Goal: Task Accomplishment & Management: Use online tool/utility

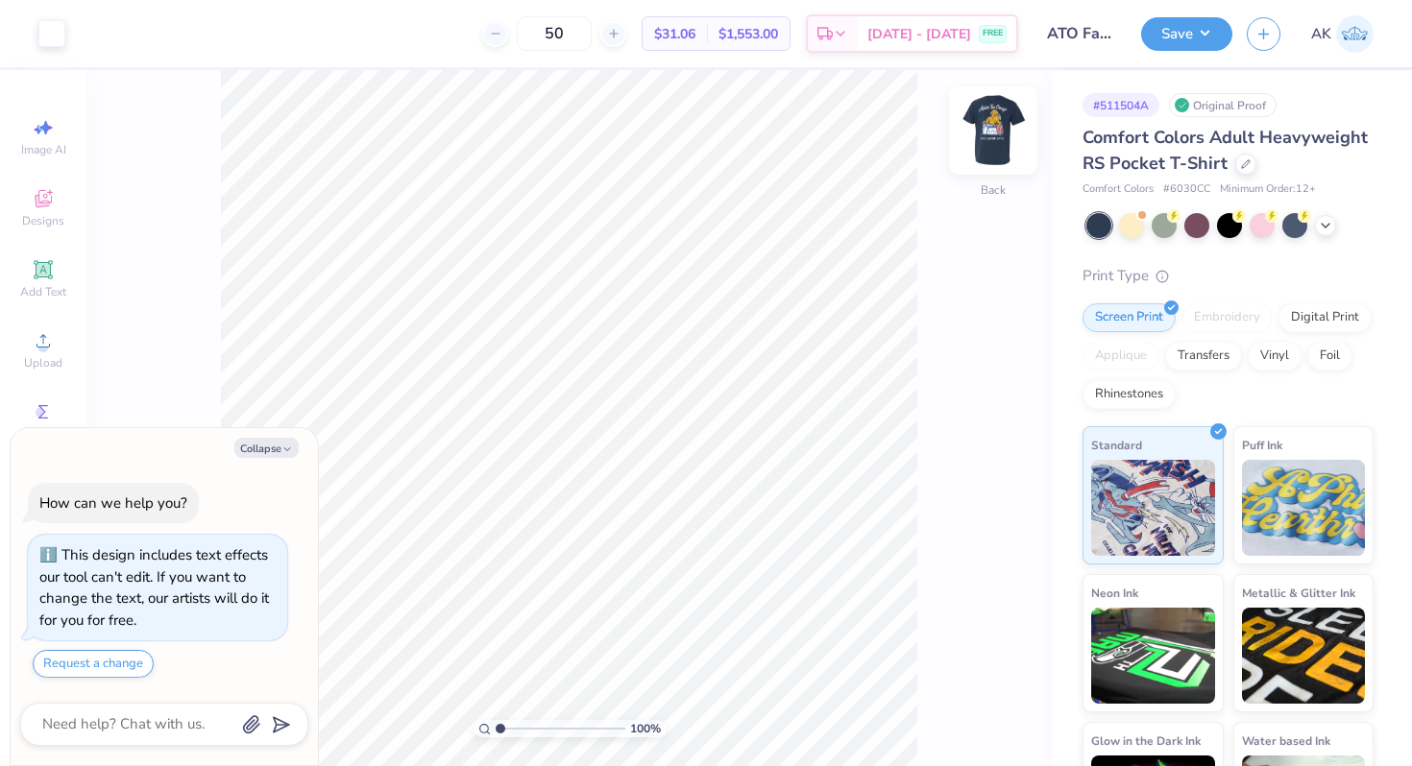
click at [999, 134] on img at bounding box center [993, 130] width 77 height 77
click at [987, 133] on img at bounding box center [993, 130] width 77 height 77
click at [1235, 161] on div at bounding box center [1245, 162] width 21 height 21
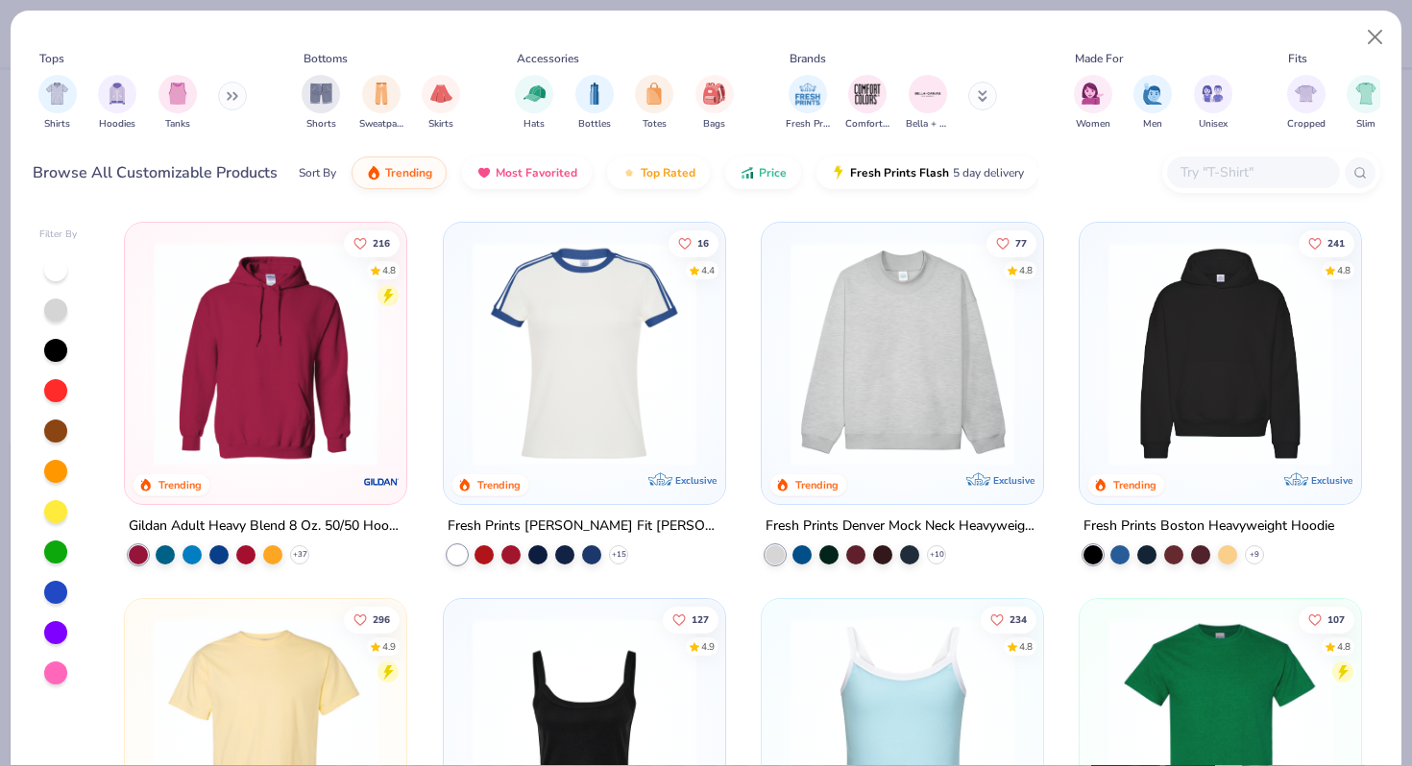
type textarea "x"
click at [1222, 166] on input "text" at bounding box center [1252, 172] width 148 height 22
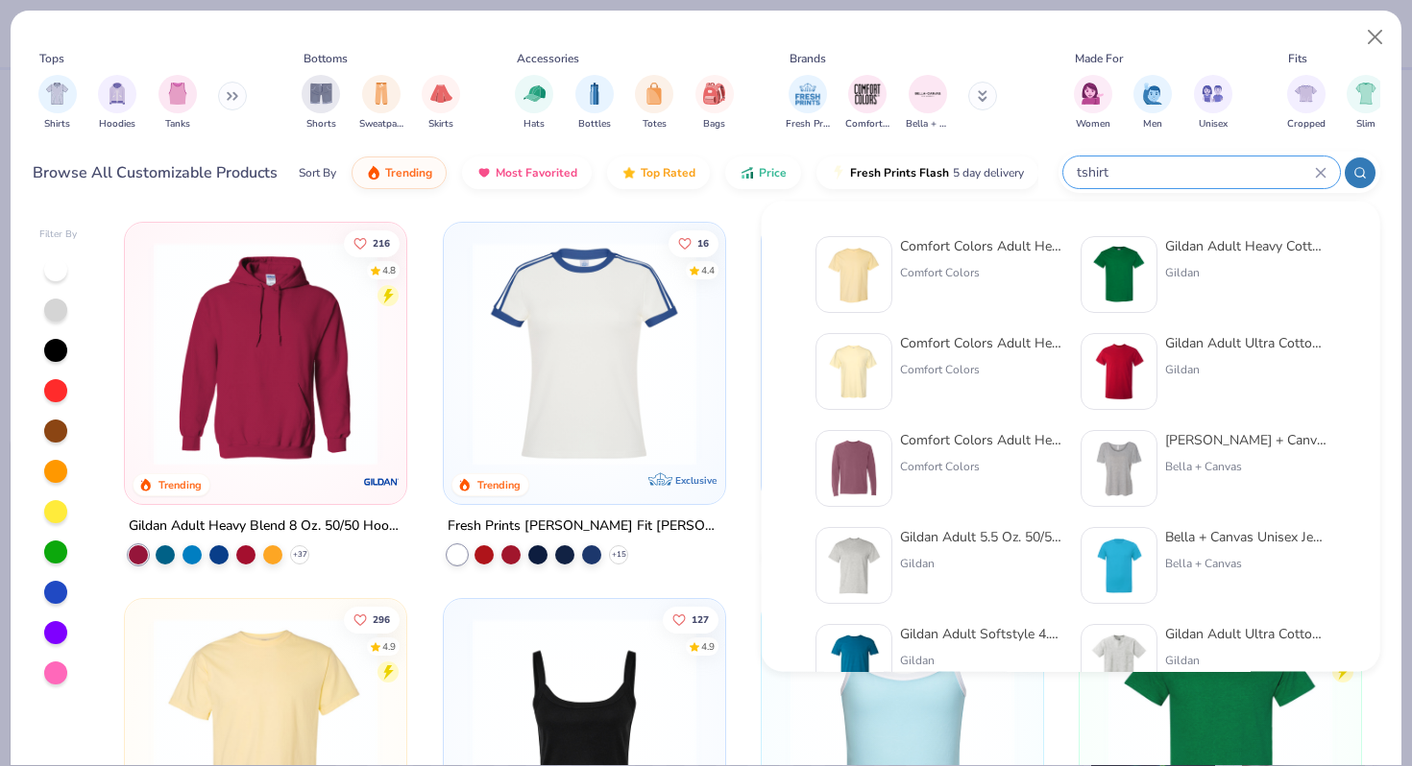
type input "tshirt"
click at [1102, 271] on img at bounding box center [1119, 275] width 60 height 60
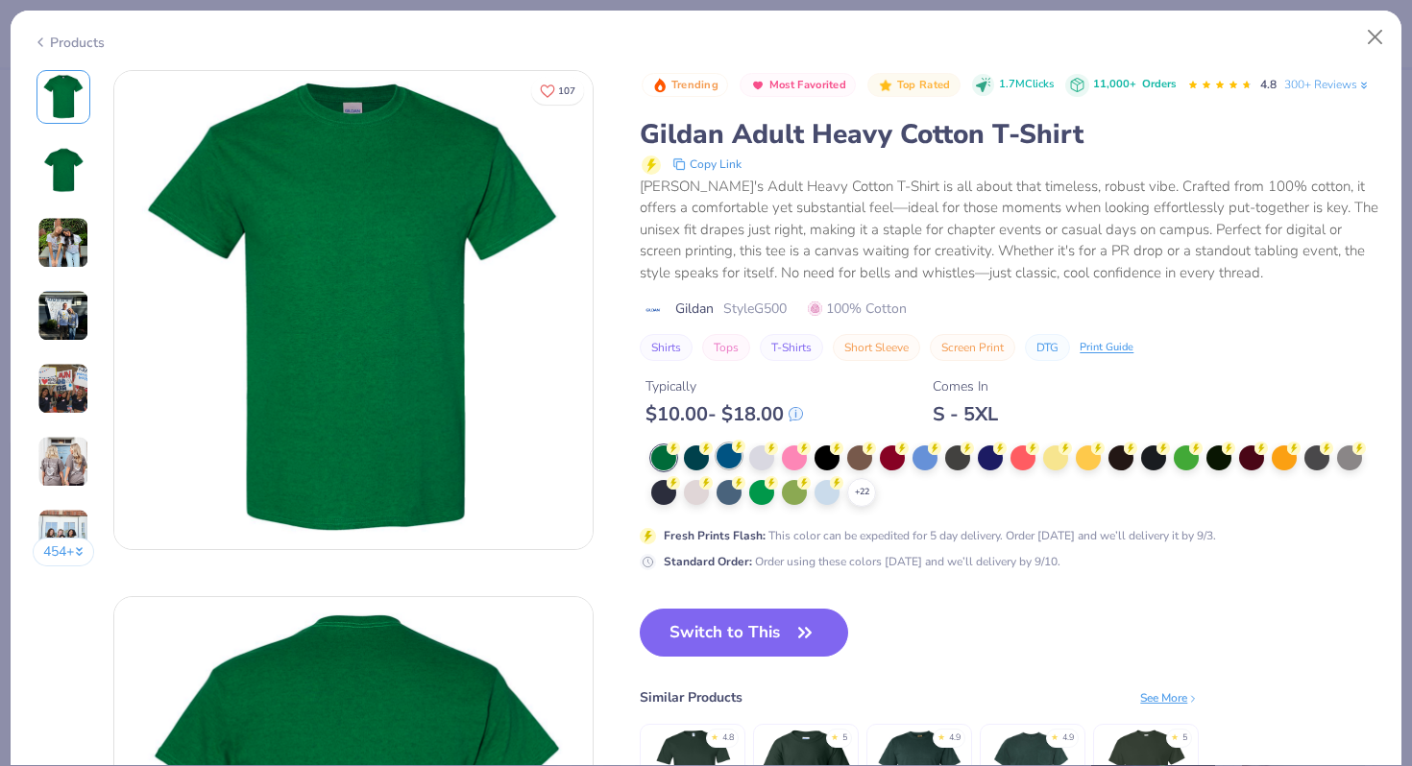
click at [722, 456] on div at bounding box center [728, 456] width 25 height 25
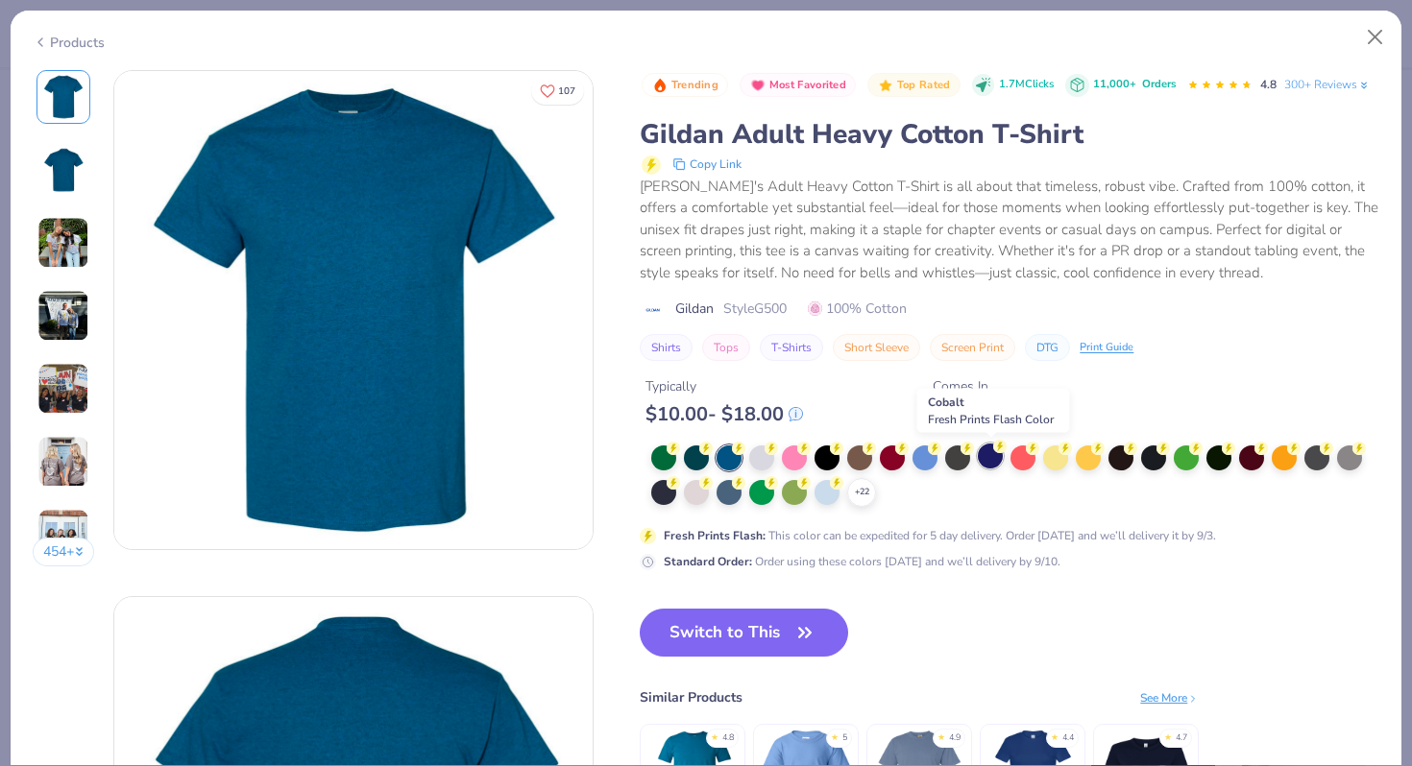
click at [992, 468] on div at bounding box center [990, 456] width 25 height 25
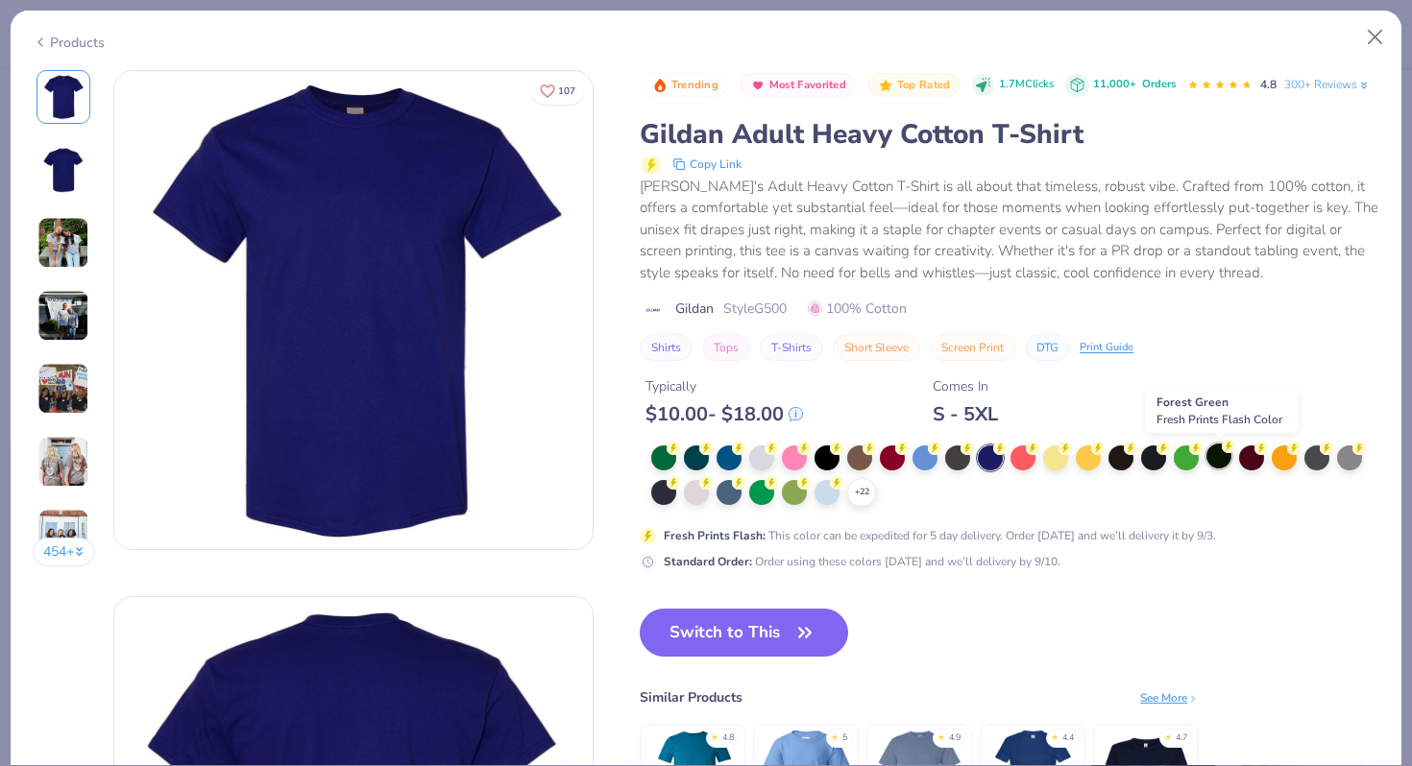
click at [1213, 464] on div at bounding box center [1218, 456] width 25 height 25
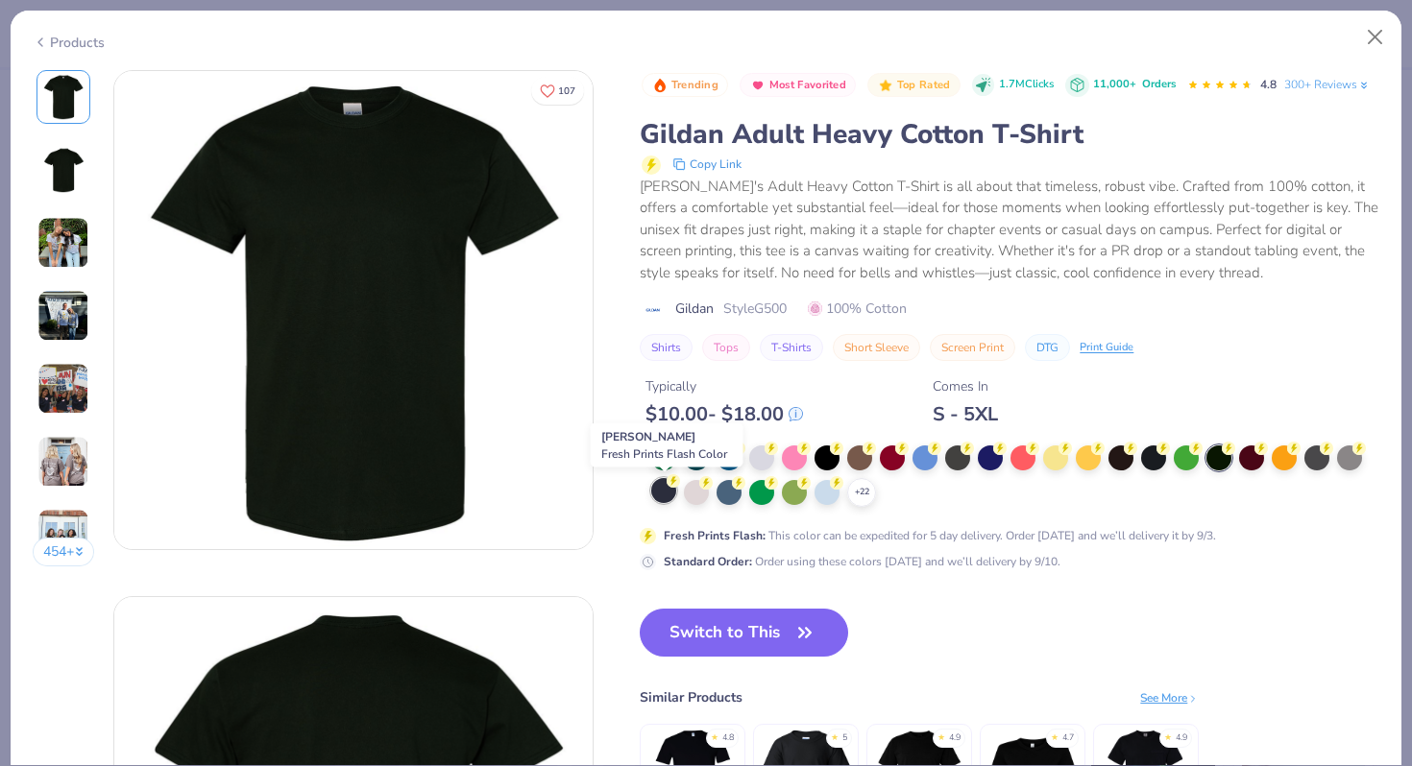
click at [660, 499] on div at bounding box center [663, 490] width 25 height 25
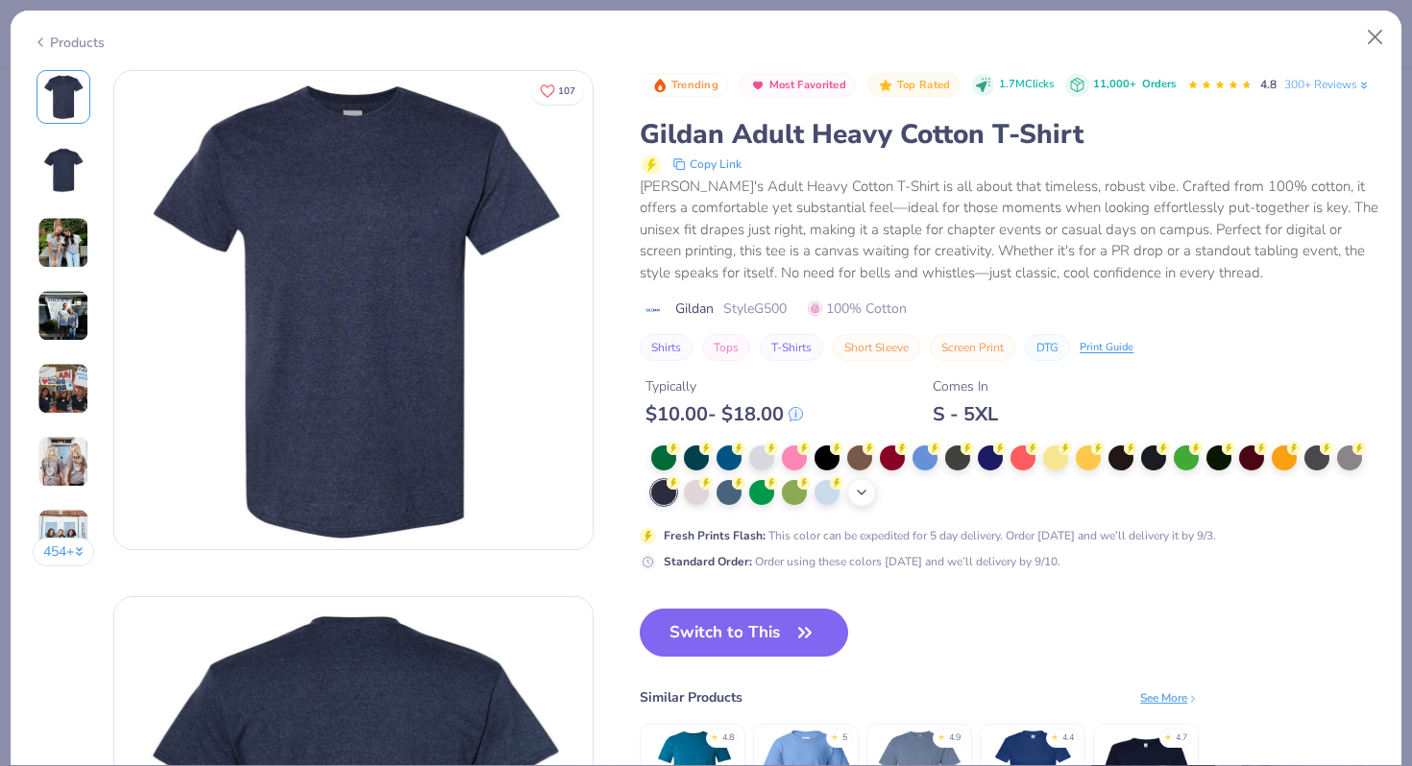
click at [864, 497] on icon at bounding box center [861, 492] width 15 height 15
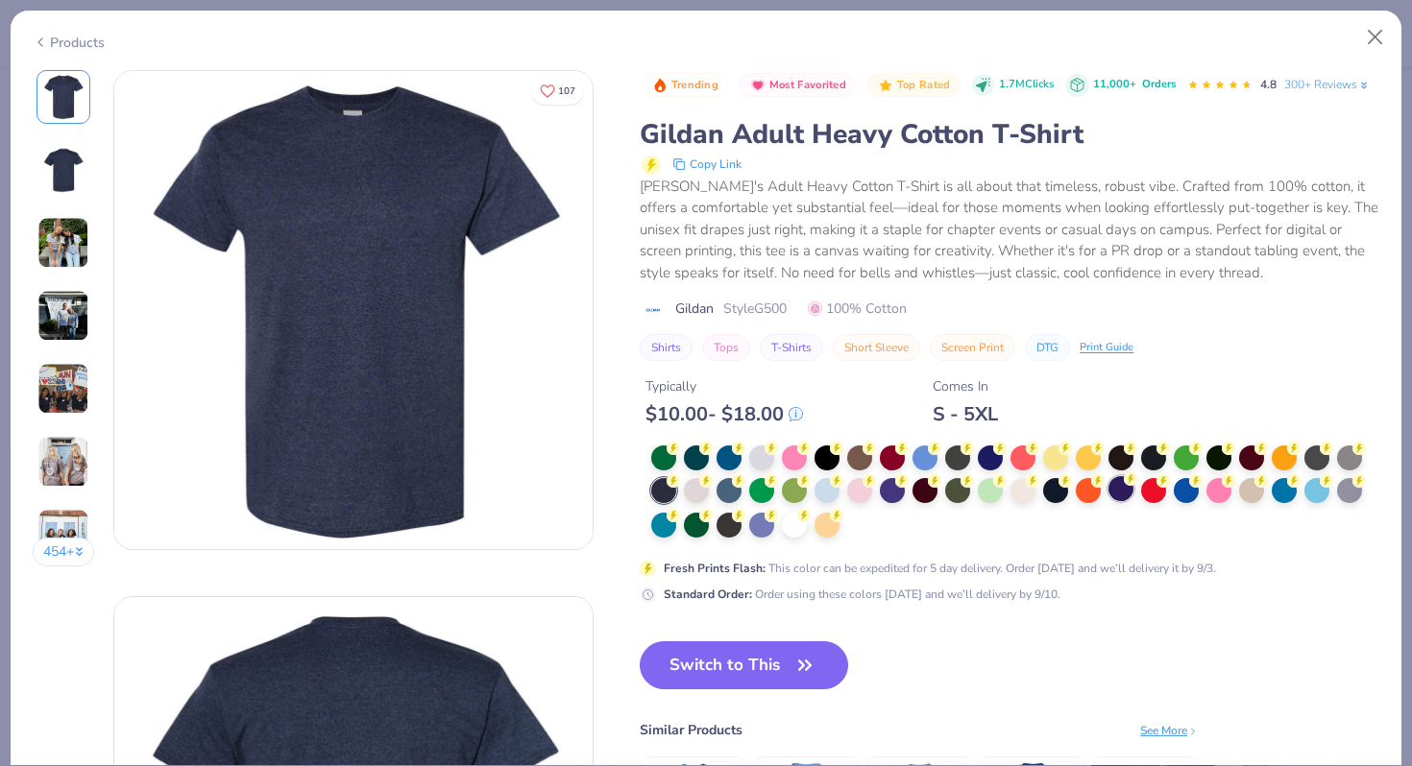
click at [1124, 490] on div at bounding box center [1120, 488] width 25 height 25
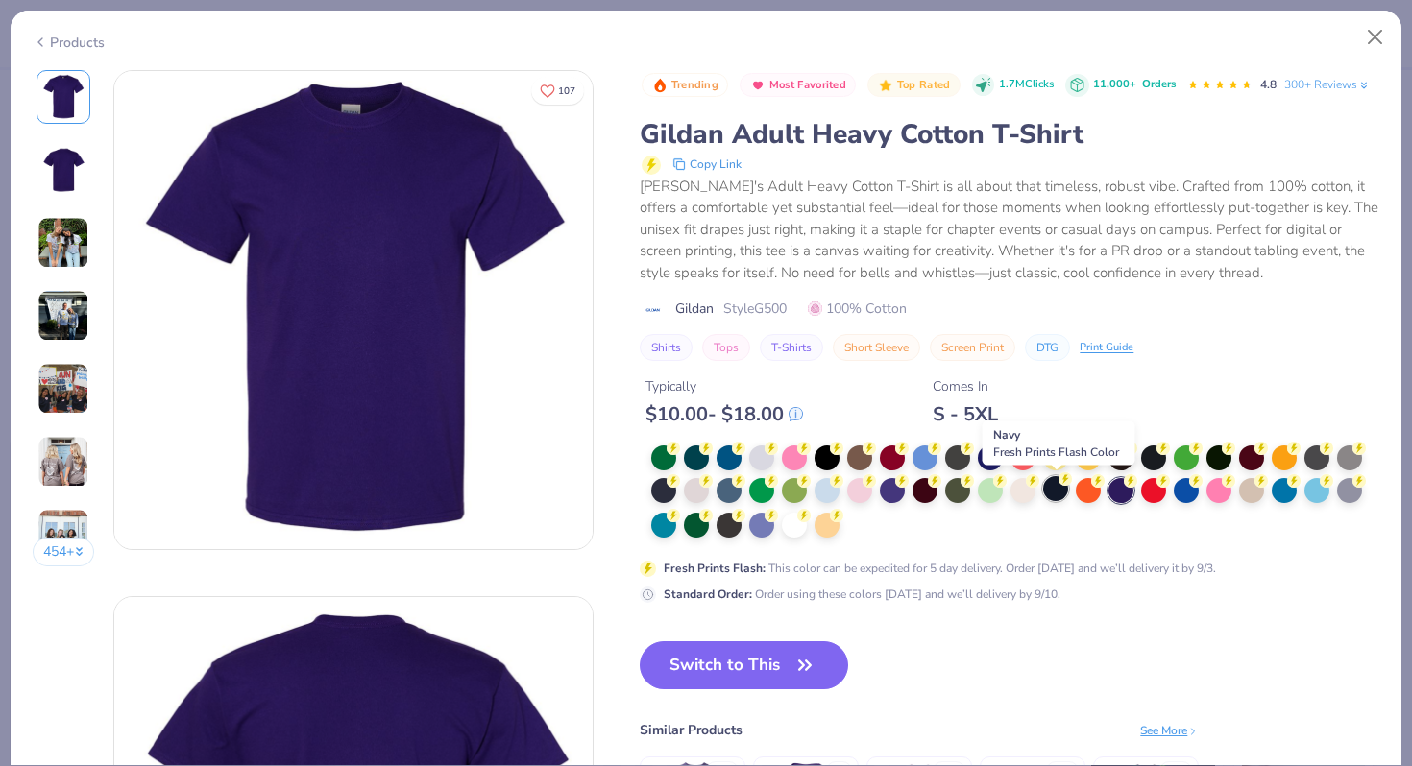
click at [1062, 488] on div at bounding box center [1055, 488] width 25 height 25
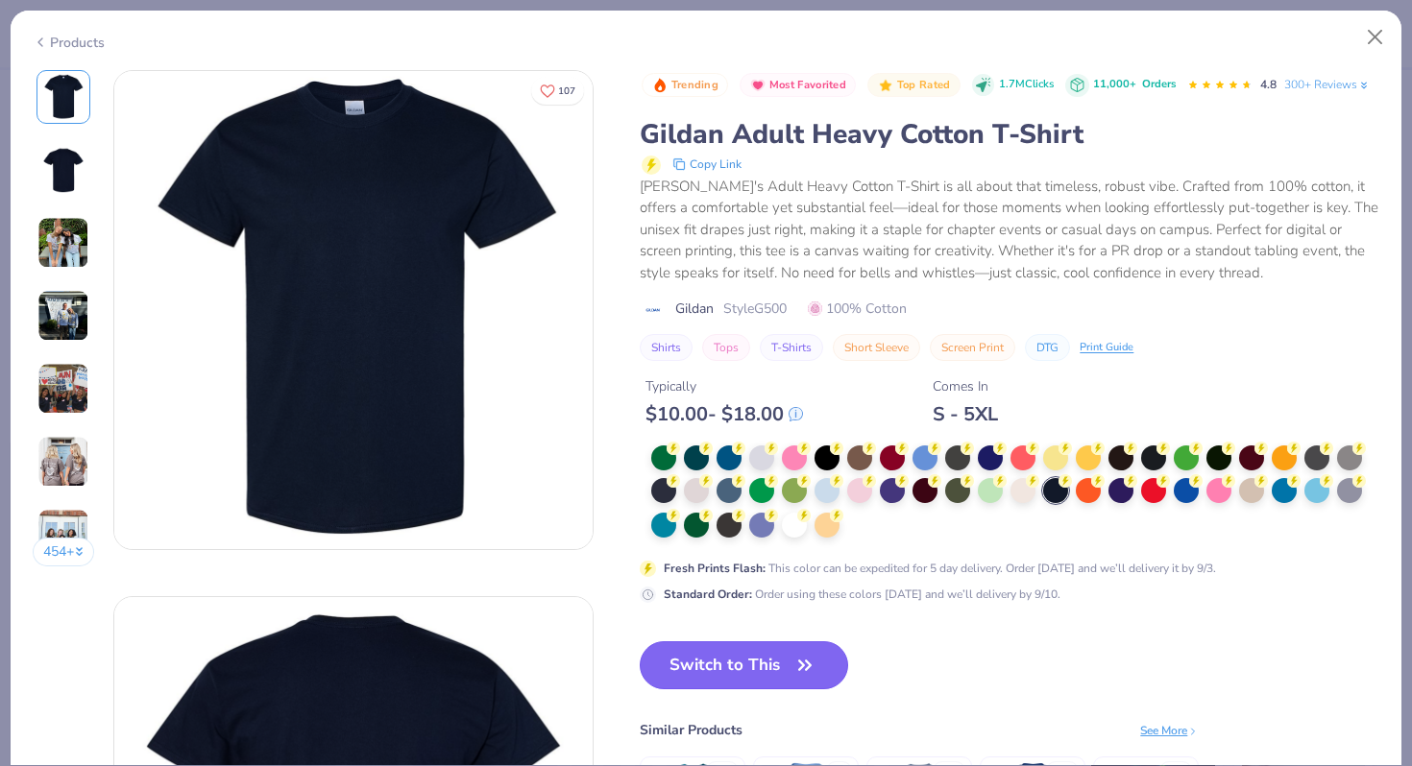
click at [751, 670] on button "Switch to This" at bounding box center [744, 666] width 208 height 48
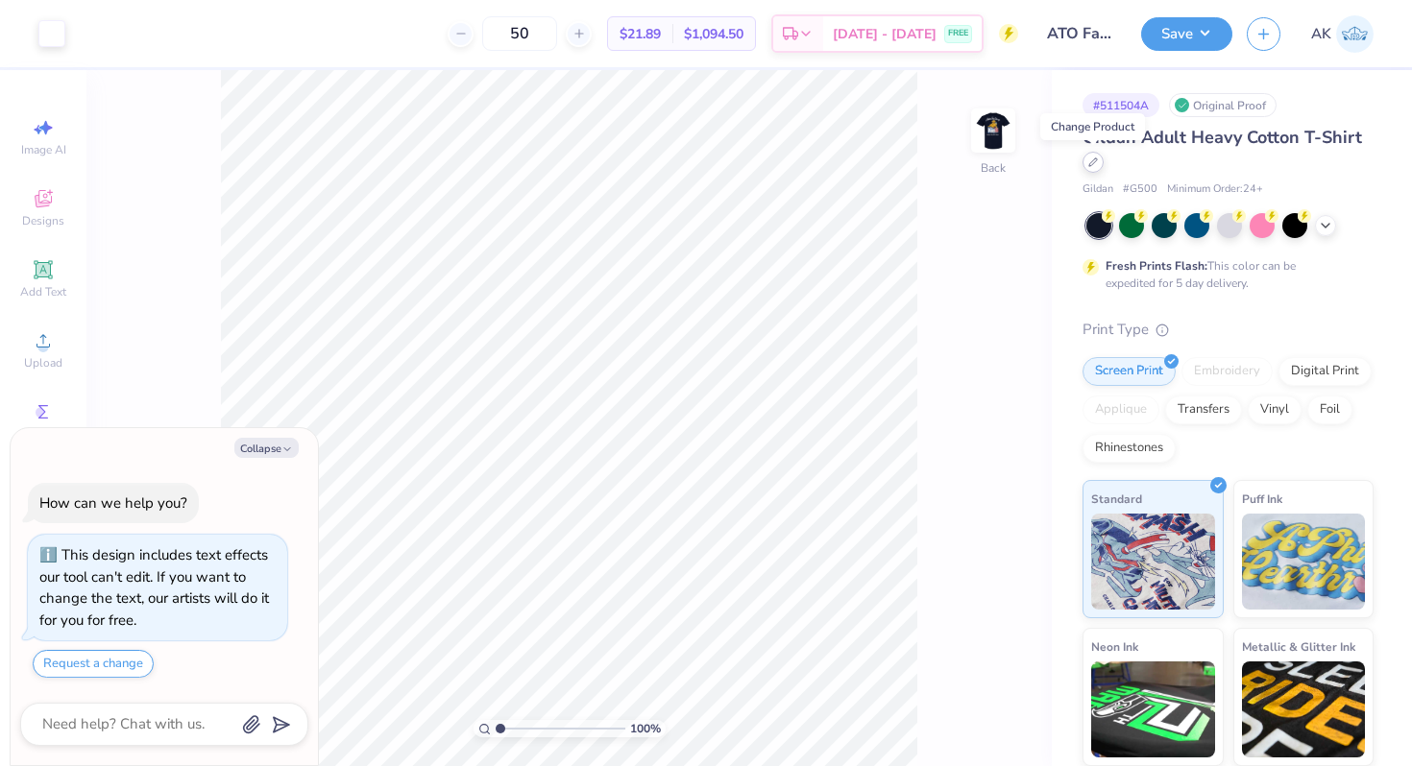
click at [1095, 170] on div at bounding box center [1092, 162] width 21 height 21
type textarea "x"
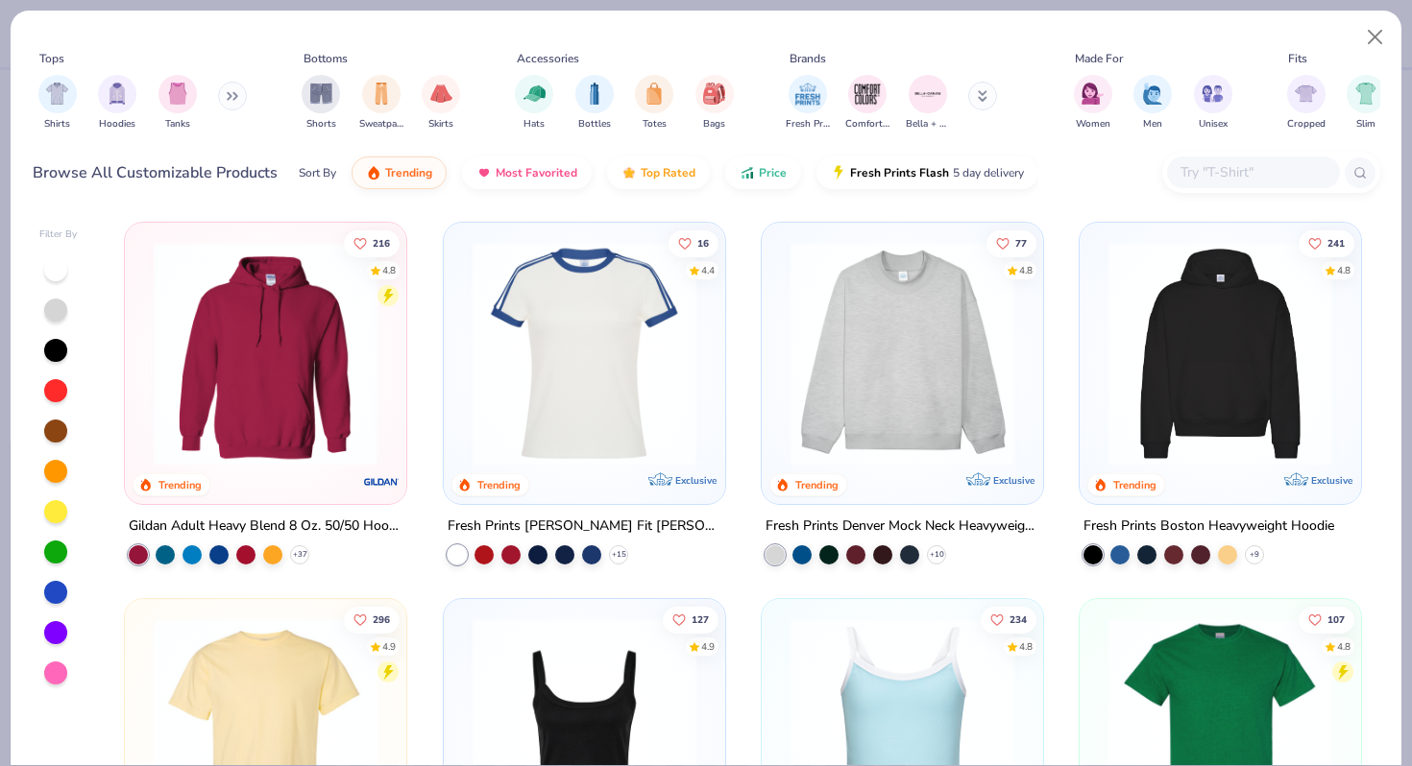
click at [1194, 169] on input "text" at bounding box center [1252, 172] width 148 height 22
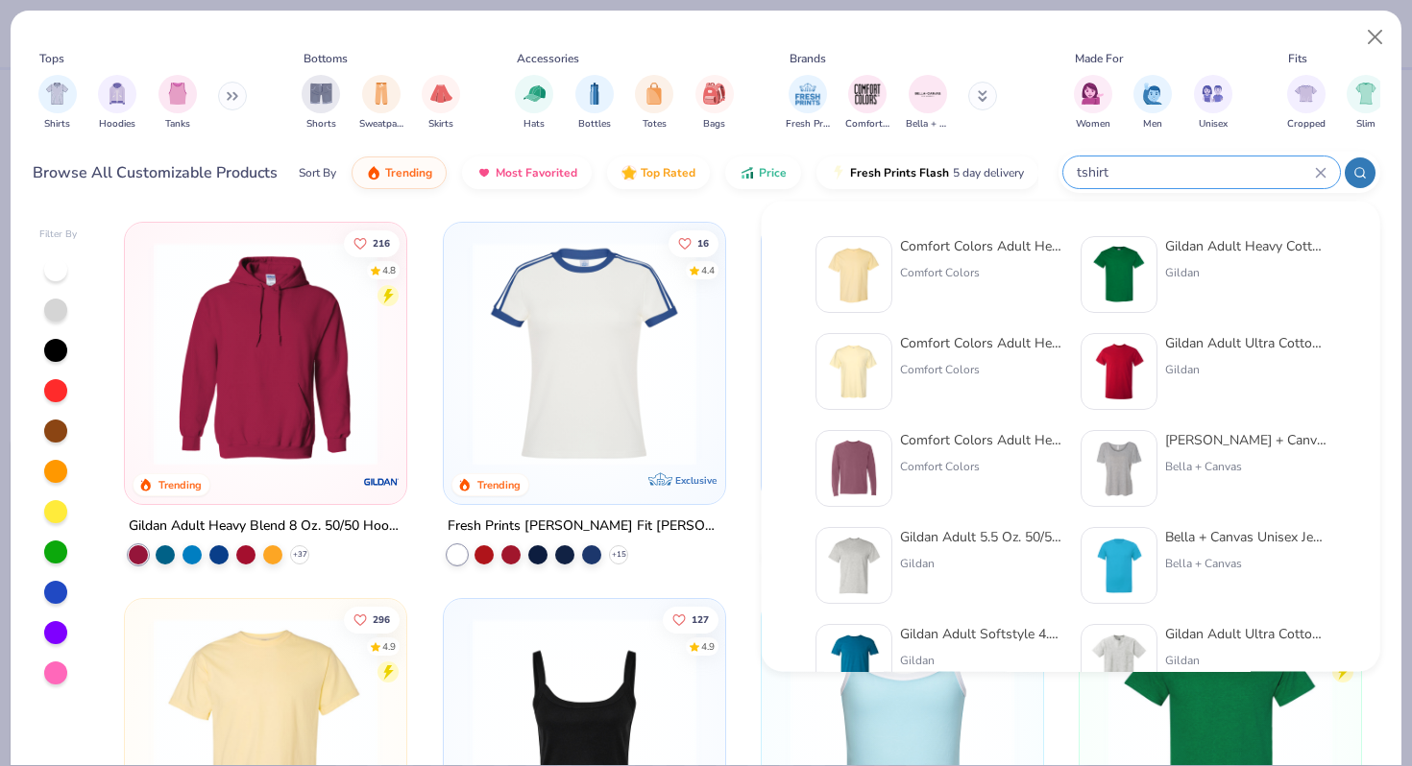
type input "tshirt"
click at [939, 242] on div "Comfort Colors Adult Heavyweight T-Shirt" at bounding box center [980, 246] width 161 height 20
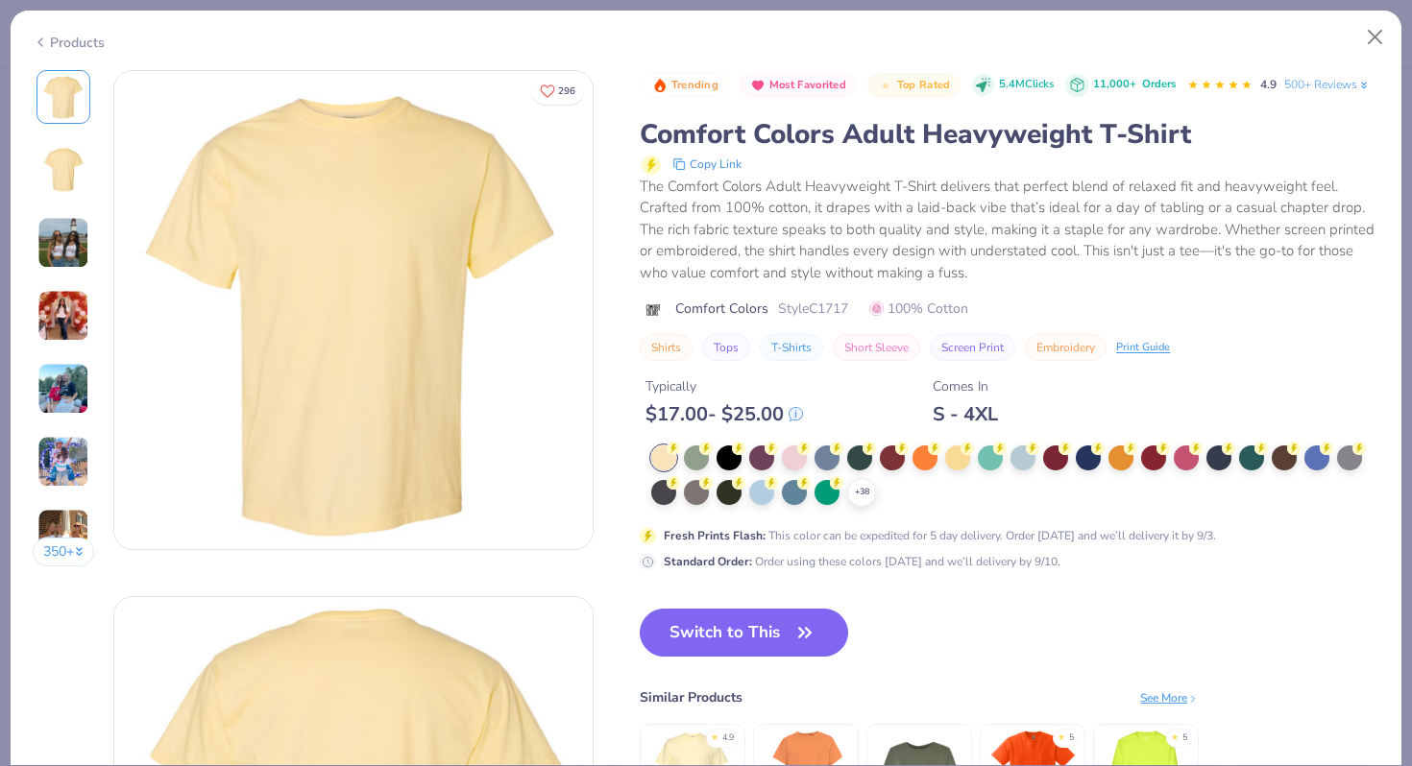
click at [40, 24] on div "Products" at bounding box center [706, 36] width 1391 height 50
click at [42, 37] on icon at bounding box center [40, 42] width 15 height 23
type textarea "x"
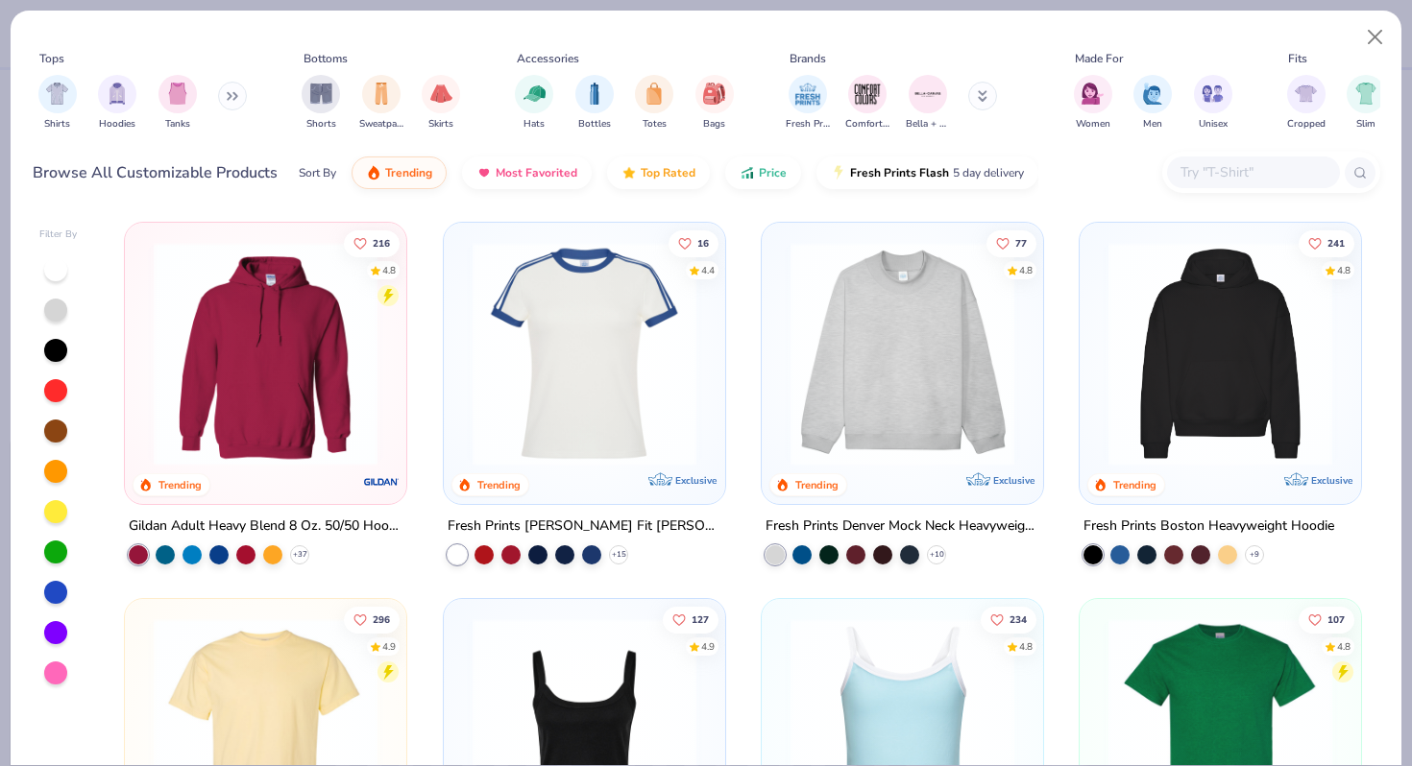
click at [1221, 188] on div at bounding box center [1271, 172] width 218 height 41
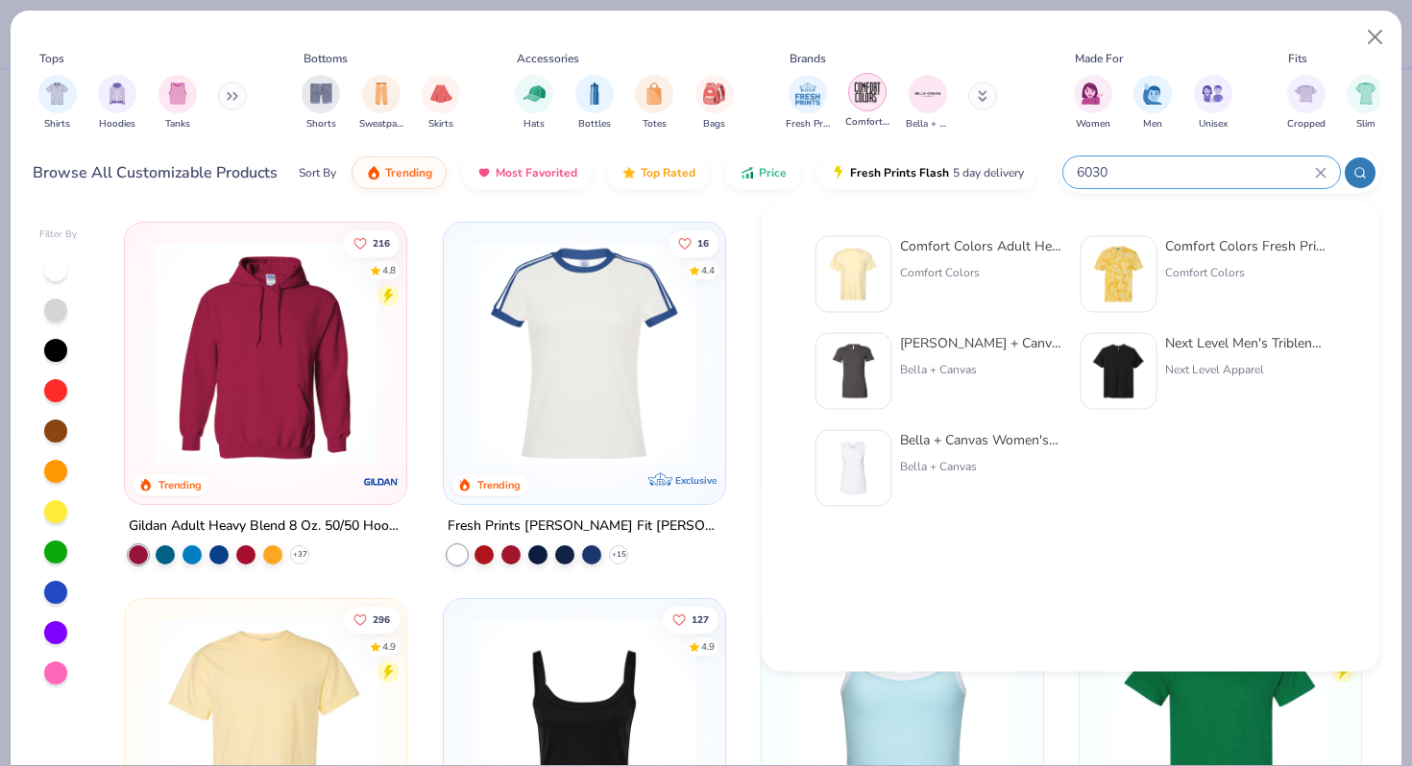
type input "6030"
click at [875, 107] on div "filter for Comfort Colors" at bounding box center [867, 92] width 38 height 38
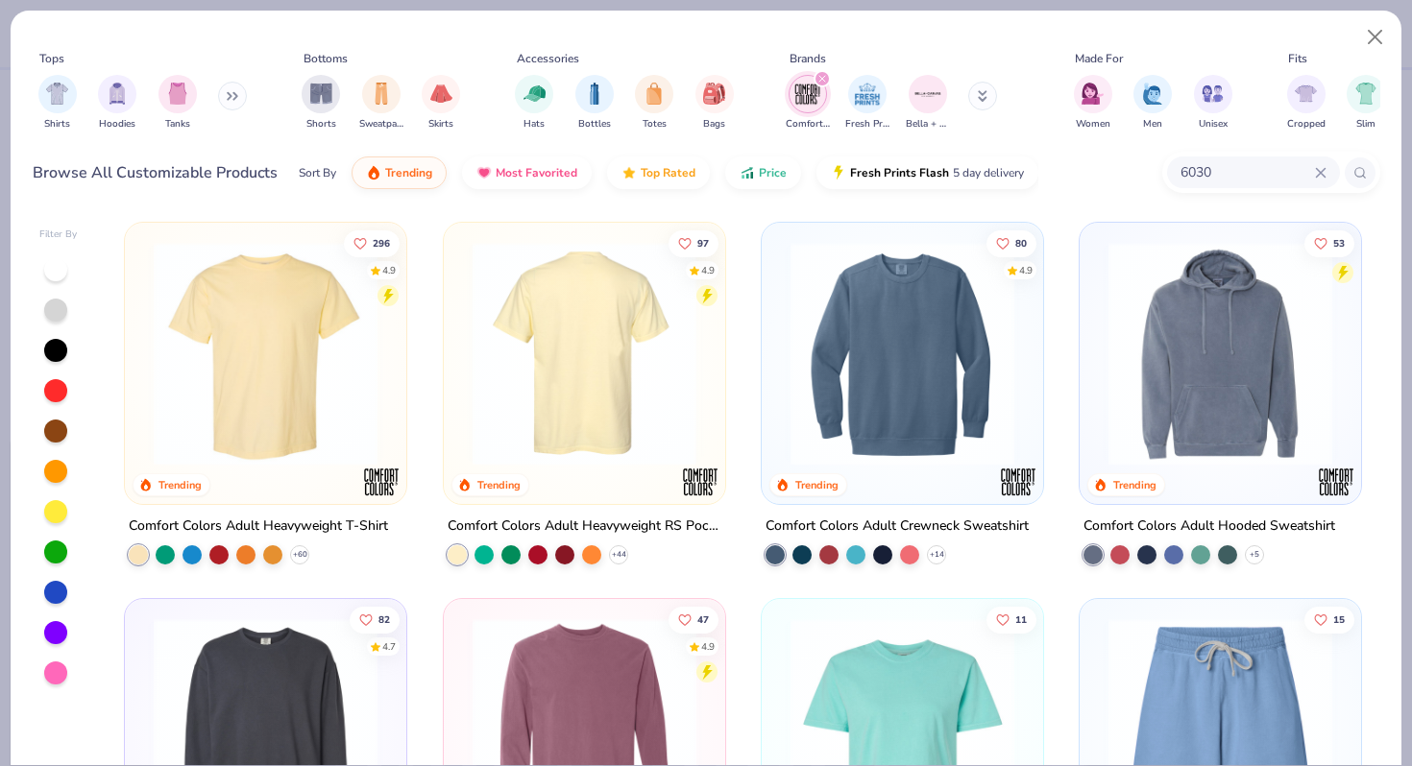
click at [462, 435] on img at bounding box center [340, 354] width 243 height 224
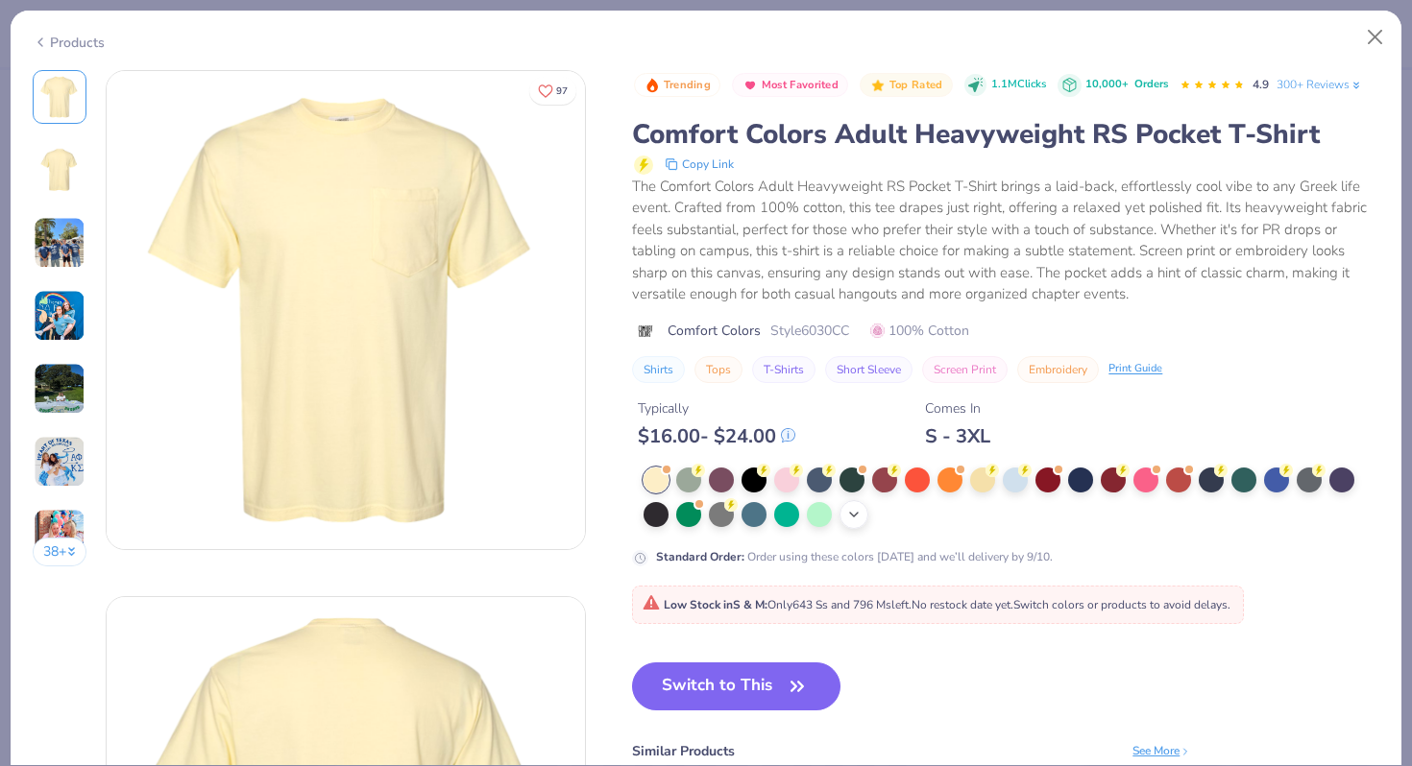
click at [852, 519] on icon at bounding box center [853, 514] width 15 height 15
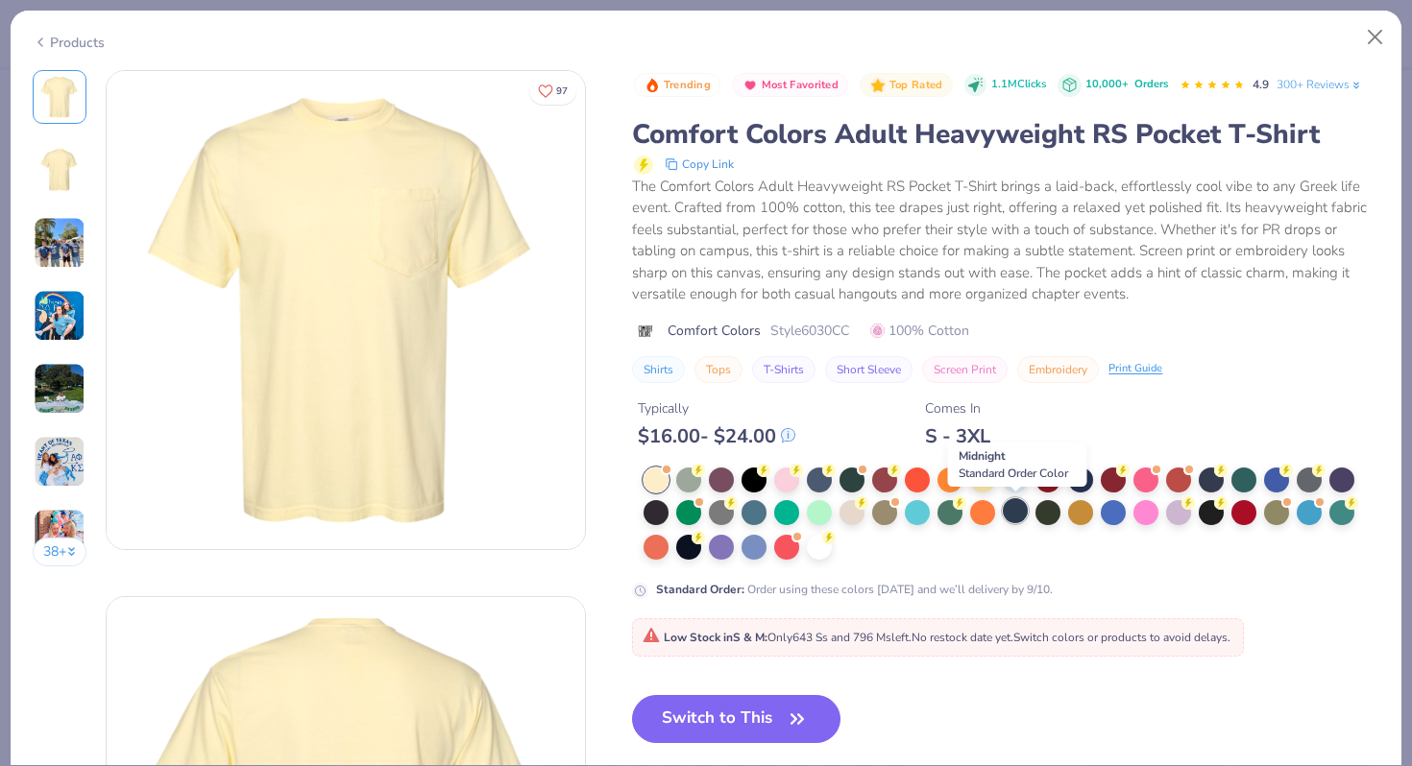
click at [1022, 511] on div at bounding box center [1015, 510] width 25 height 25
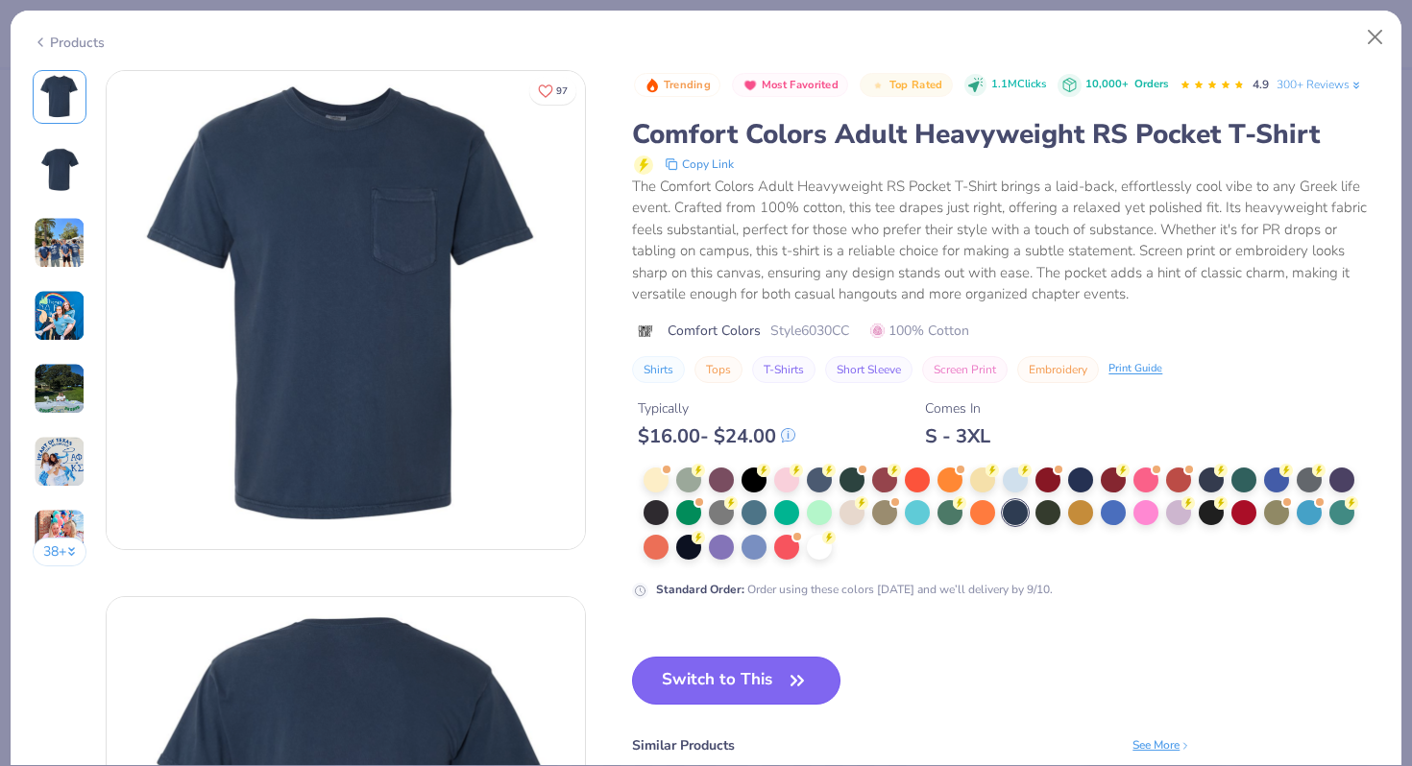
click at [774, 686] on button "Switch to This" at bounding box center [736, 681] width 208 height 48
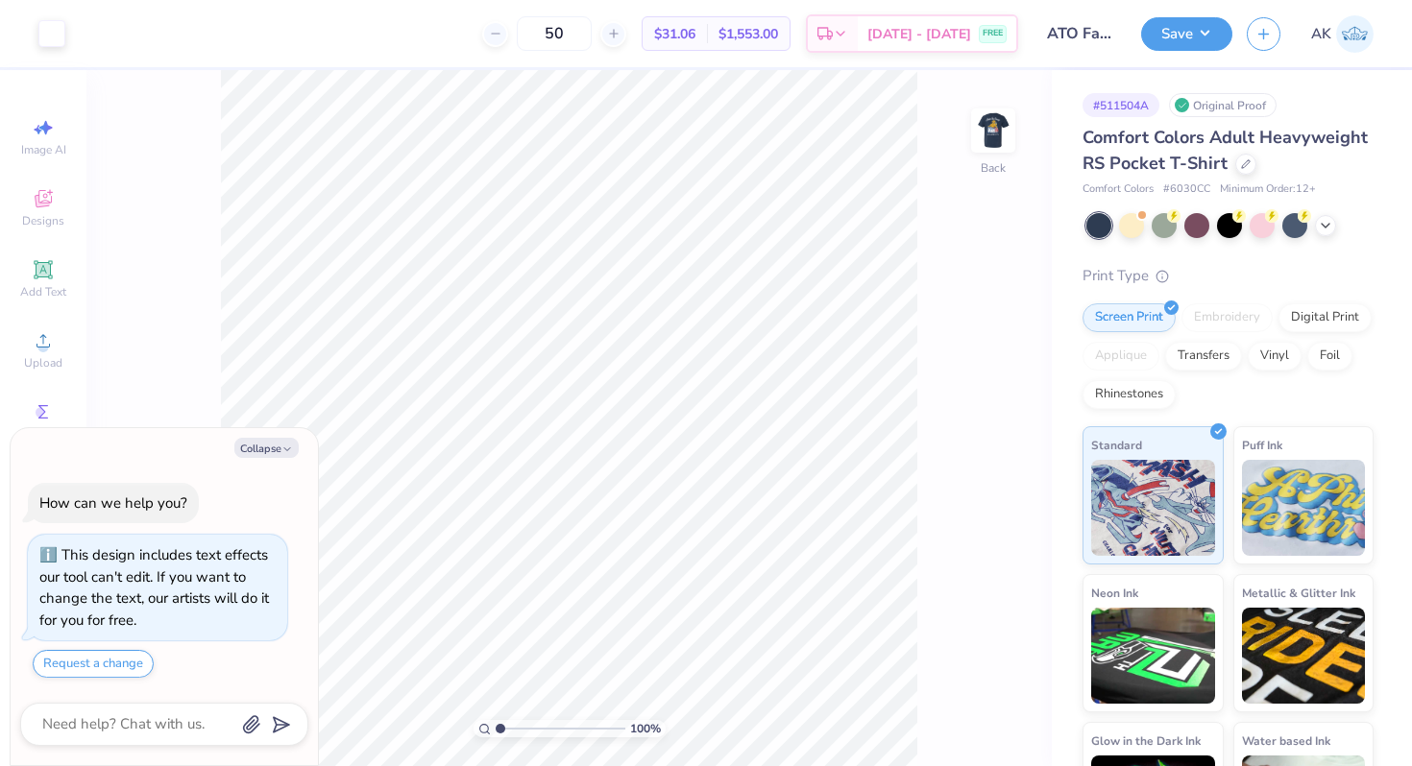
click at [1239, 174] on div "Comfort Colors Adult Heavyweight RS Pocket T-Shirt" at bounding box center [1227, 151] width 291 height 52
click at [1241, 169] on div at bounding box center [1245, 162] width 21 height 21
type textarea "x"
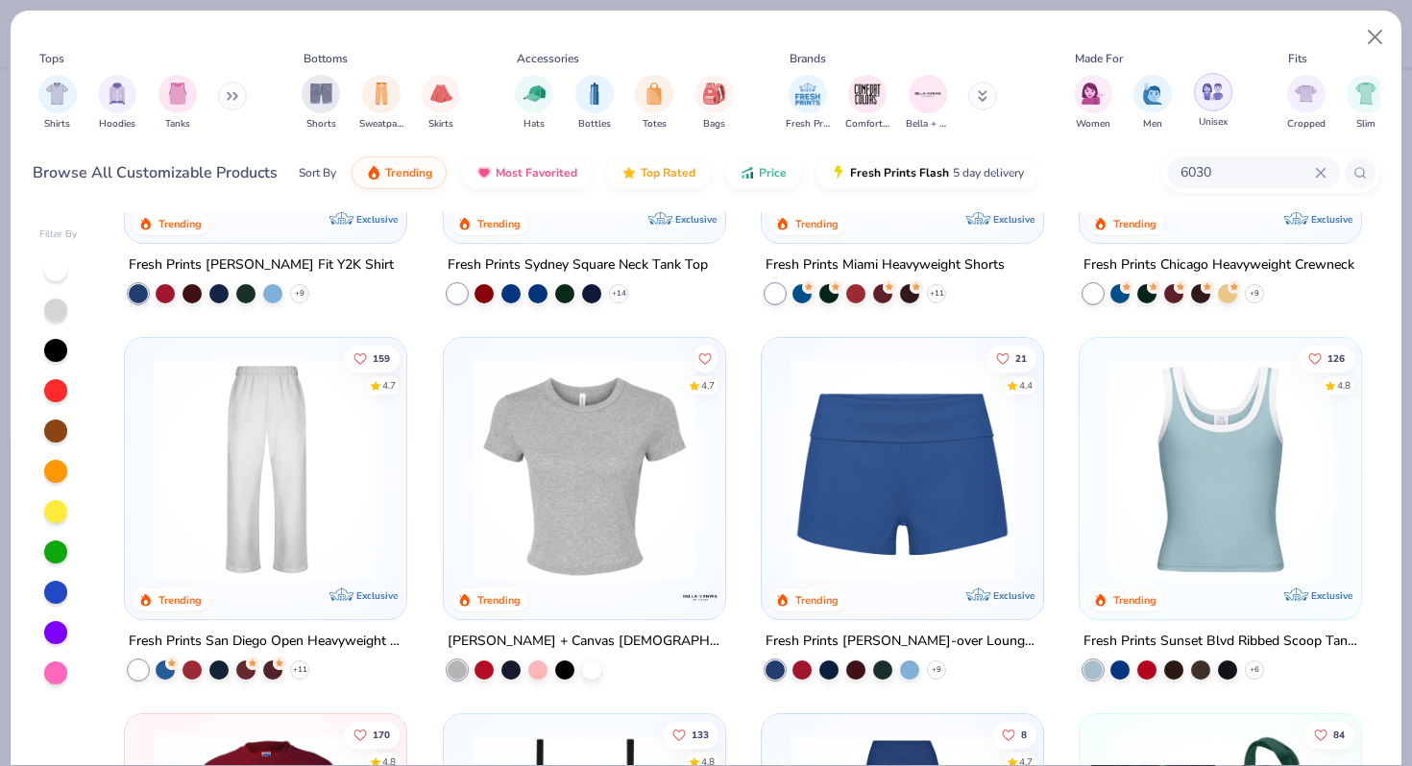
scroll to position [1044, 0]
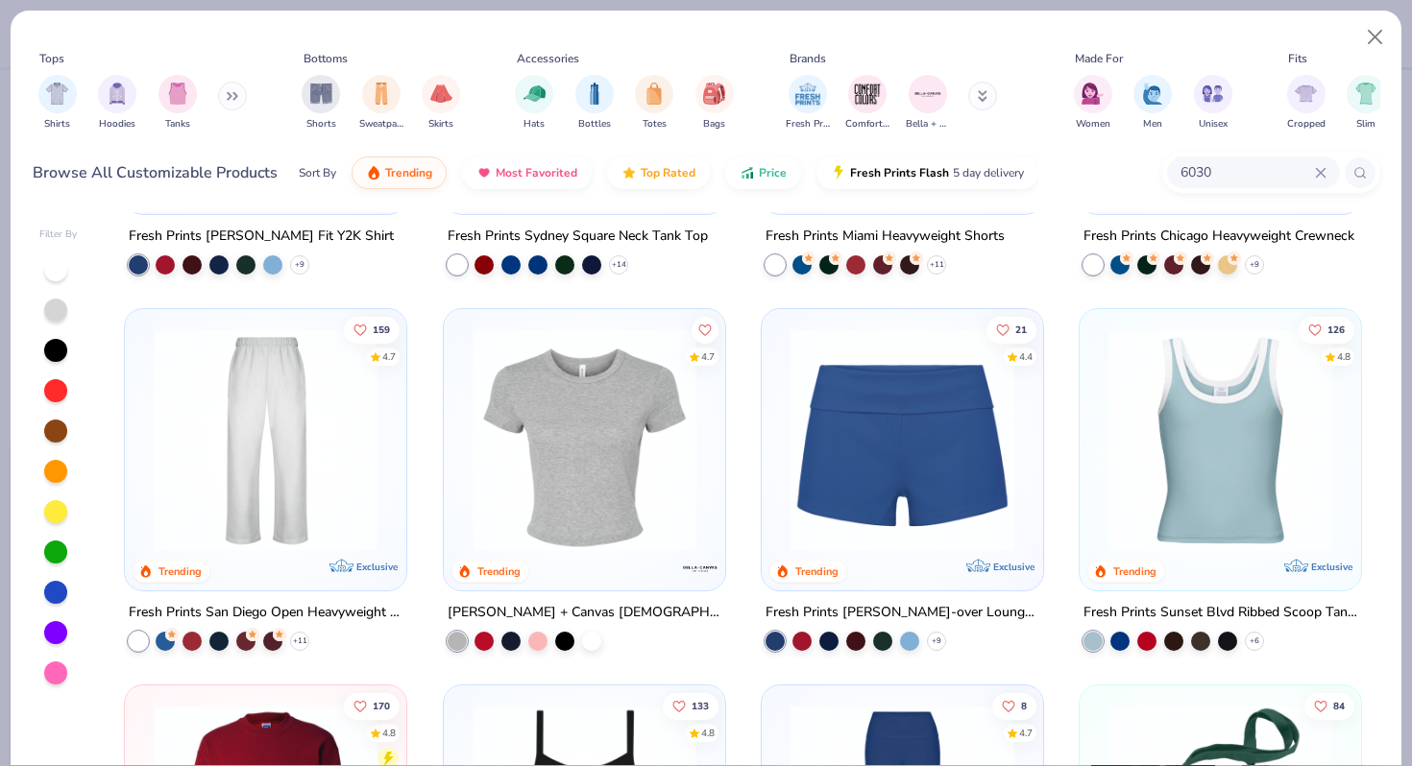
click at [1207, 164] on input "6030" at bounding box center [1246, 172] width 136 height 22
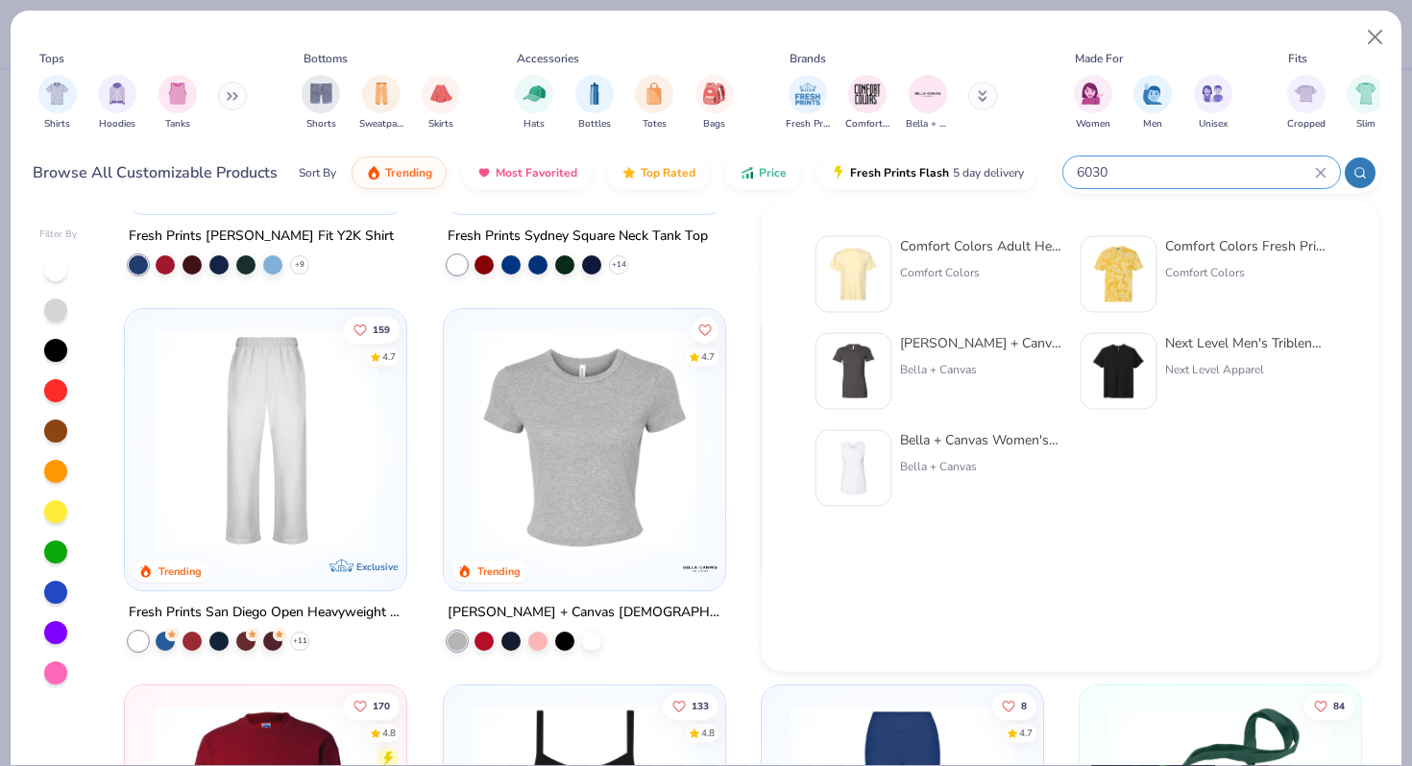
click at [1207, 164] on input "6030" at bounding box center [1195, 172] width 240 height 22
click at [1209, 168] on input "6030" at bounding box center [1195, 172] width 240 height 22
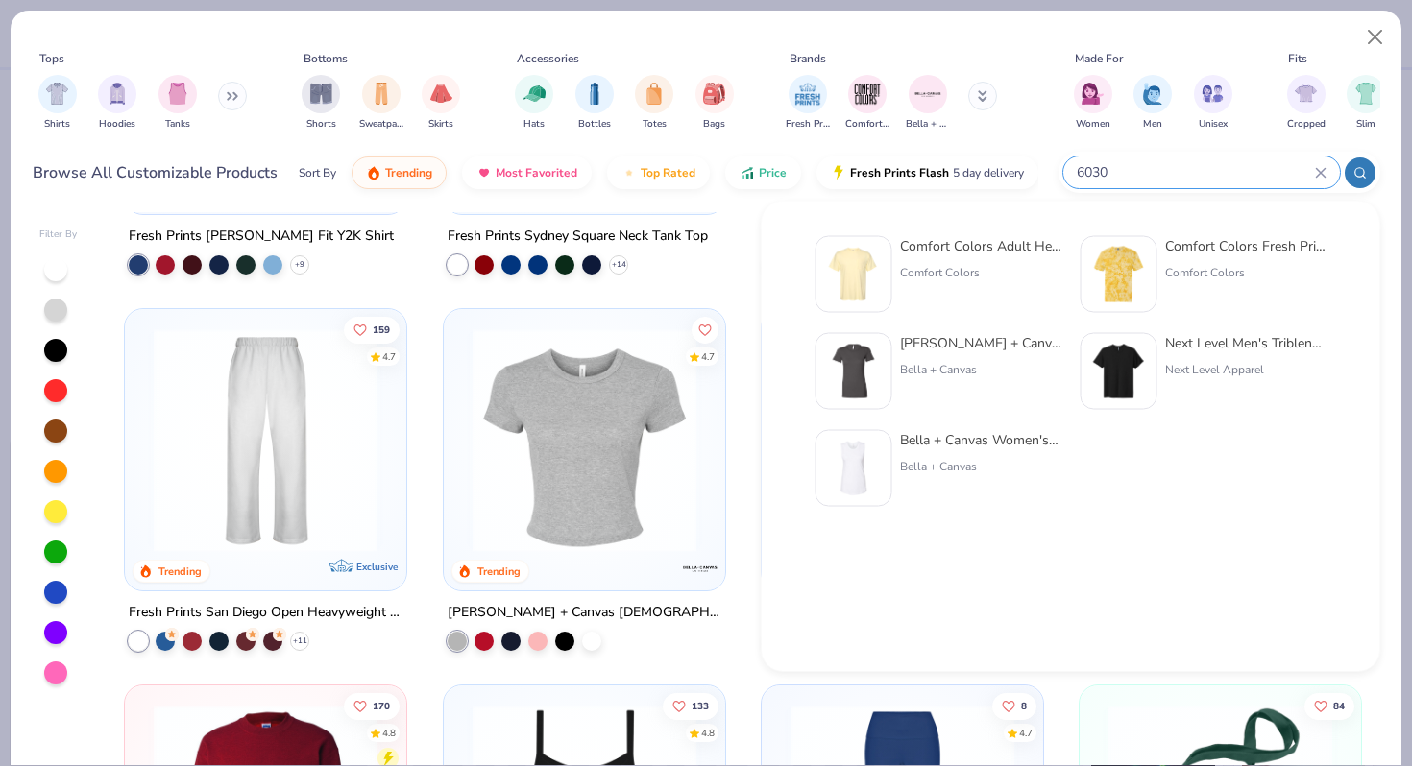
click at [1109, 167] on input "6030" at bounding box center [1195, 172] width 240 height 22
click at [927, 227] on div "Comfort Colors Adult Heavyweight RS Pocket T-Shirt Comfort Colors Comfort Color…" at bounding box center [1070, 373] width 553 height 293
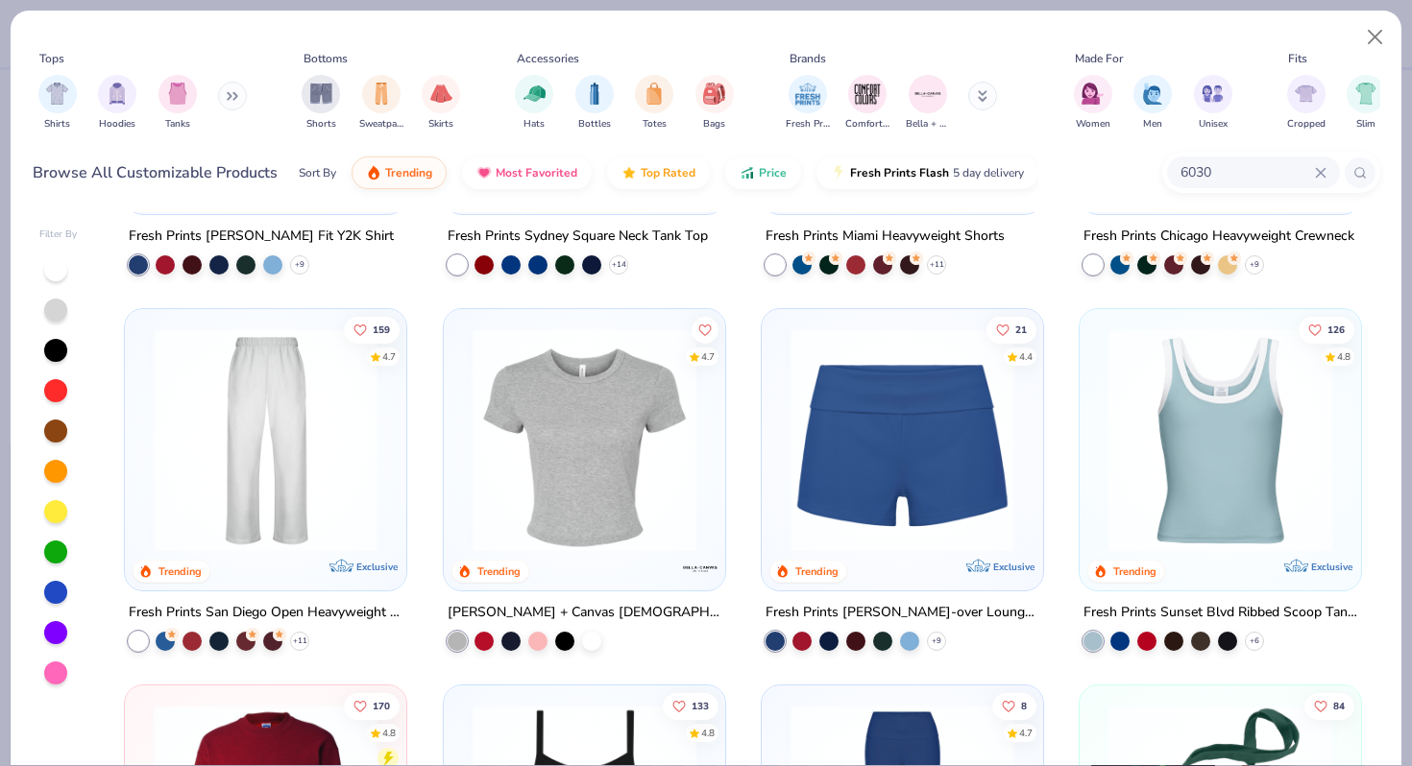
click at [730, 207] on div "Filter By 296 4.9 Trending Comfort Colors Adult Heavyweight T-Shirt + 60 127 4.…" at bounding box center [706, 486] width 1391 height 558
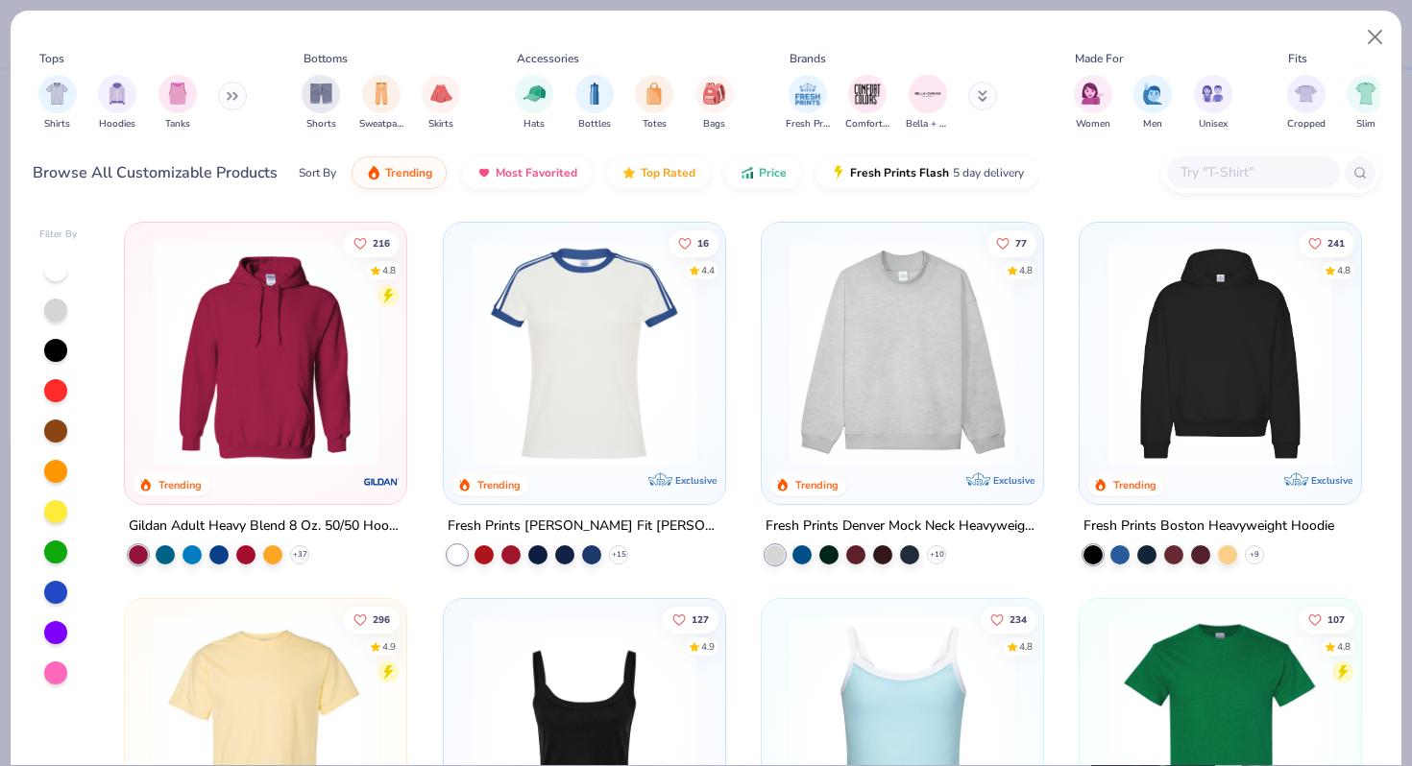
drag, startPoint x: 859, startPoint y: 98, endPoint x: 692, endPoint y: 1, distance: 192.4
click at [867, 96] on img "filter for Comfort Colors" at bounding box center [867, 92] width 29 height 29
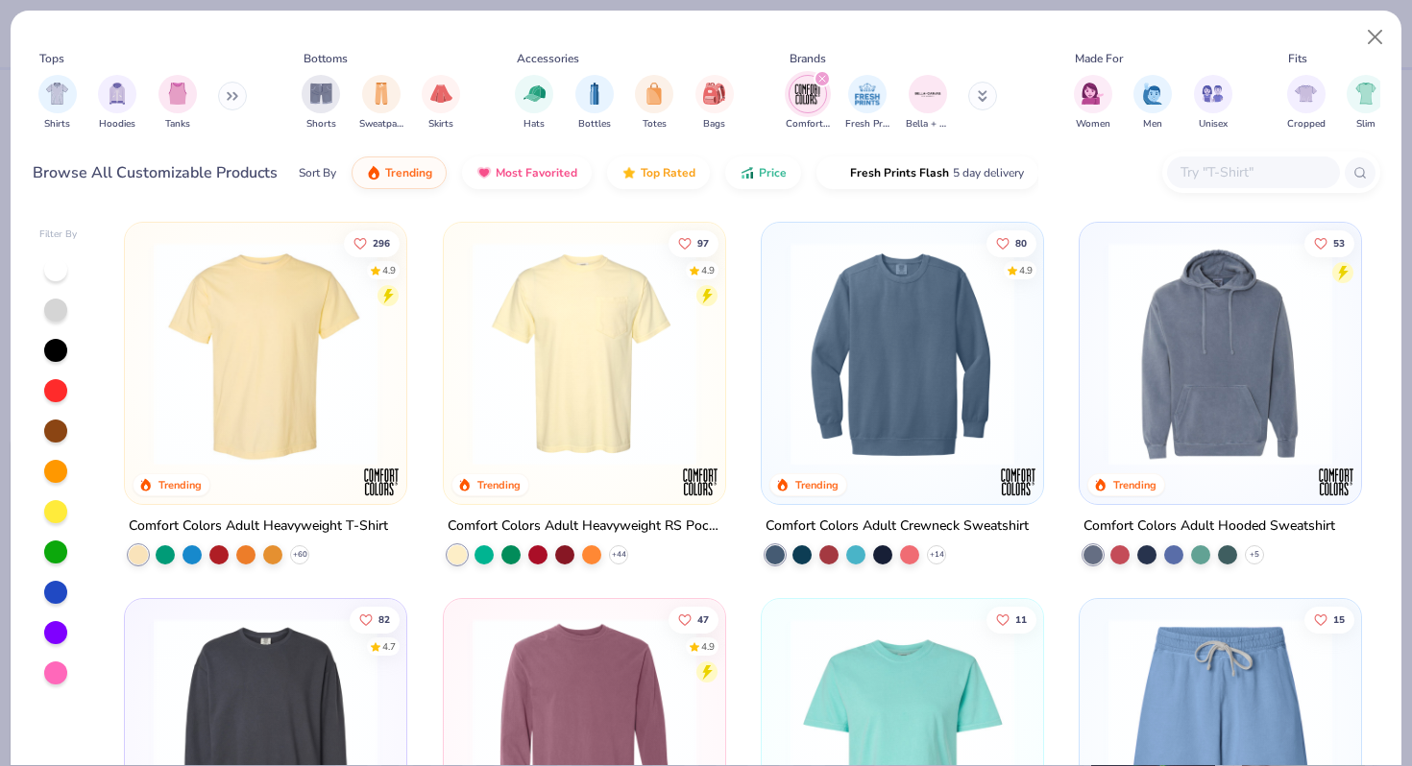
click at [280, 282] on img at bounding box center [265, 354] width 243 height 224
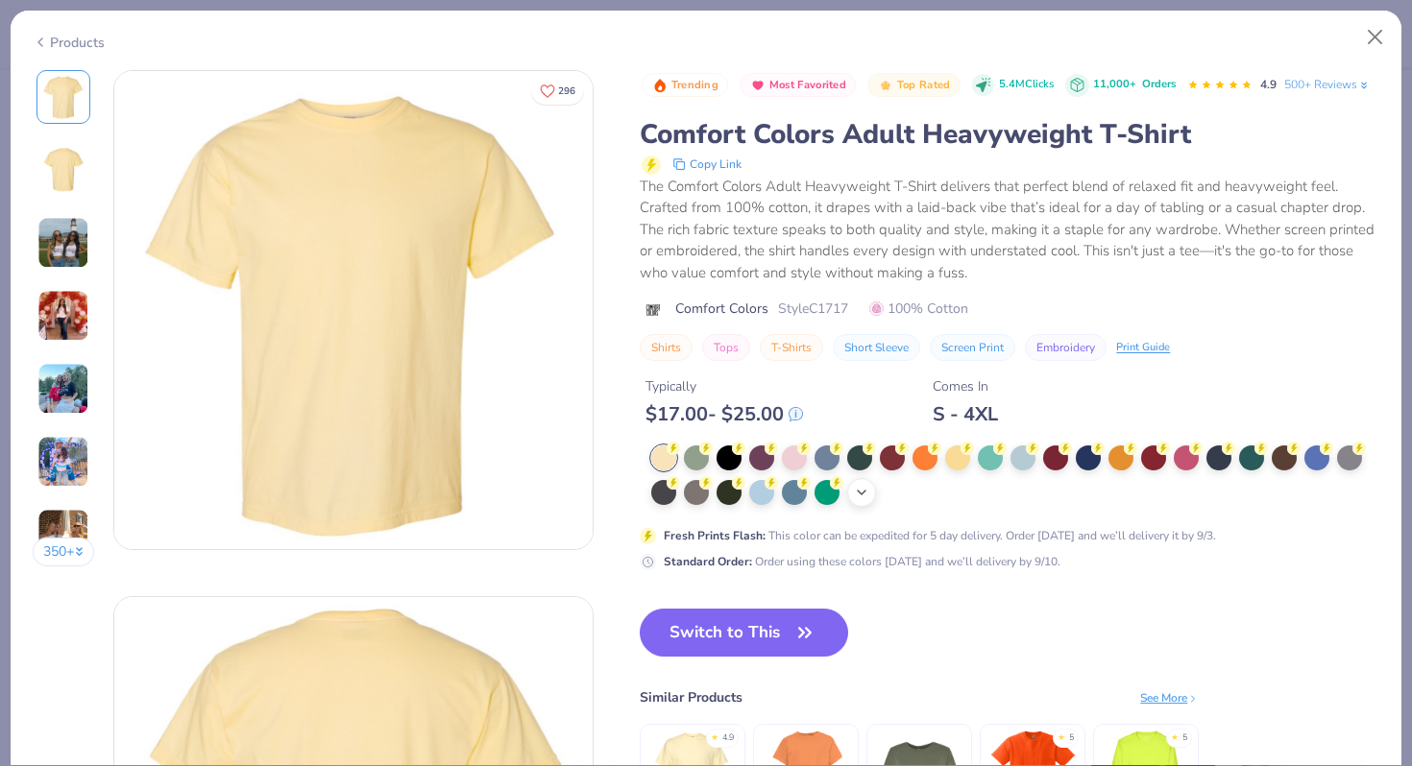
click at [856, 498] on icon at bounding box center [861, 492] width 15 height 15
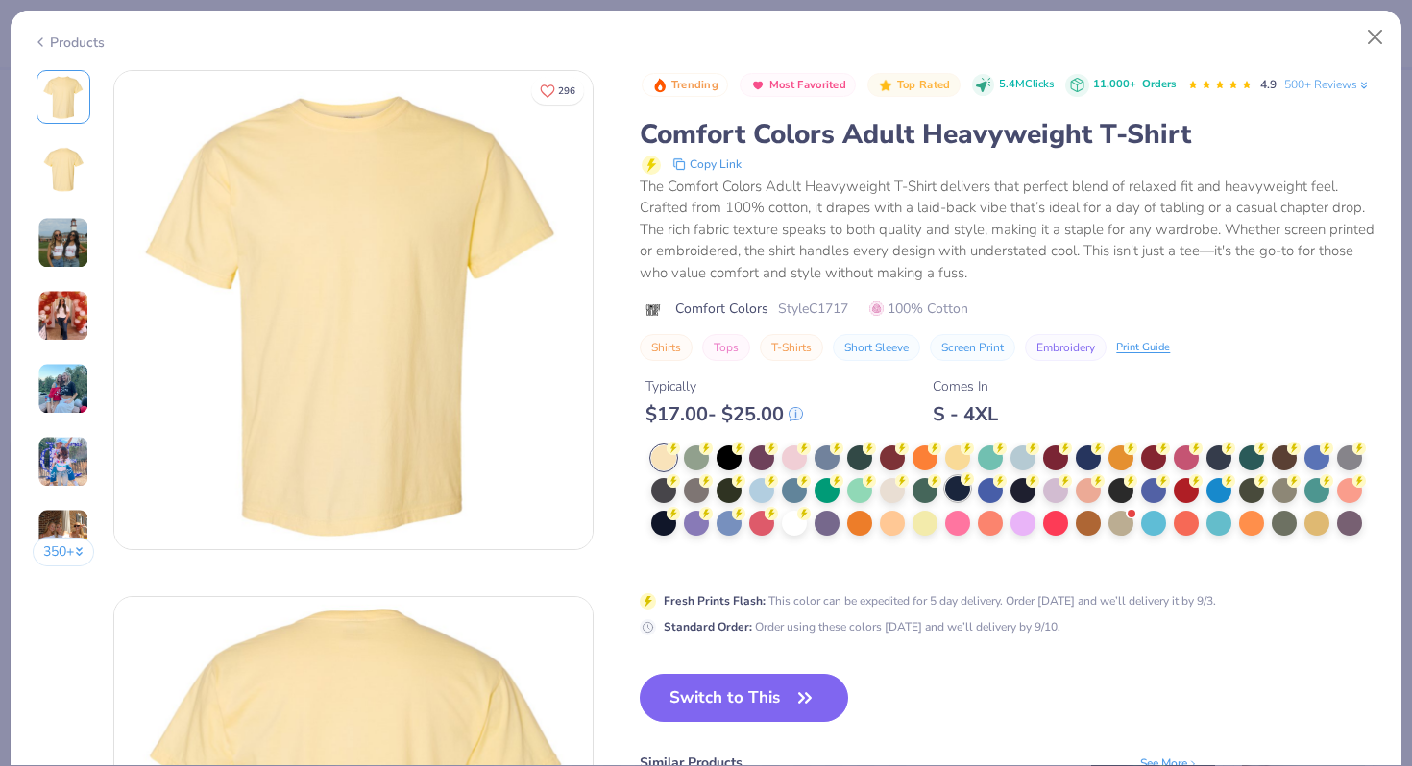
click at [956, 493] on div at bounding box center [957, 488] width 25 height 25
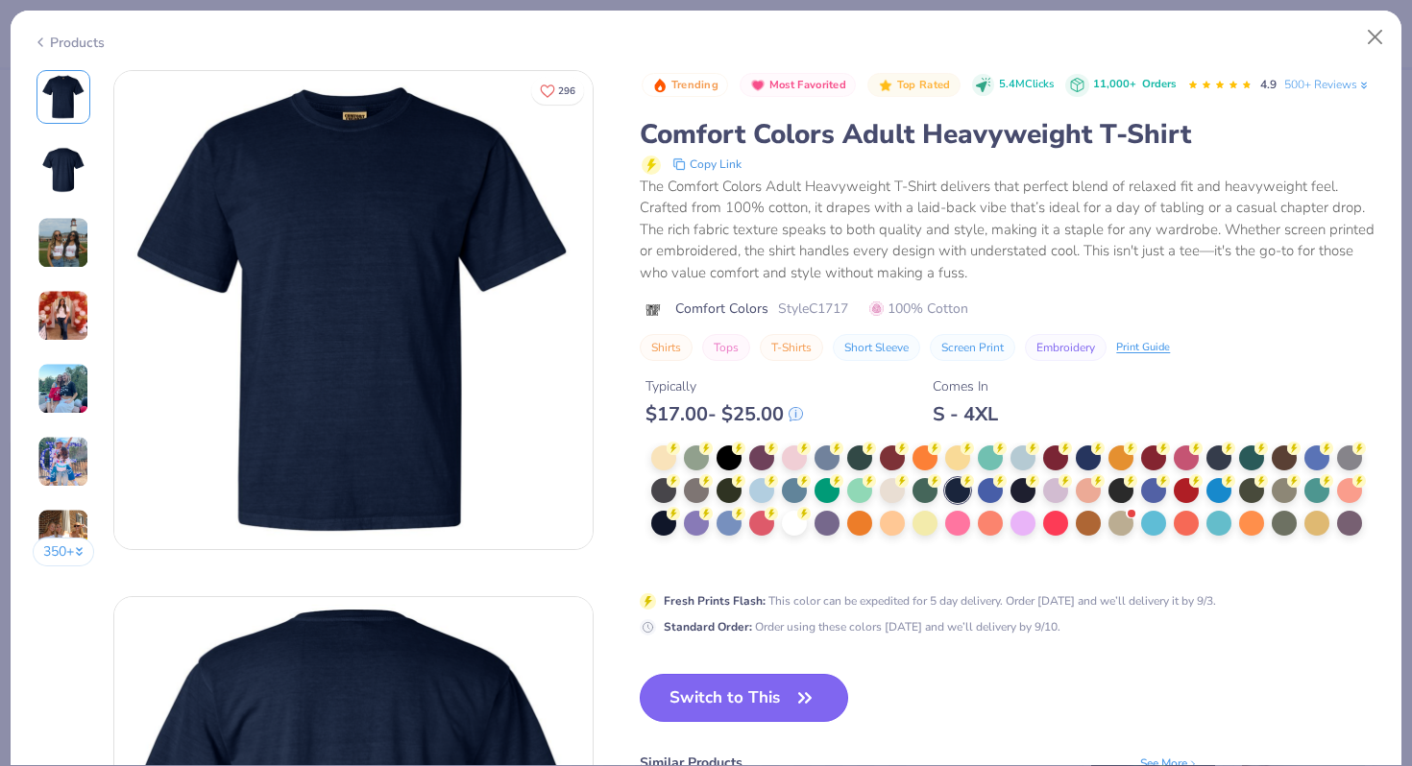
click at [730, 709] on button "Switch to This" at bounding box center [744, 698] width 208 height 48
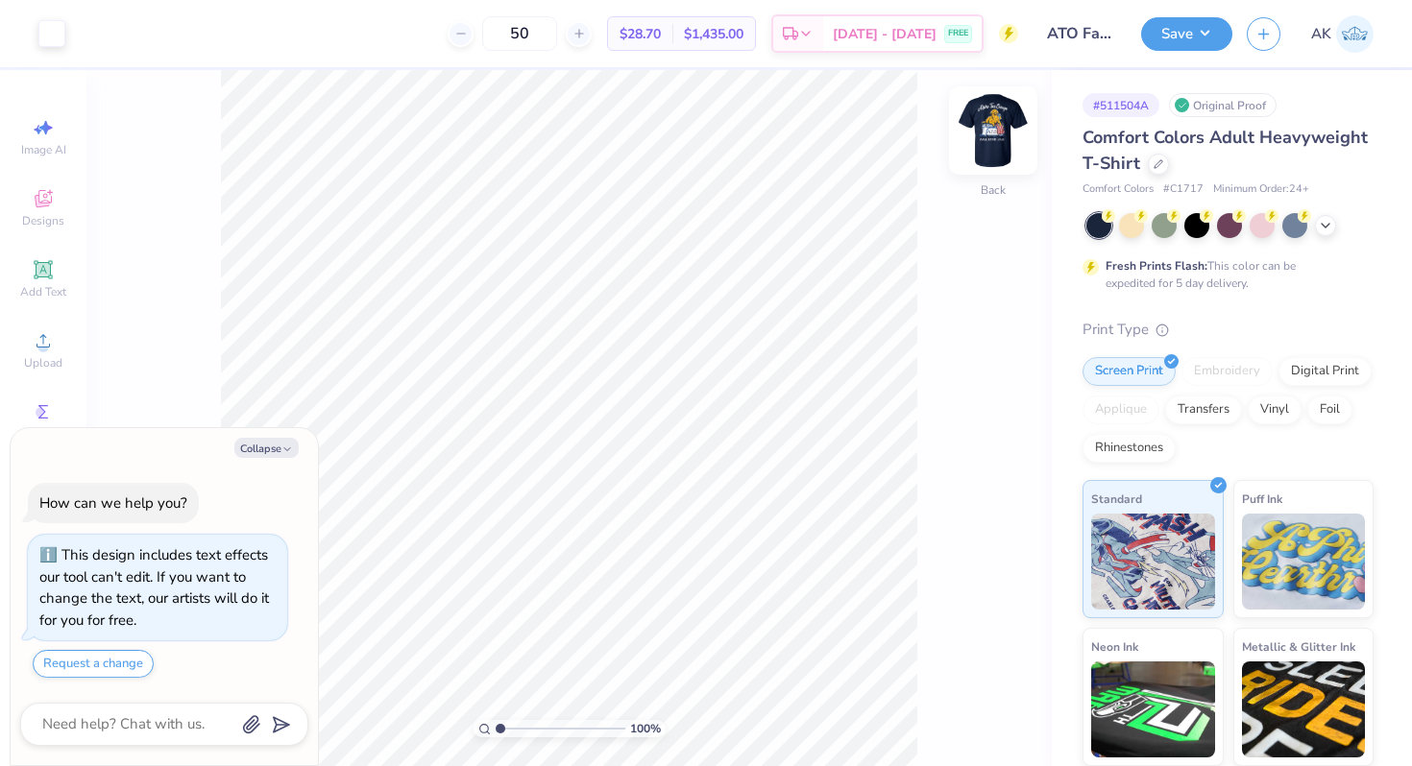
click at [995, 126] on img at bounding box center [993, 130] width 77 height 77
click at [997, 130] on img at bounding box center [993, 130] width 77 height 77
click at [1161, 163] on icon at bounding box center [1158, 163] width 10 height 10
type textarea "x"
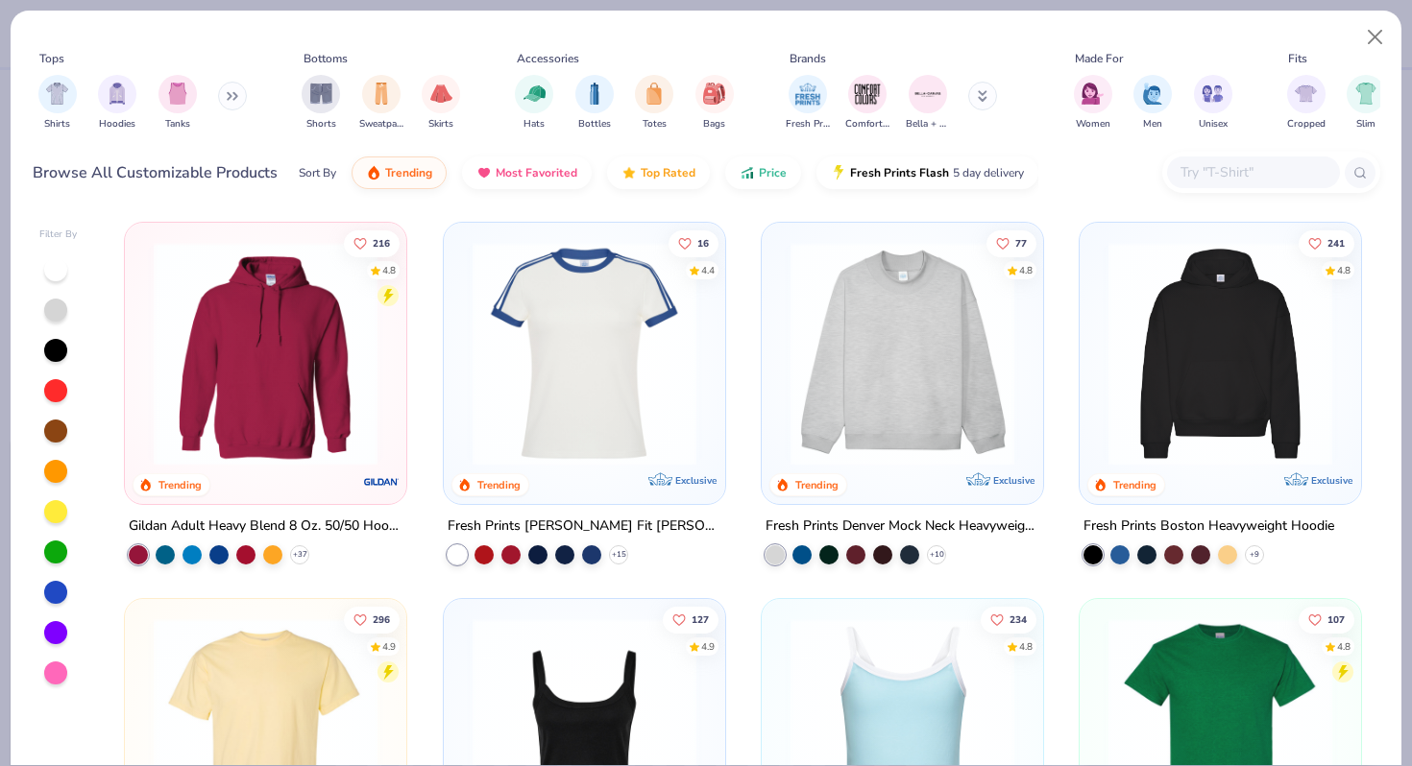
click at [1201, 180] on input "text" at bounding box center [1252, 172] width 148 height 22
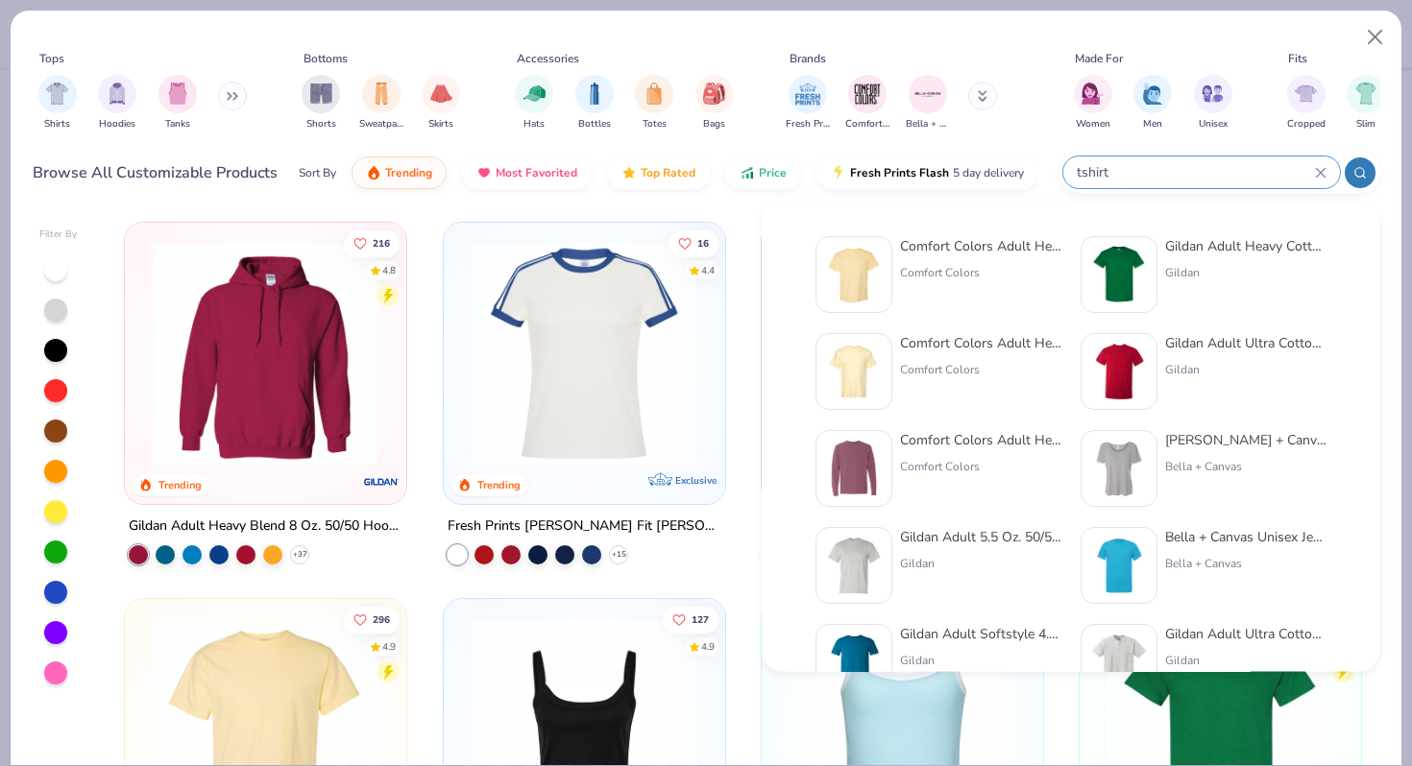
type input "tshirt"
click at [768, 55] on div "Tops Shirts Hoodies Tanks Bottoms Shorts Sweatpants Skirts Accessories Hats Bot…" at bounding box center [706, 94] width 1347 height 88
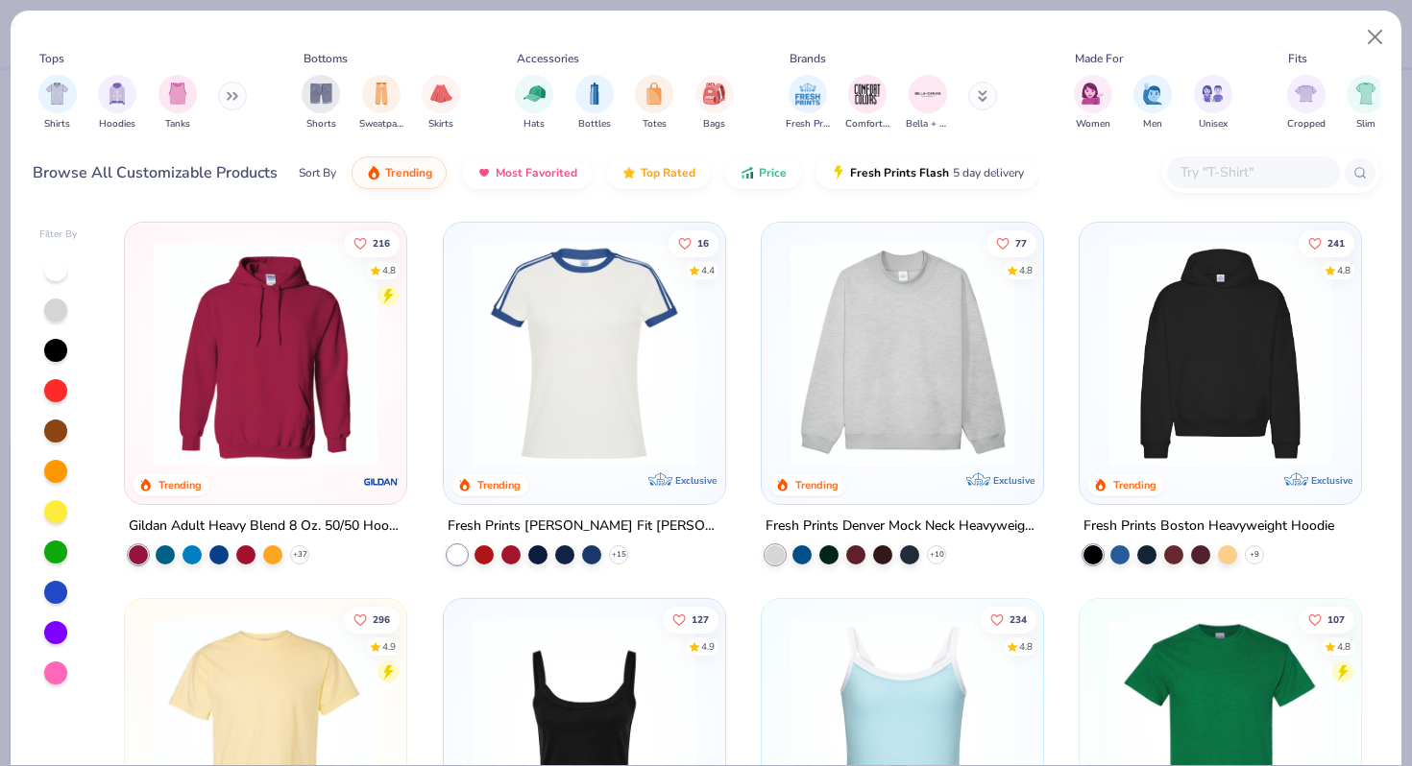
click at [986, 98] on button at bounding box center [982, 96] width 29 height 29
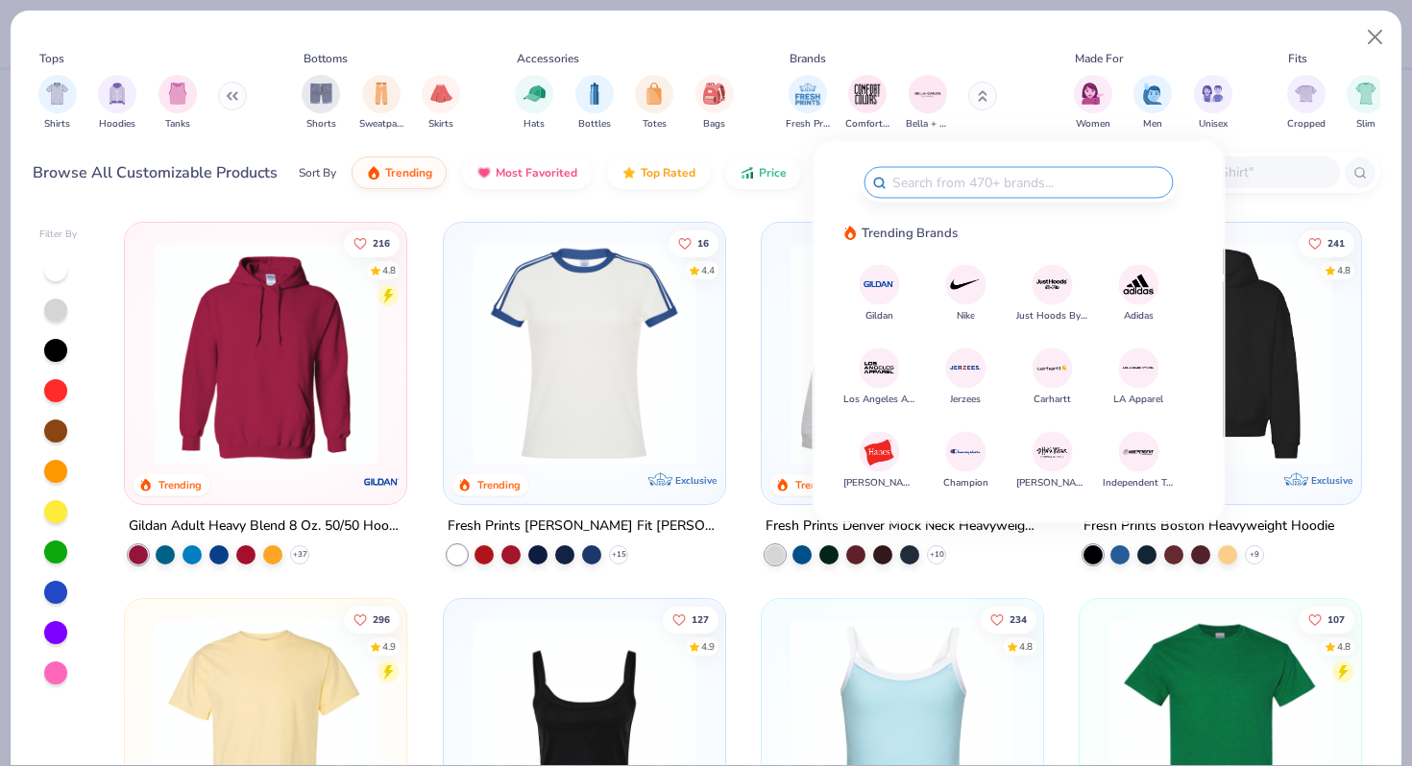
click at [963, 187] on input "text" at bounding box center [1027, 183] width 275 height 22
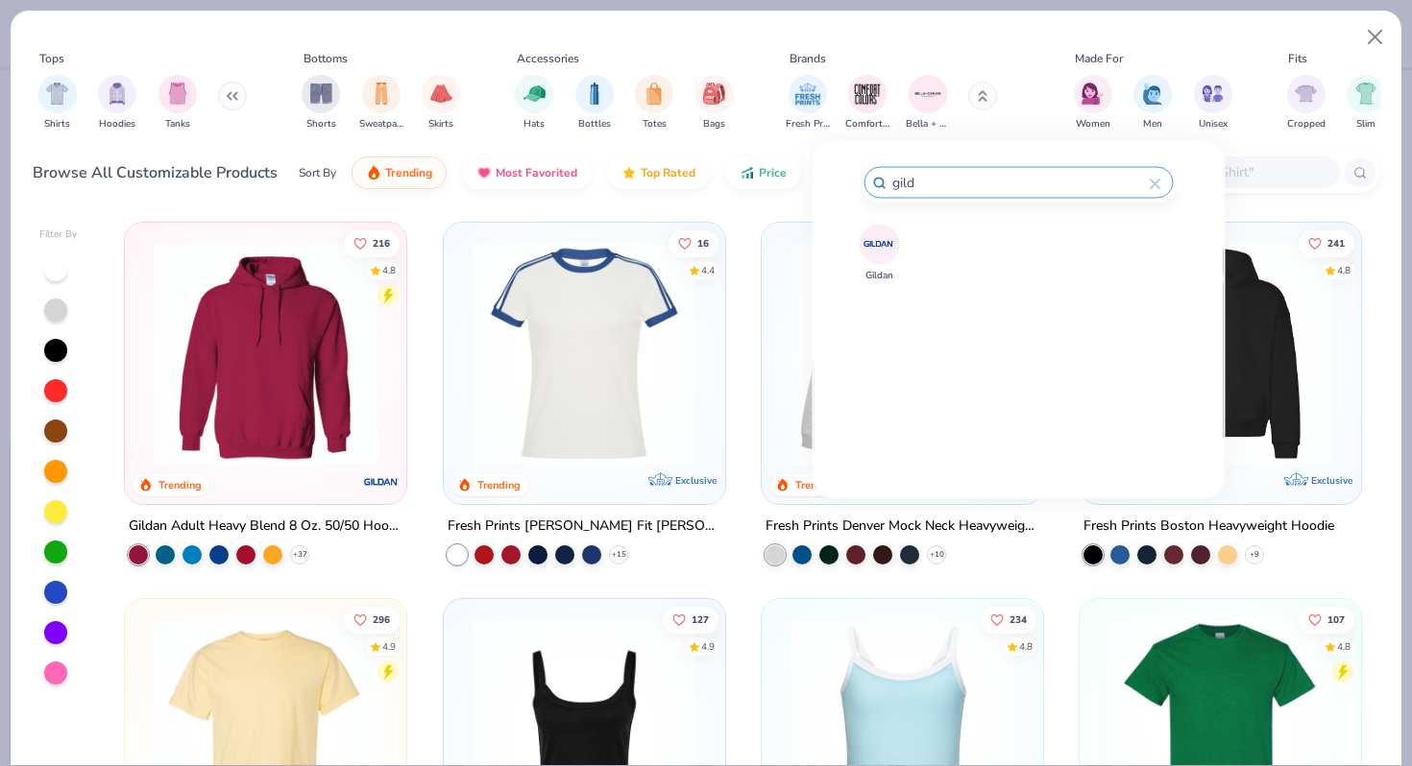
type input "gild"
click at [879, 250] on img at bounding box center [879, 245] width 34 height 34
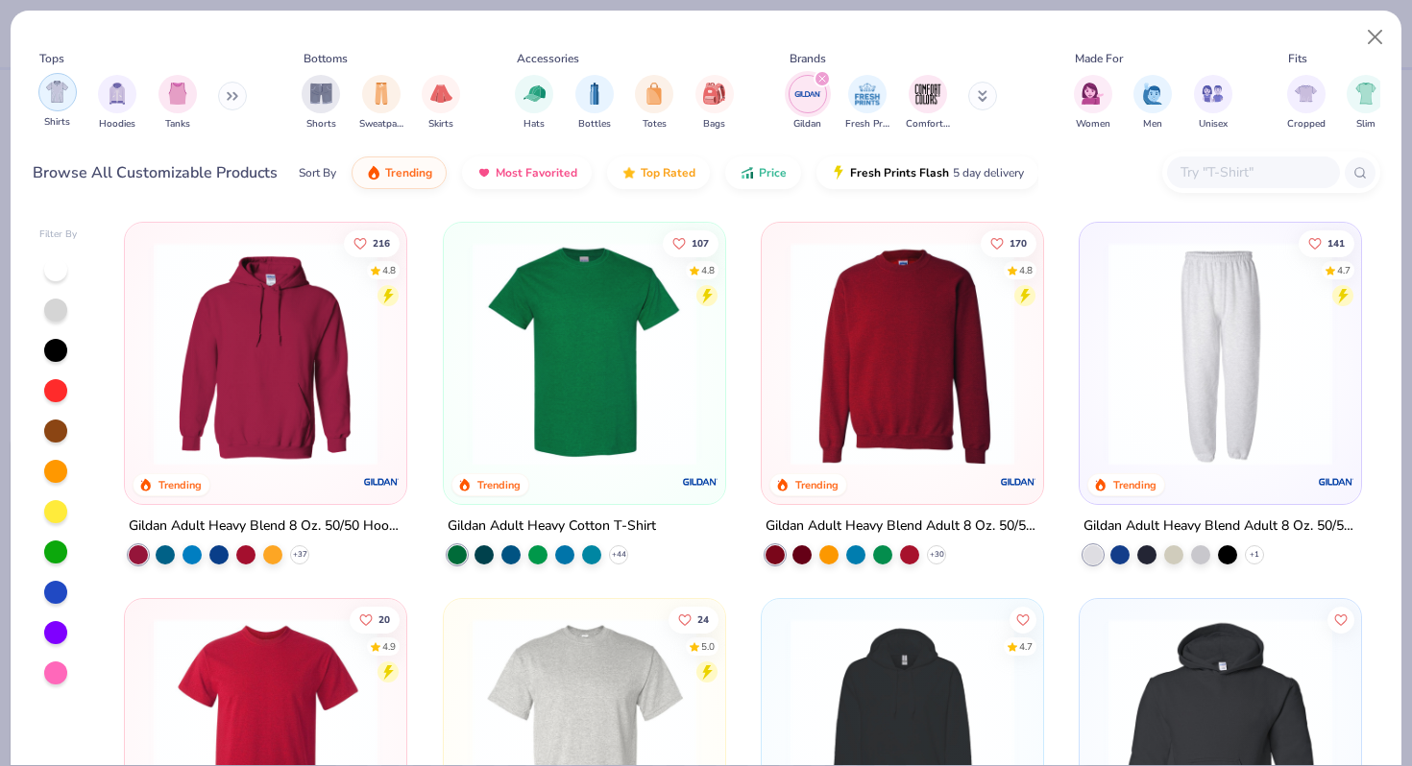
click at [55, 94] on img "filter for Shirts" at bounding box center [57, 92] width 22 height 22
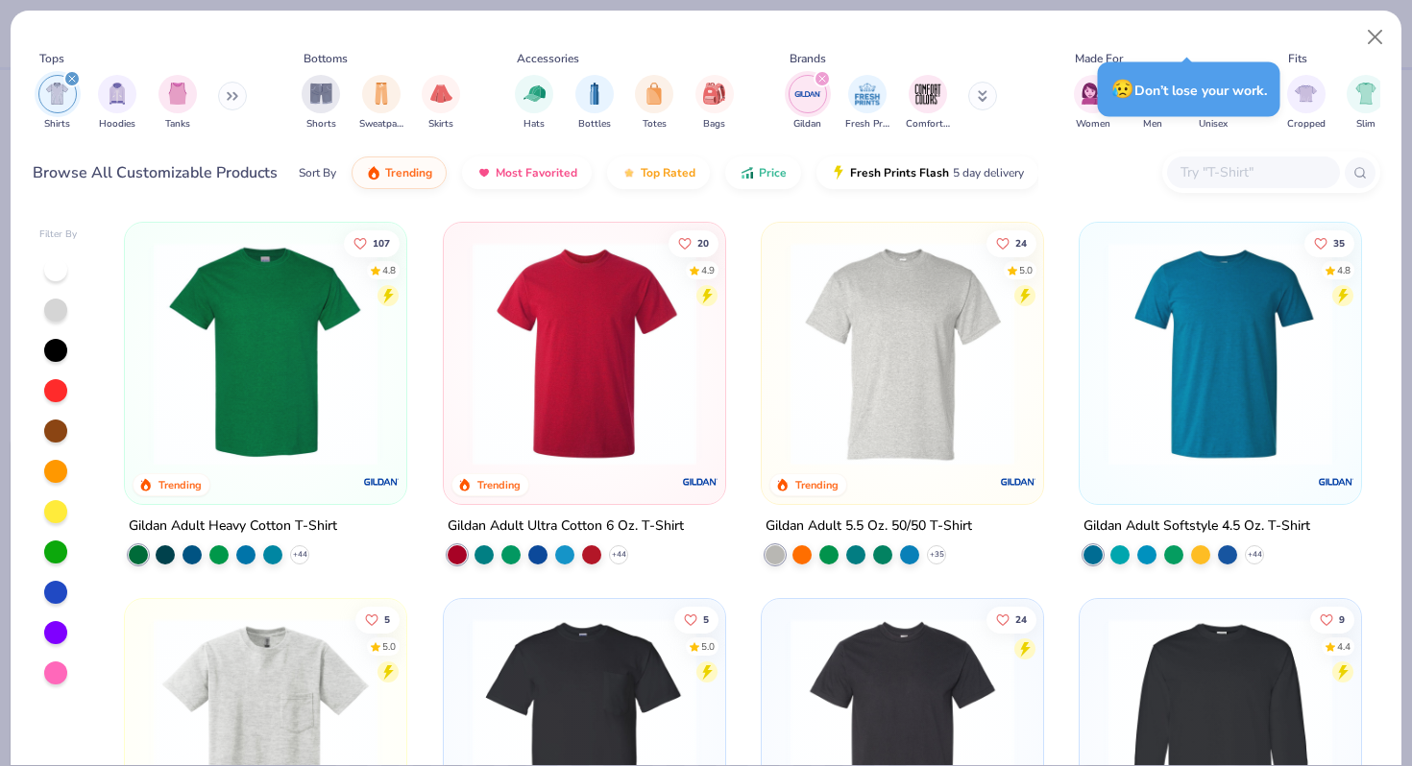
type textarea "x"
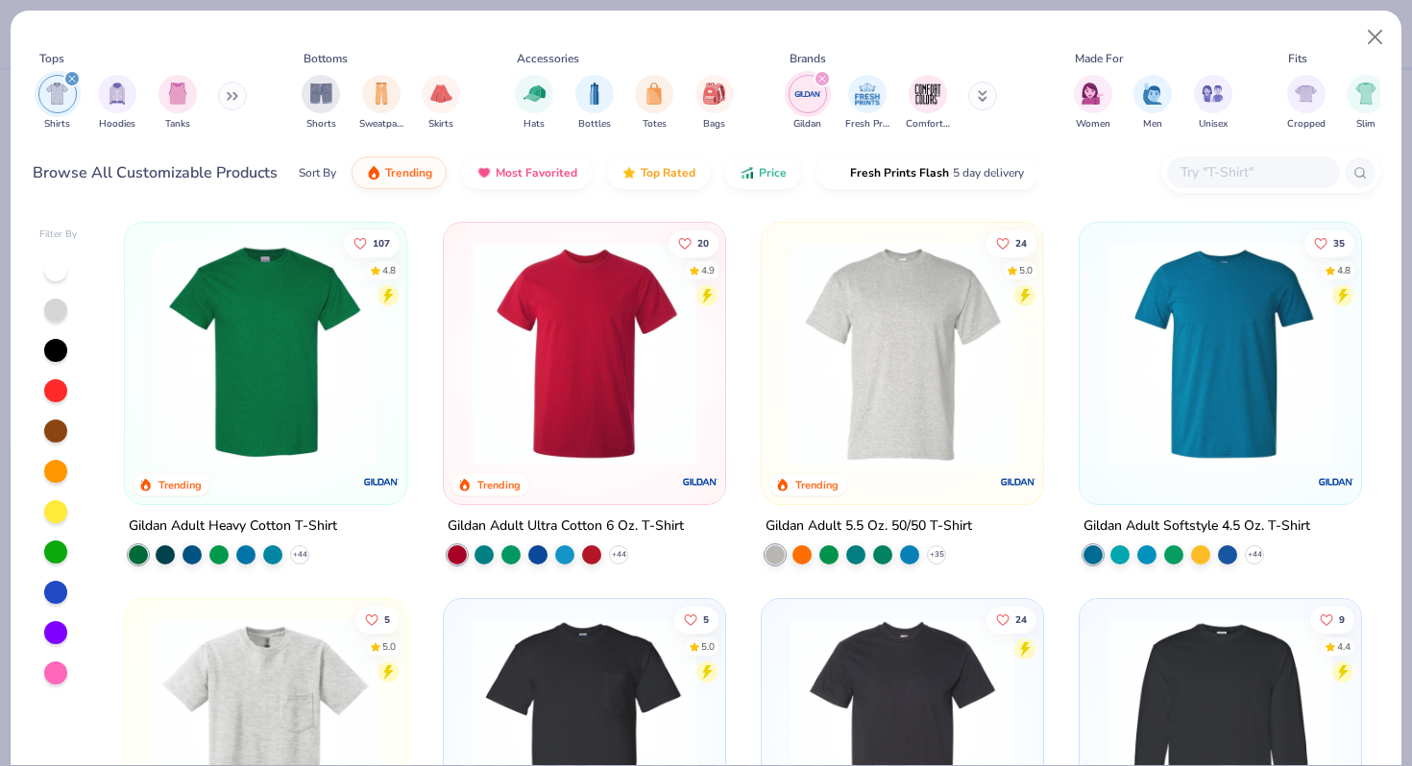
click at [1227, 169] on input "text" at bounding box center [1252, 172] width 148 height 22
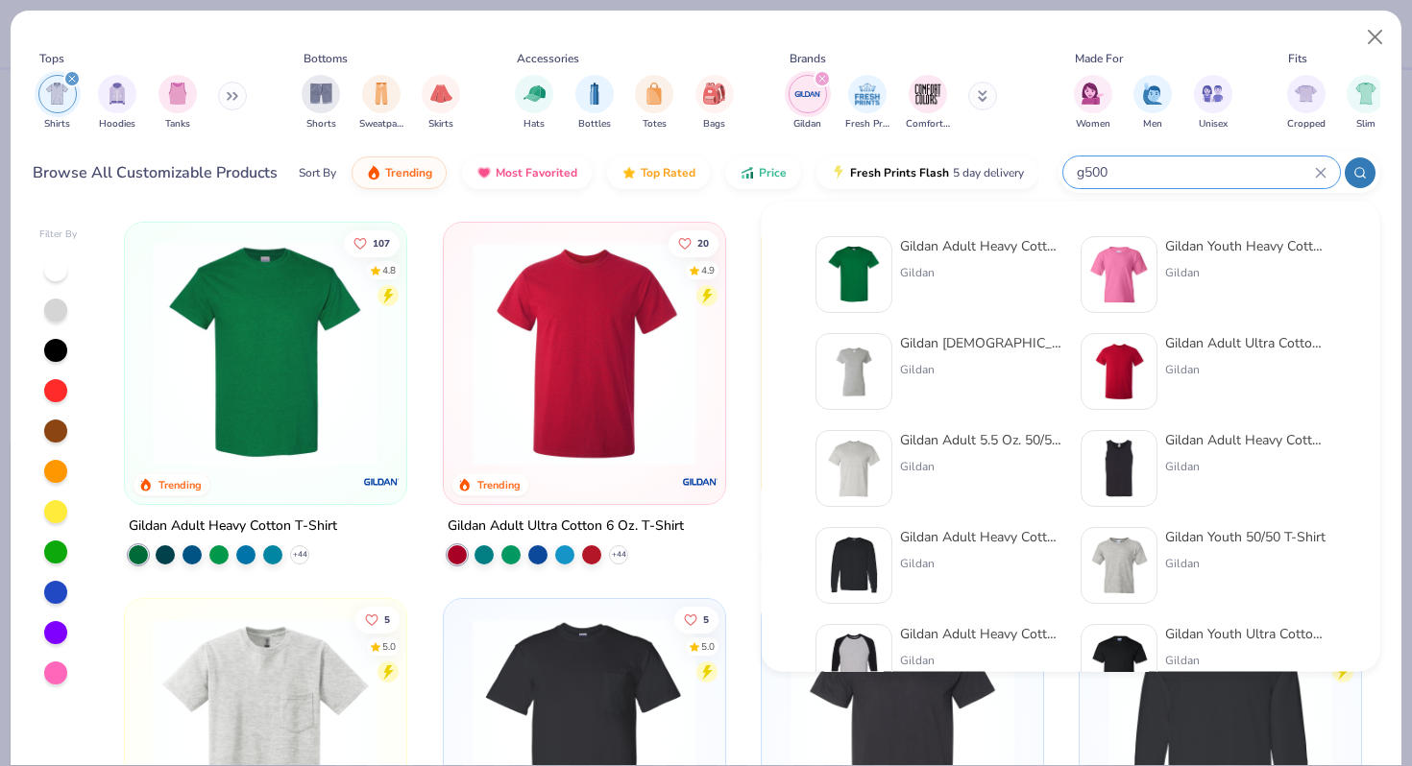
type input "g500"
click at [876, 262] on img at bounding box center [854, 275] width 60 height 60
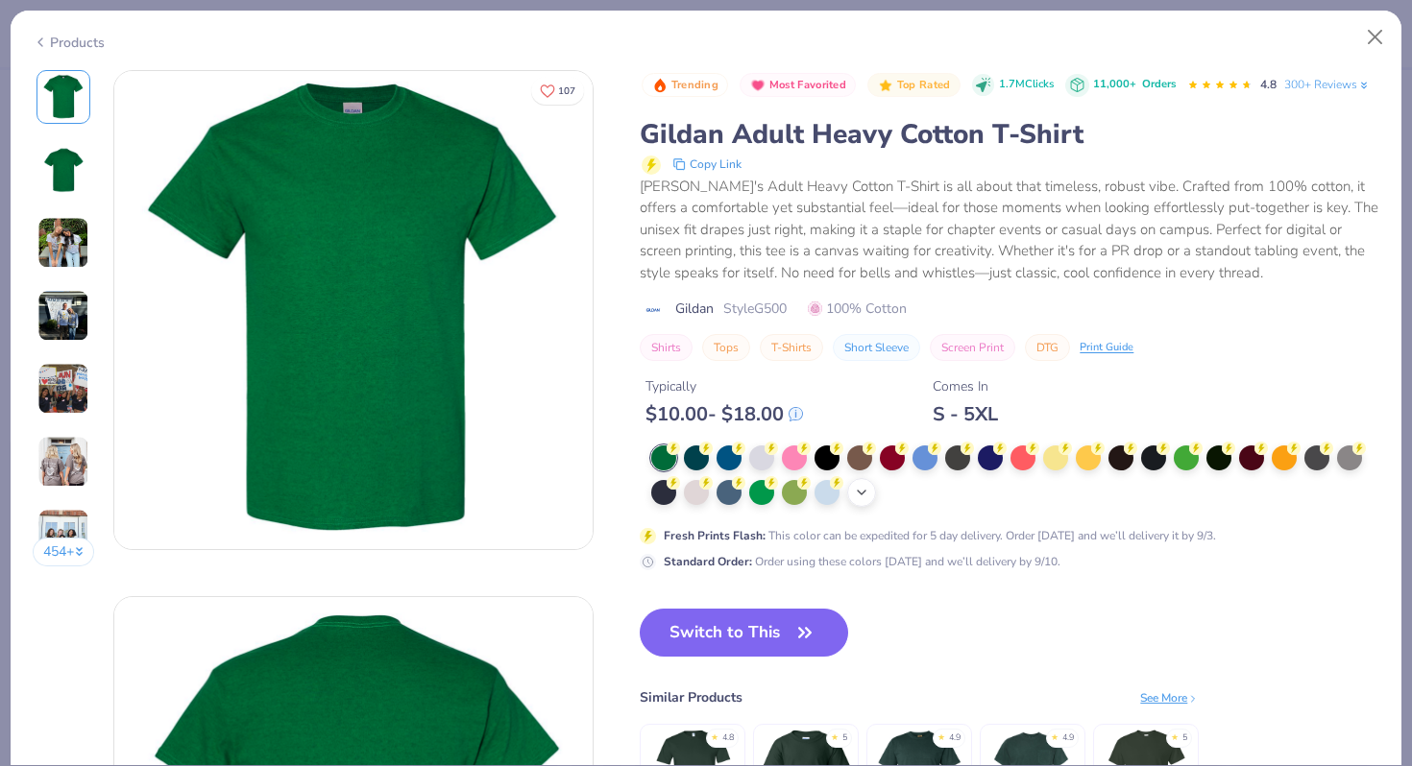
click at [866, 481] on div "+ 22" at bounding box center [861, 492] width 29 height 29
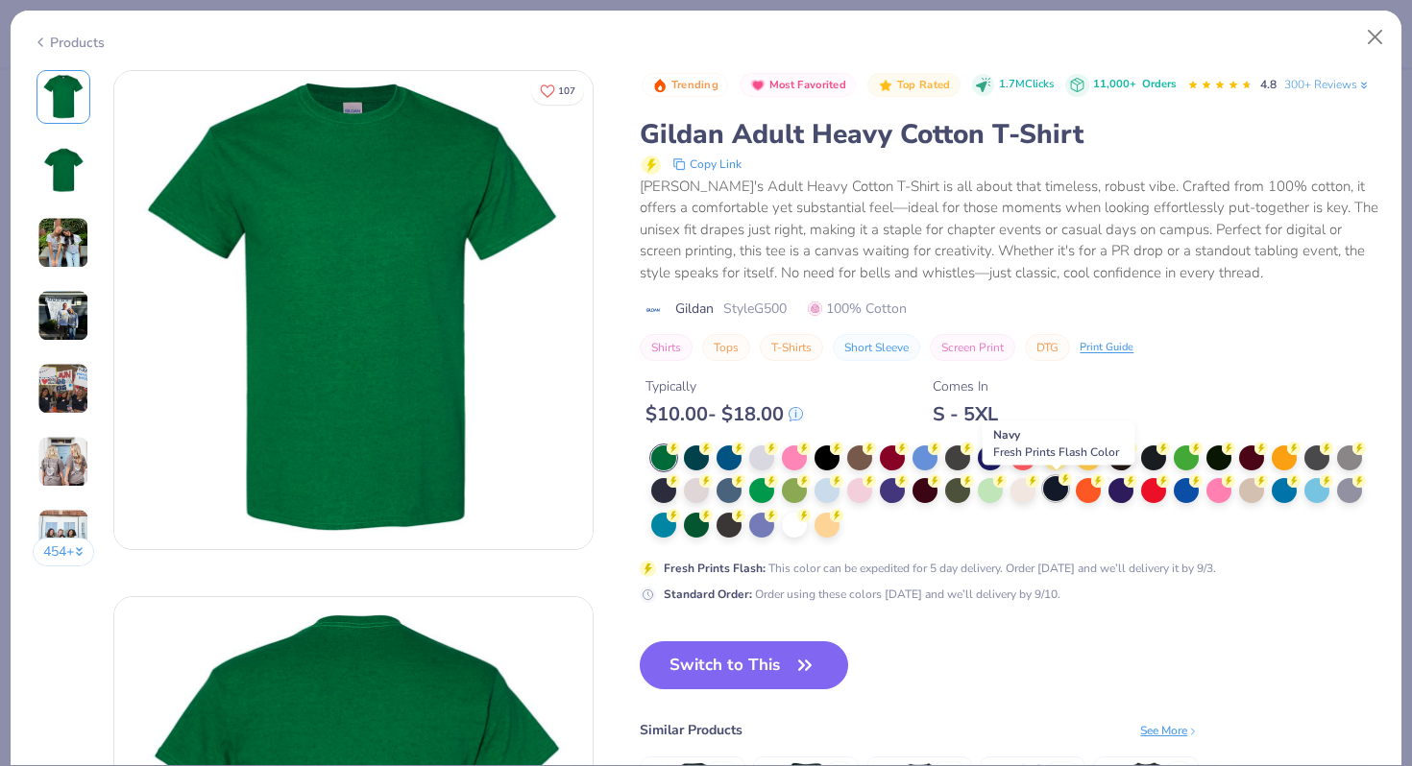
click at [1051, 486] on div at bounding box center [1055, 488] width 25 height 25
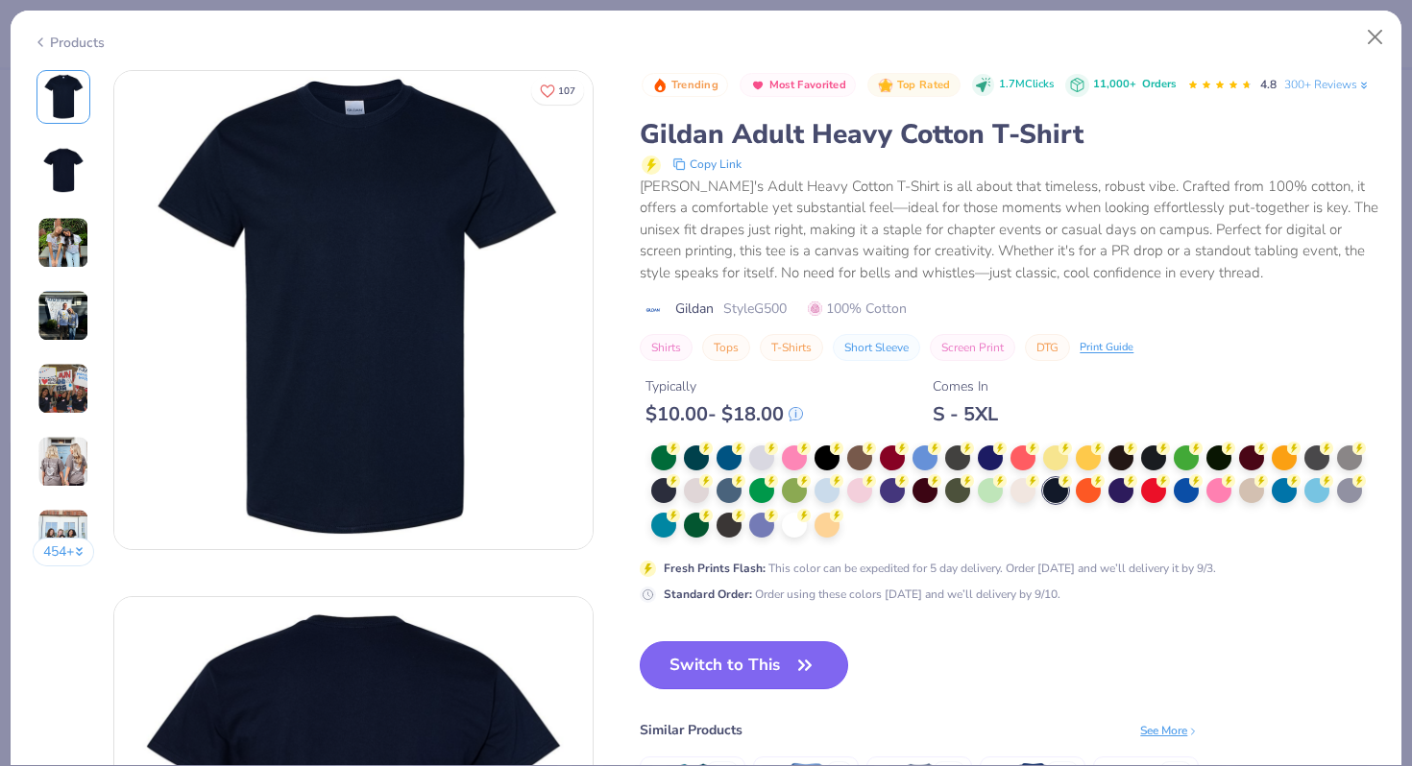
click at [734, 666] on button "Switch to This" at bounding box center [744, 666] width 208 height 48
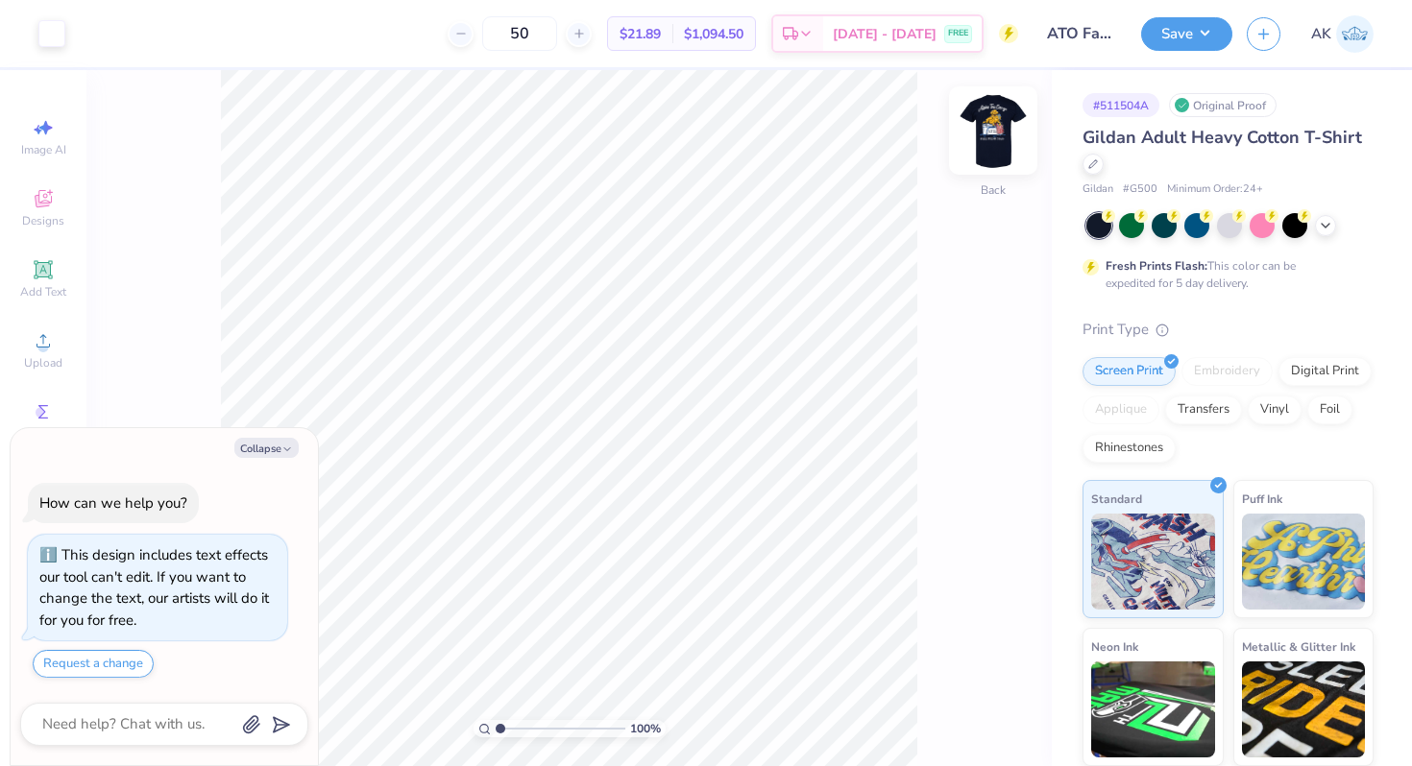
click at [1000, 112] on img at bounding box center [993, 130] width 77 height 77
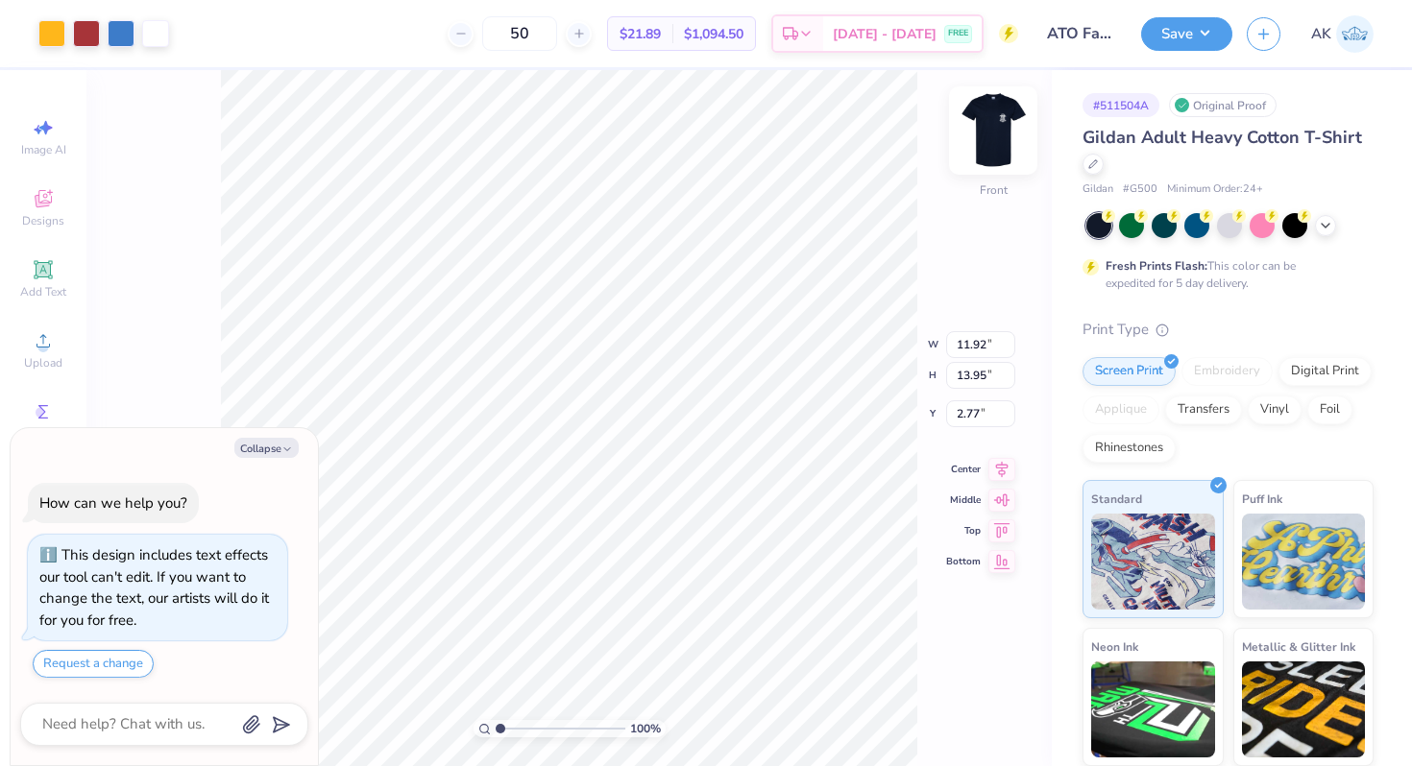
type textarea "x"
type input "10.73"
type input "12.55"
type input "4.16"
type textarea "x"
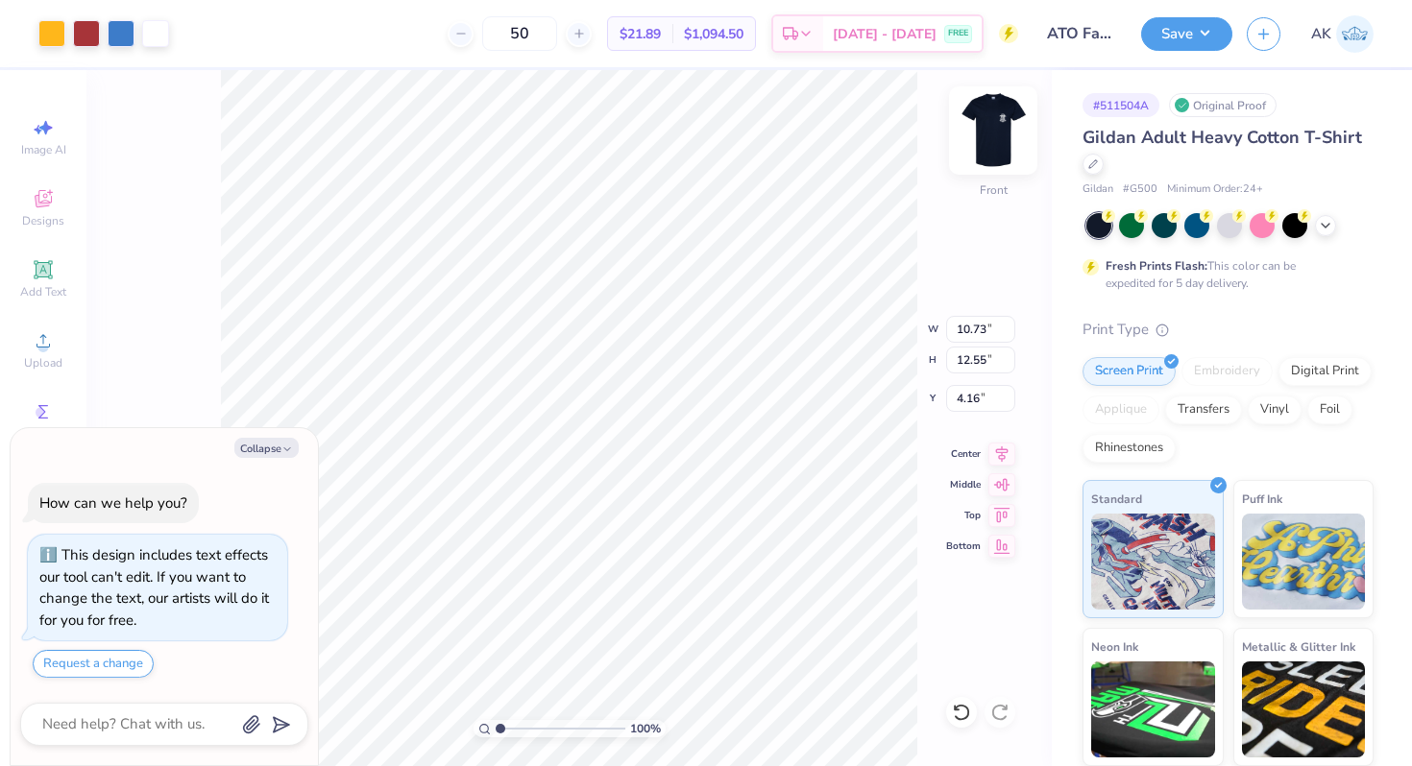
type input "4.09"
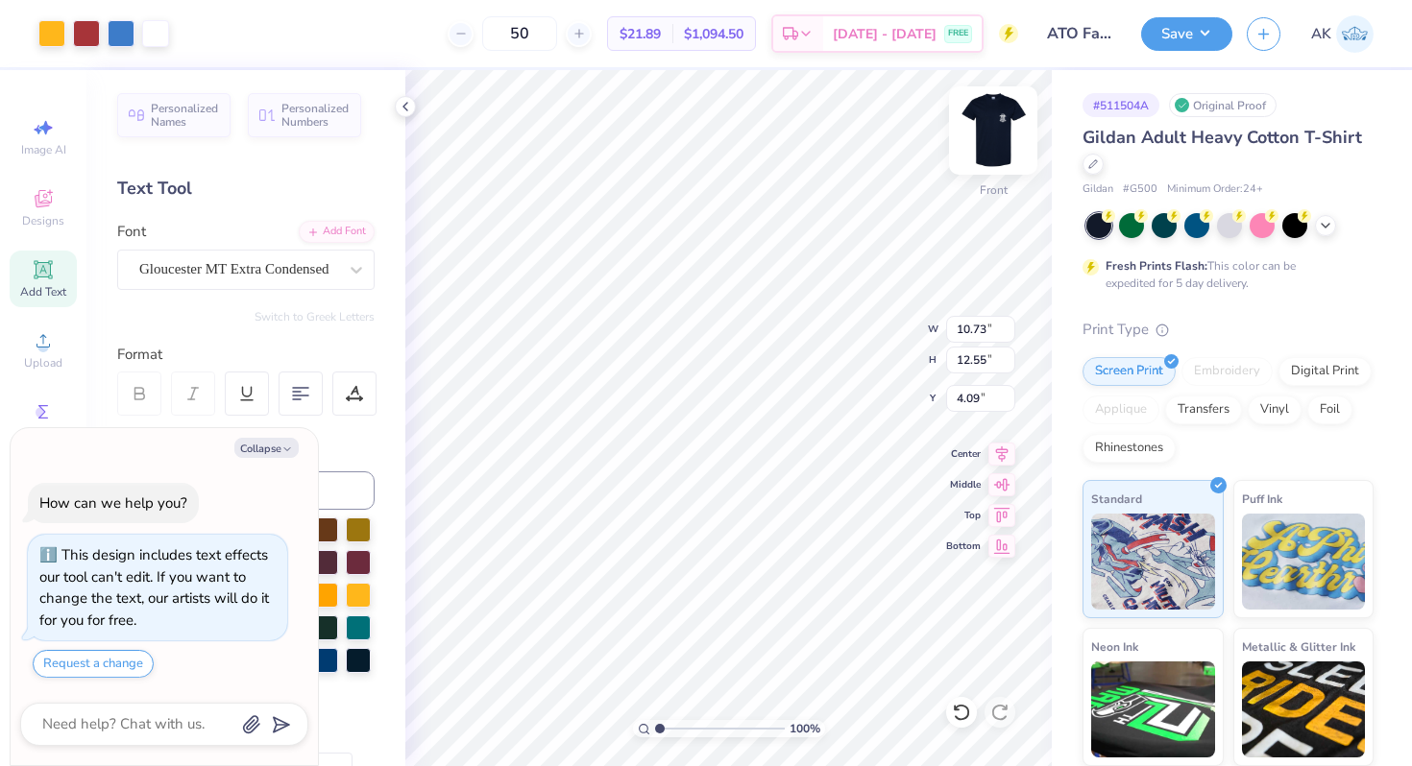
type textarea "x"
type input "4.10"
click at [1004, 454] on icon at bounding box center [1002, 452] width 12 height 16
type textarea "x"
type input "9.77"
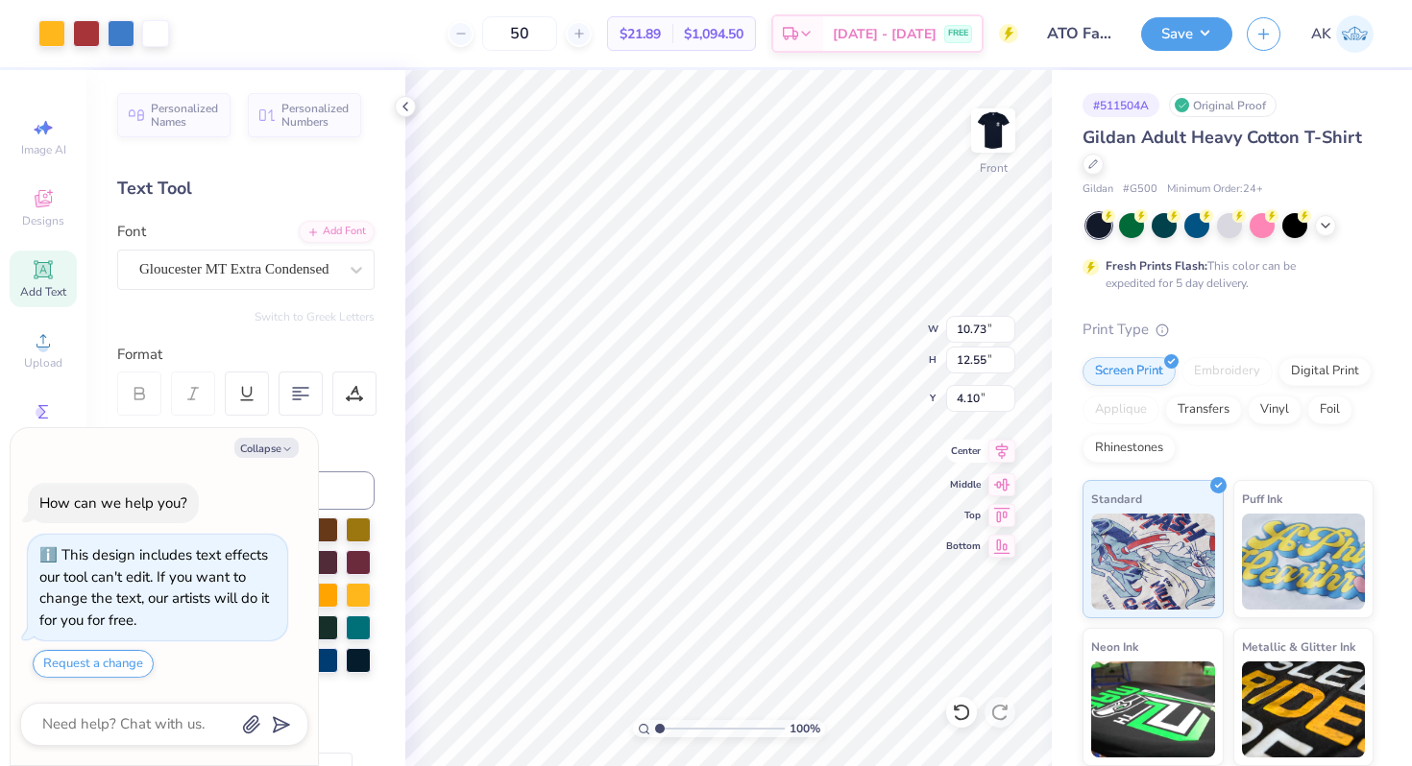
type input "0.57"
type input "17.19"
click at [995, 458] on icon at bounding box center [1001, 451] width 27 height 23
click at [1007, 150] on img at bounding box center [993, 130] width 77 height 77
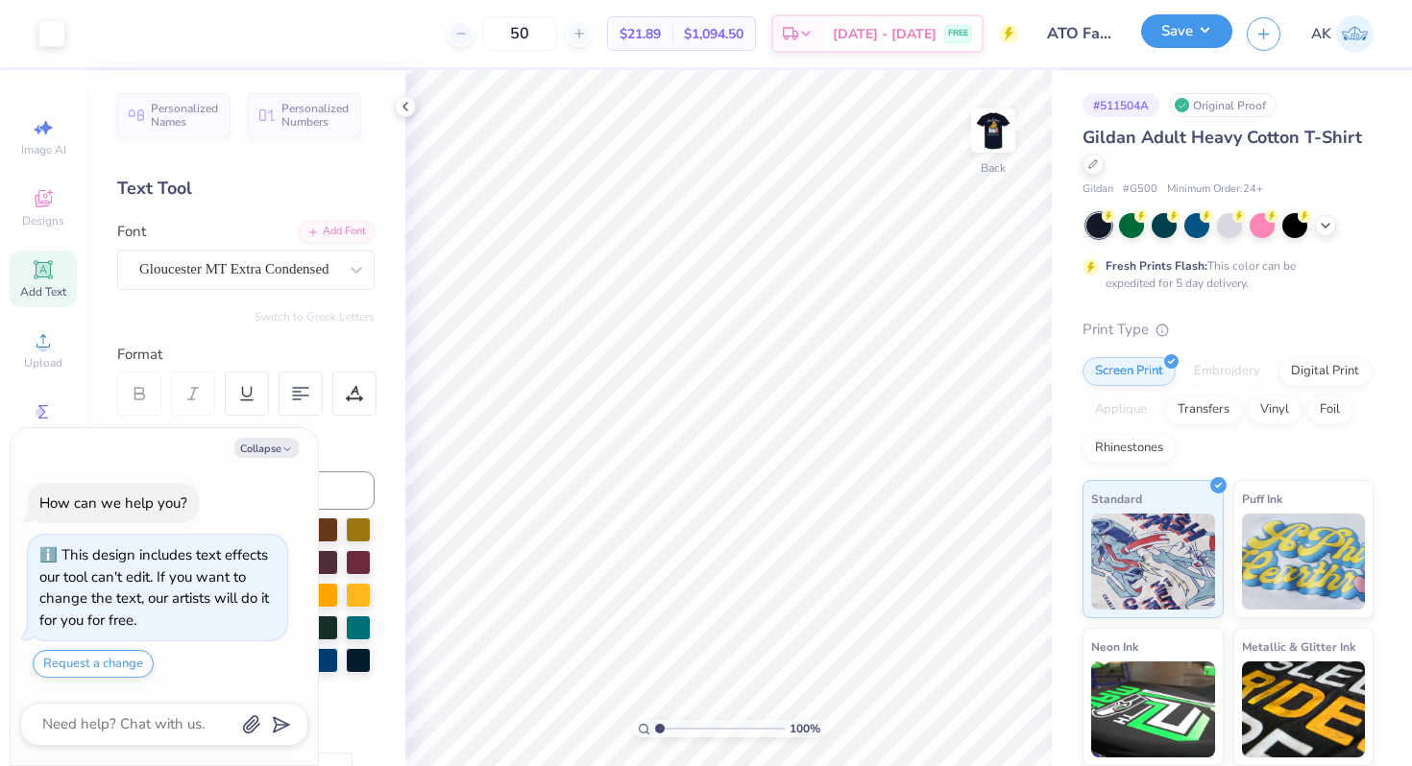
click at [1213, 38] on button "Save" at bounding box center [1186, 31] width 91 height 34
type textarea "x"
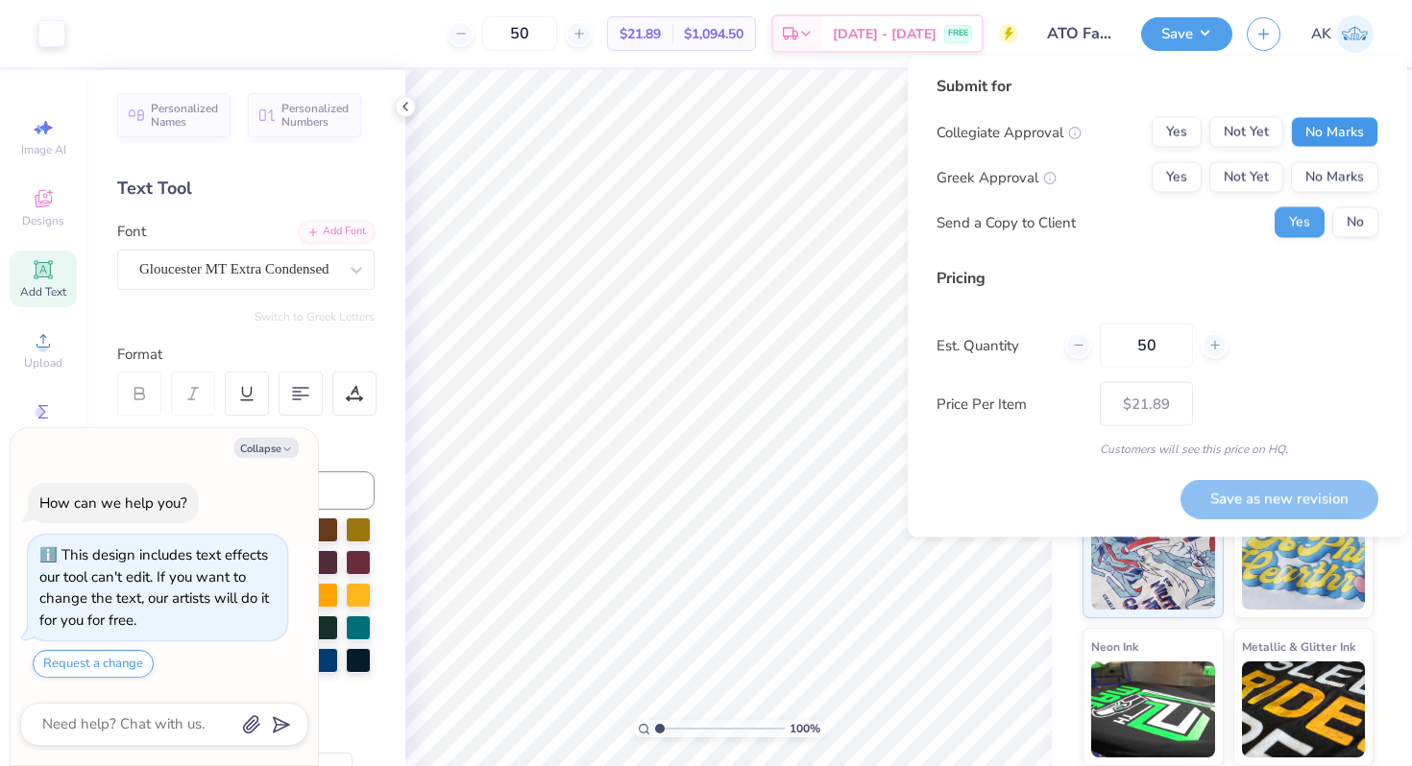
click at [1305, 137] on button "No Marks" at bounding box center [1334, 132] width 87 height 31
click at [1165, 182] on button "Yes" at bounding box center [1177, 177] width 50 height 31
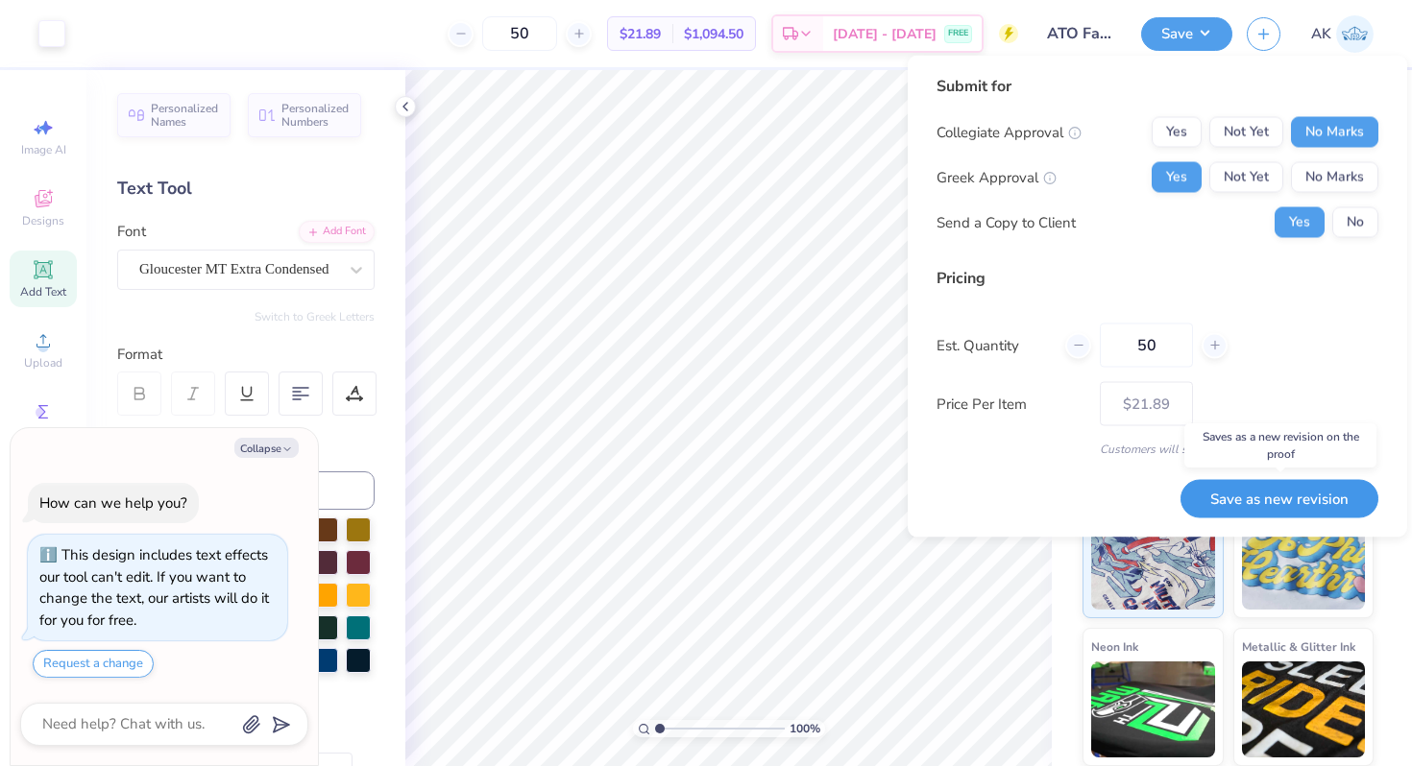
click at [1259, 501] on button "Save as new revision" at bounding box center [1279, 498] width 198 height 39
type input "$21.89"
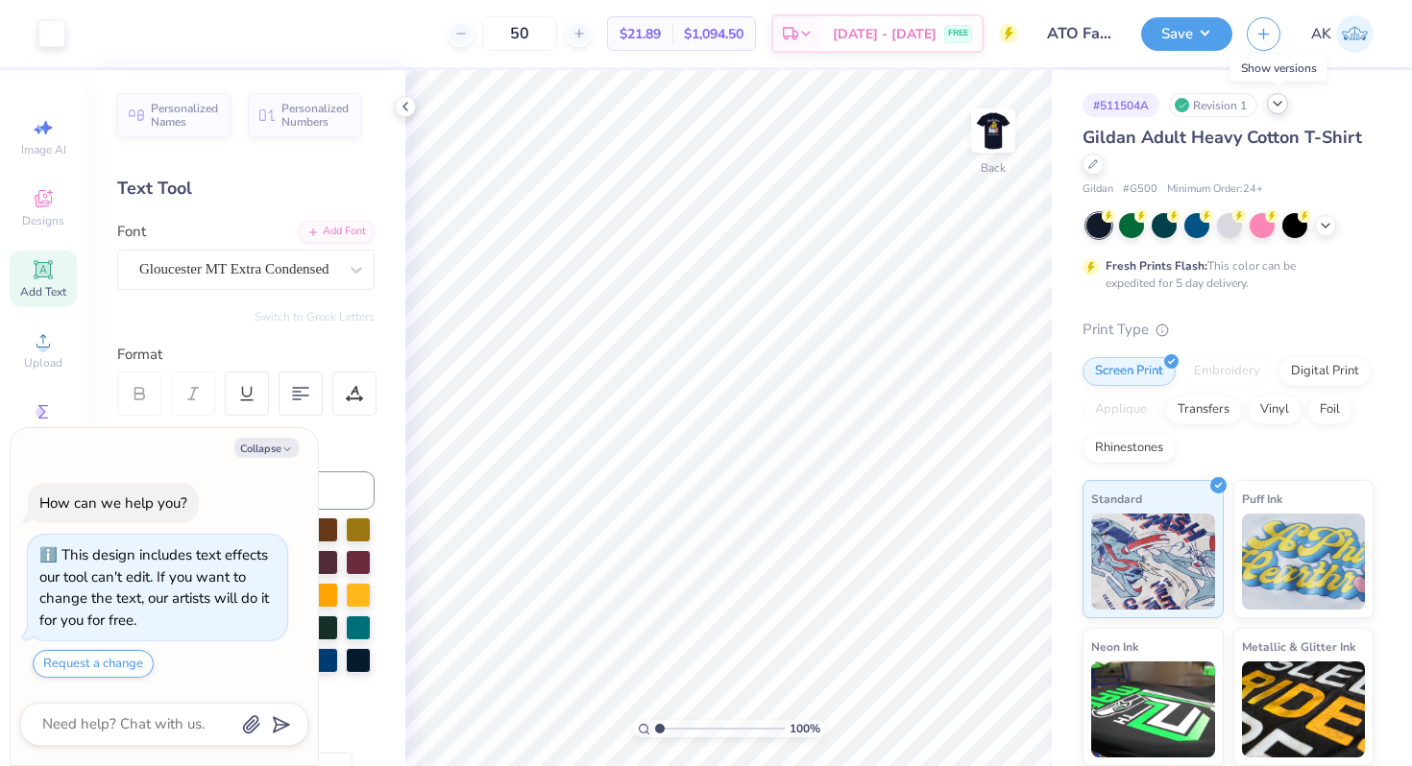
click at [1278, 106] on icon at bounding box center [1277, 103] width 15 height 15
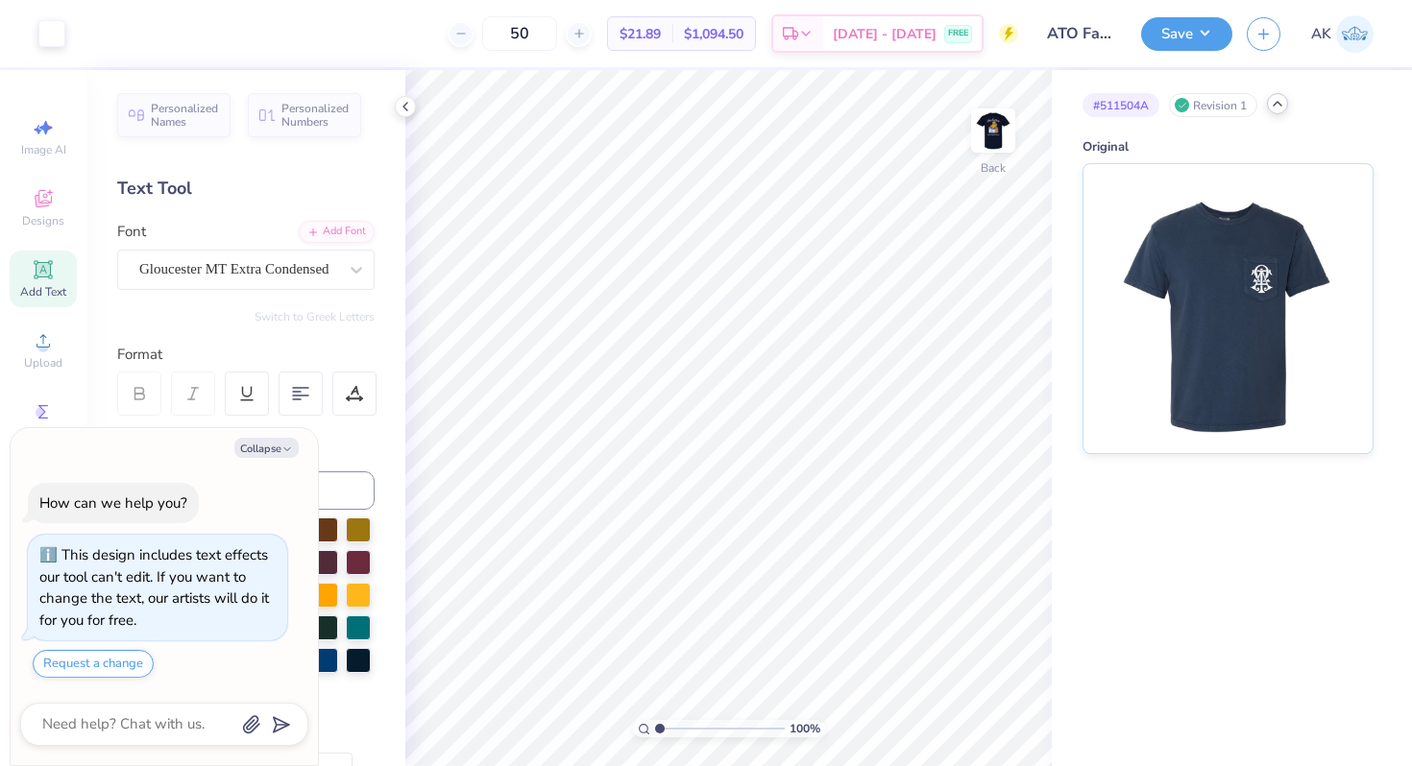
click at [1278, 106] on icon at bounding box center [1277, 103] width 15 height 15
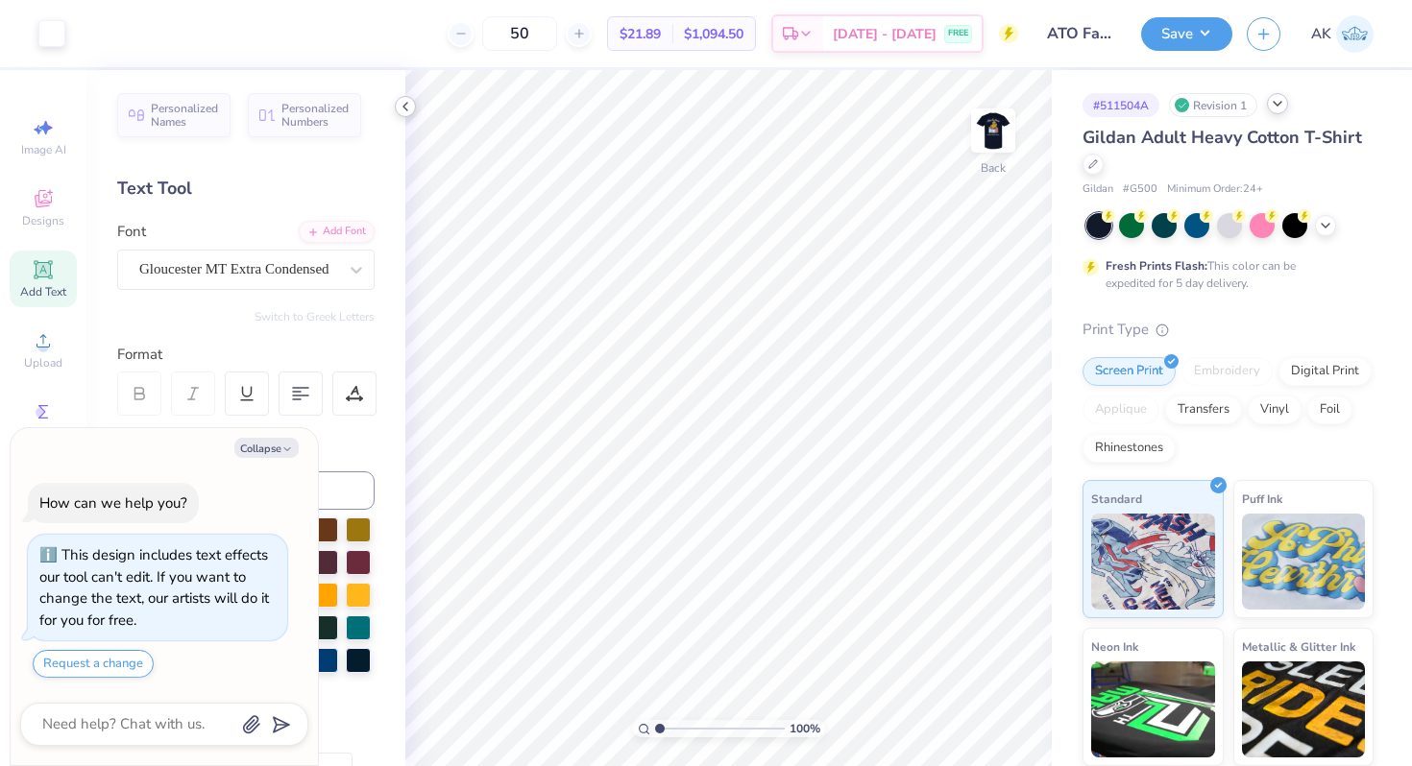
click at [399, 108] on icon at bounding box center [405, 106] width 15 height 15
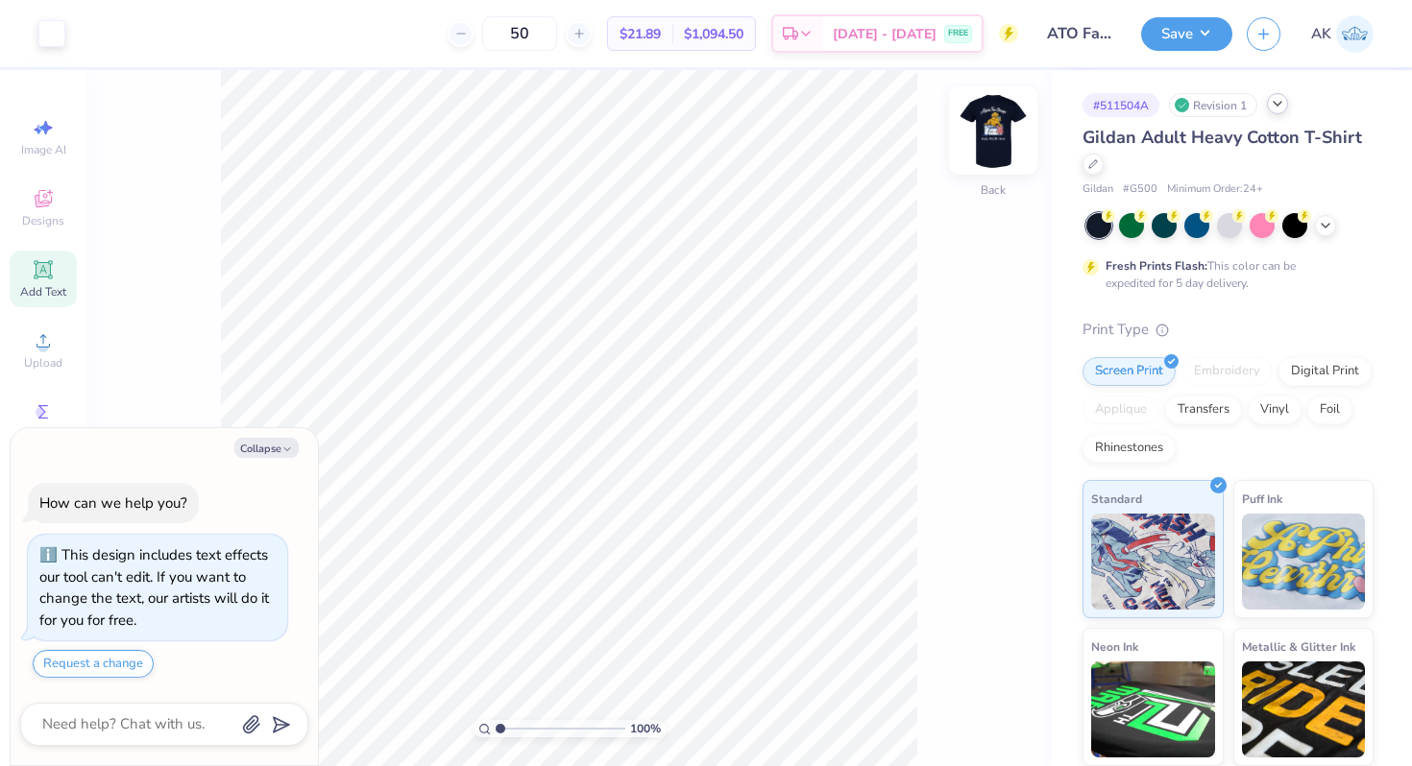
click at [994, 140] on img at bounding box center [993, 130] width 77 height 77
click at [994, 140] on img at bounding box center [993, 130] width 38 height 38
click at [267, 444] on button "Collapse" at bounding box center [266, 448] width 64 height 20
type textarea "x"
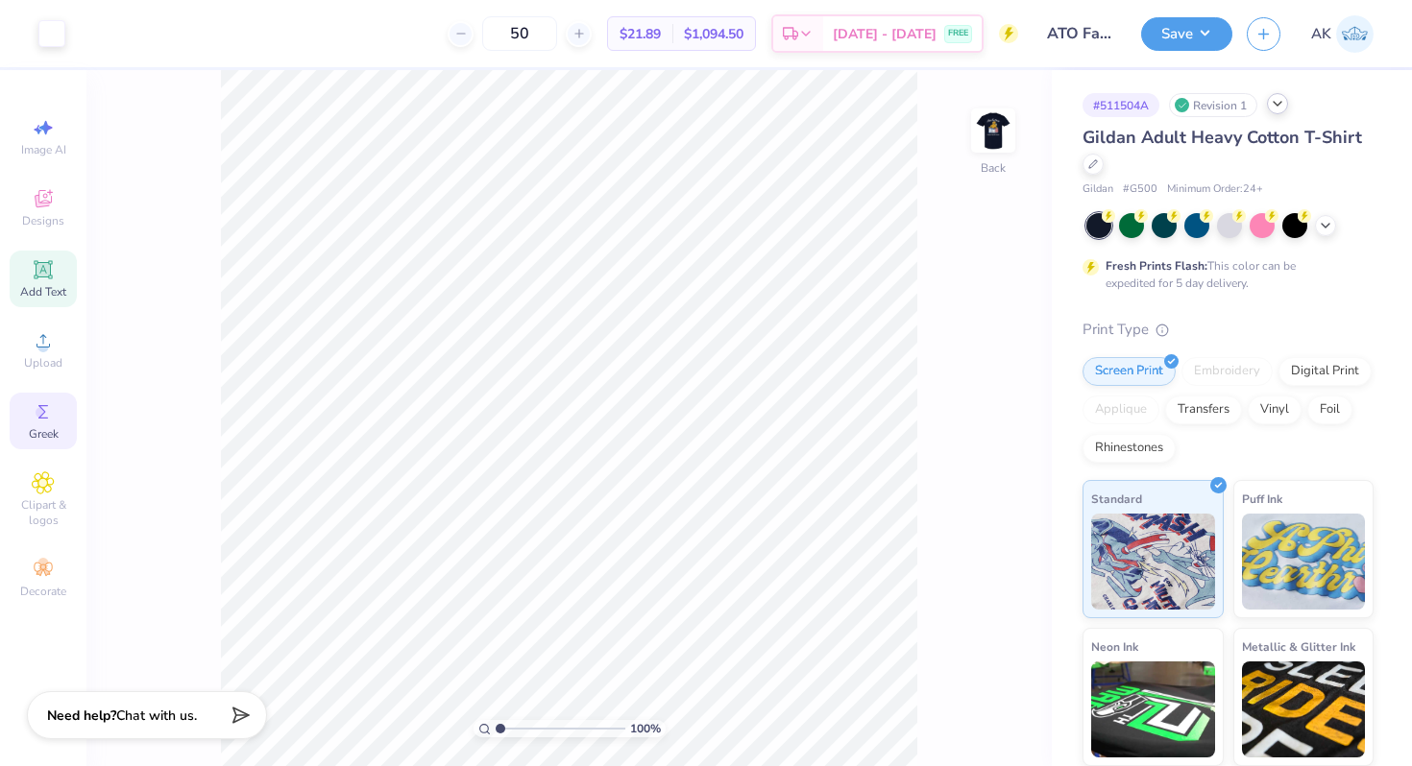
click at [42, 419] on icon at bounding box center [43, 411] width 23 height 23
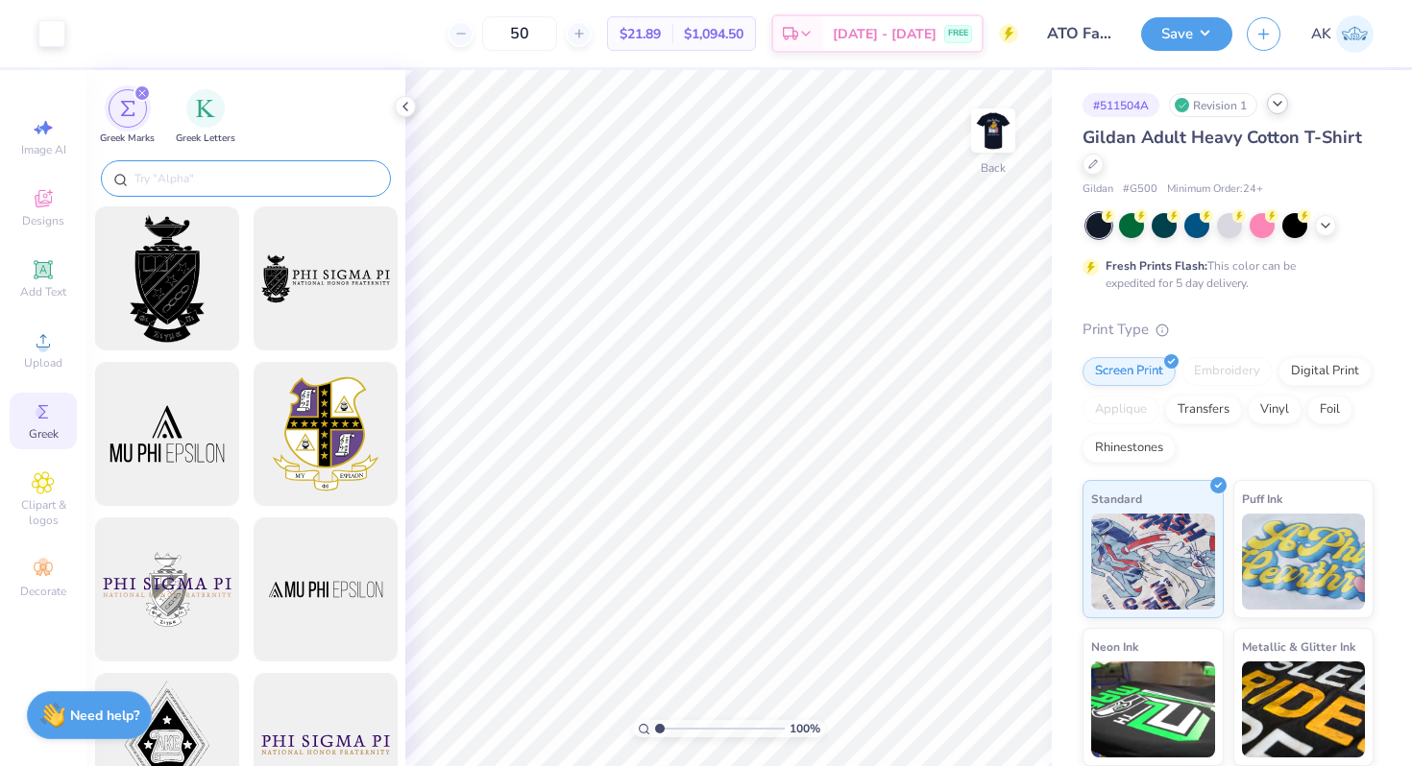
click at [257, 174] on input "text" at bounding box center [256, 178] width 246 height 19
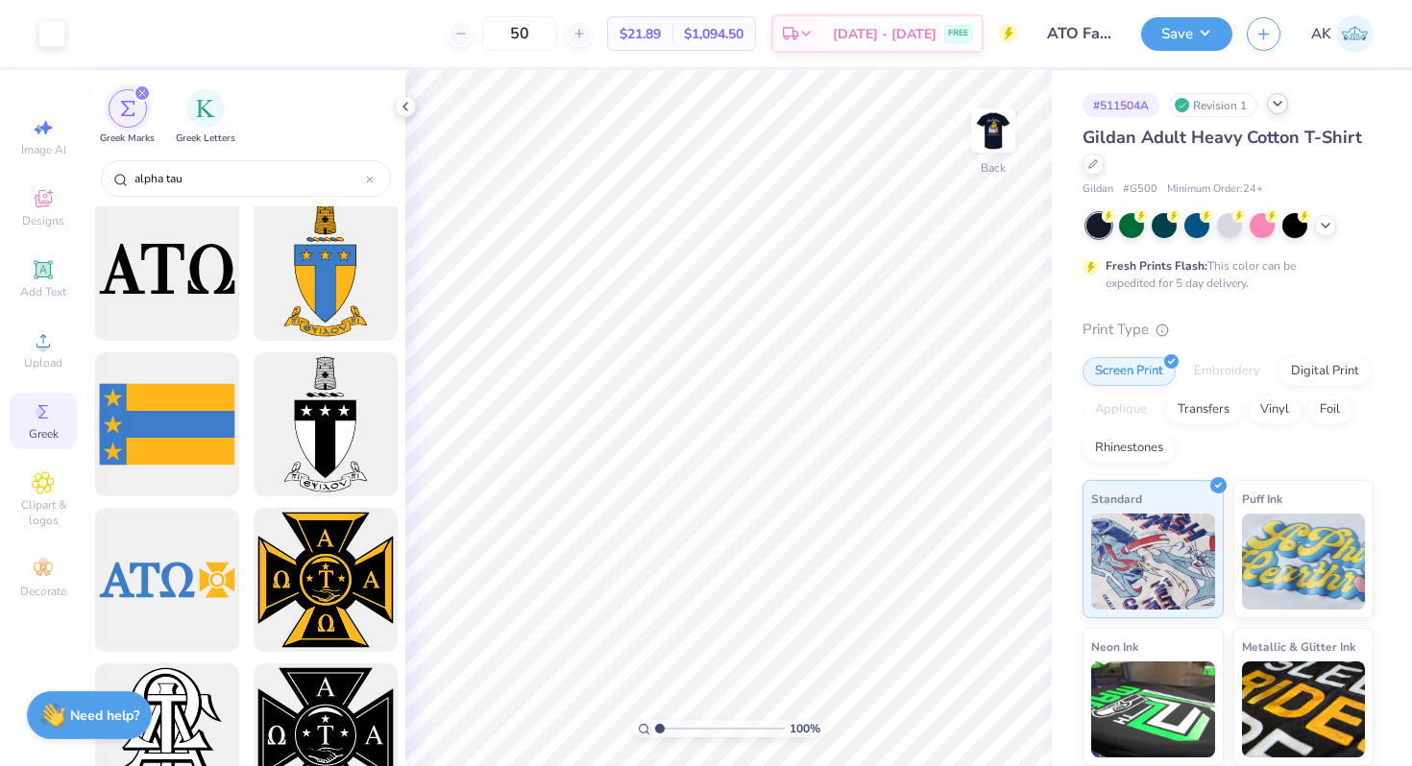
scroll to position [36, 0]
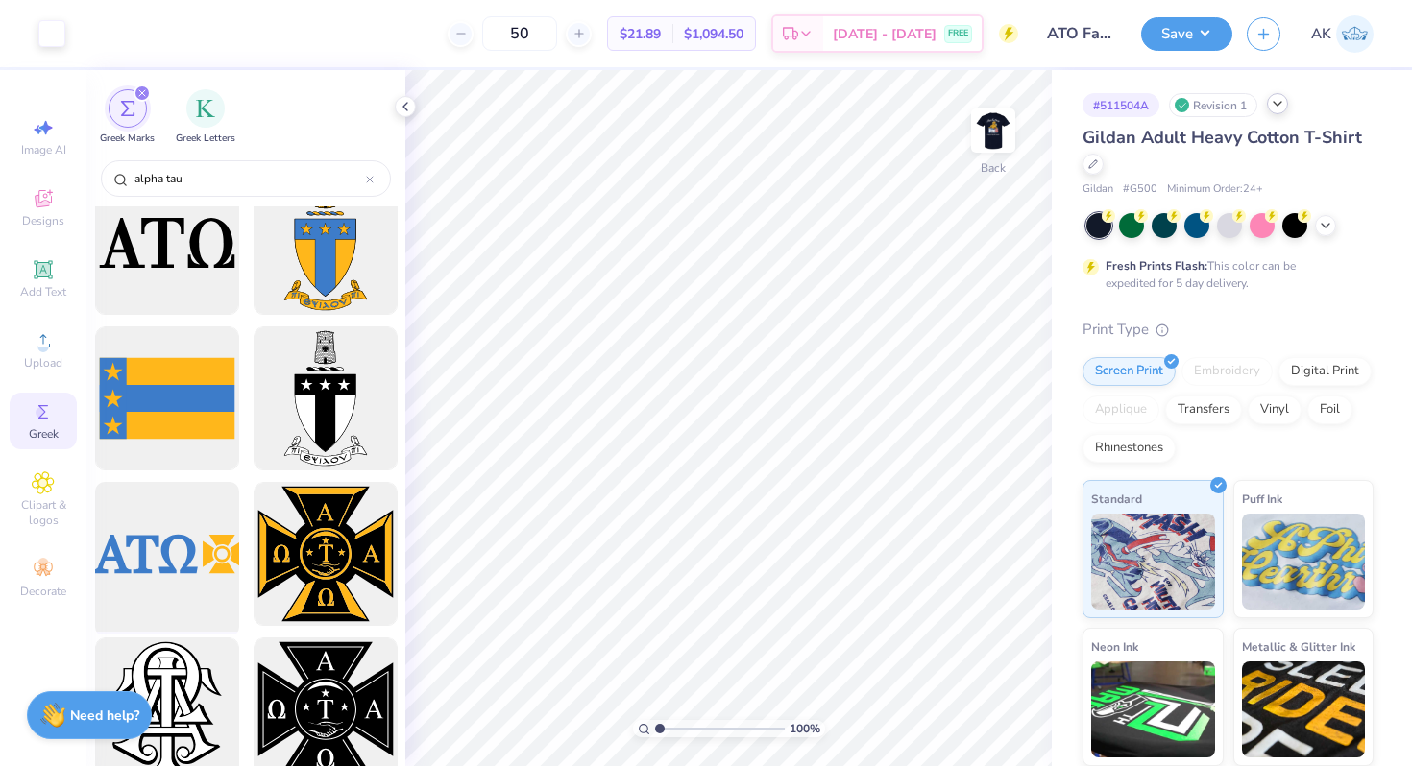
type input "alpha tau"
click at [197, 535] on div at bounding box center [166, 554] width 158 height 158
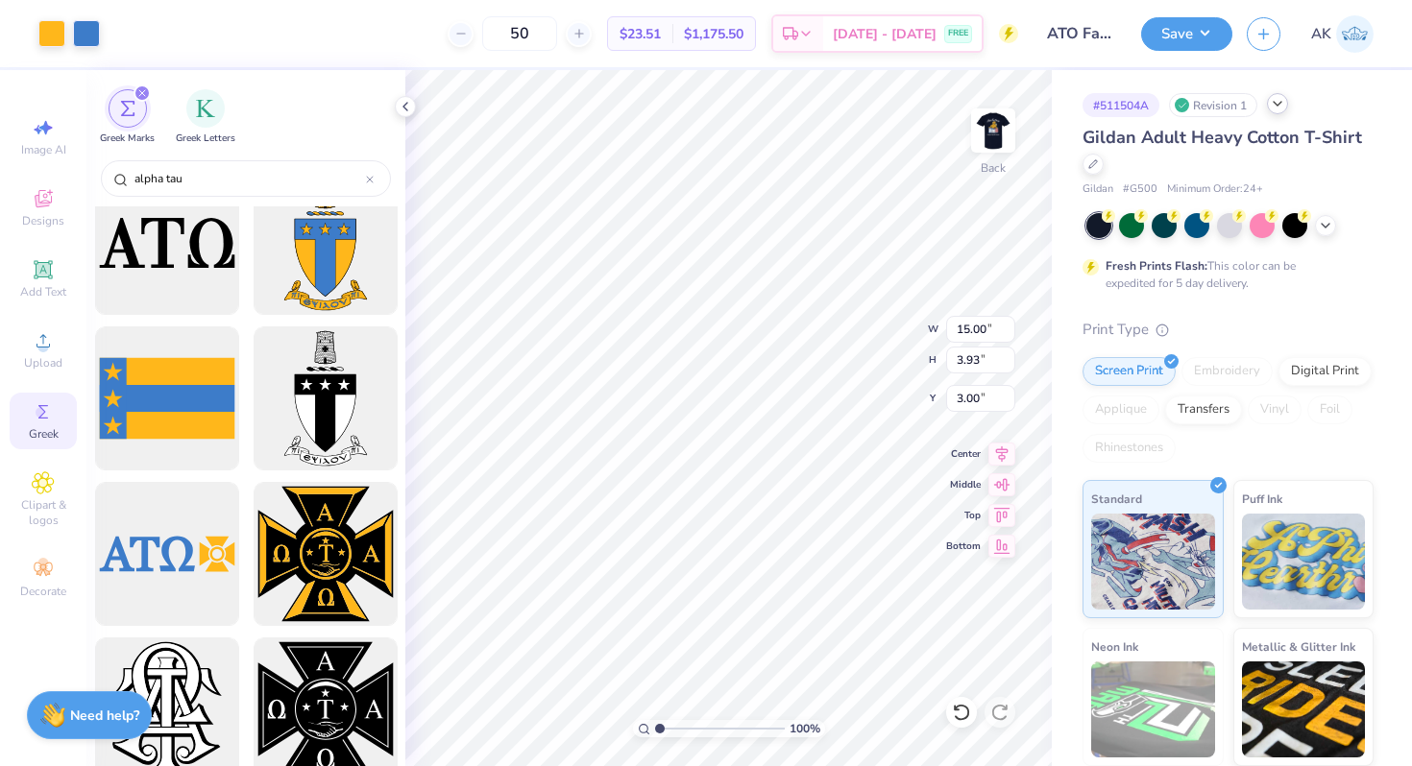
type input "2.80"
type input "3.50"
type input "5.25"
click at [856, 352] on div "100 % Back W 15.00 H 3.93 Y 3.00 Center Middle Top Bottom" at bounding box center [728, 418] width 646 height 696
type input "10.31"
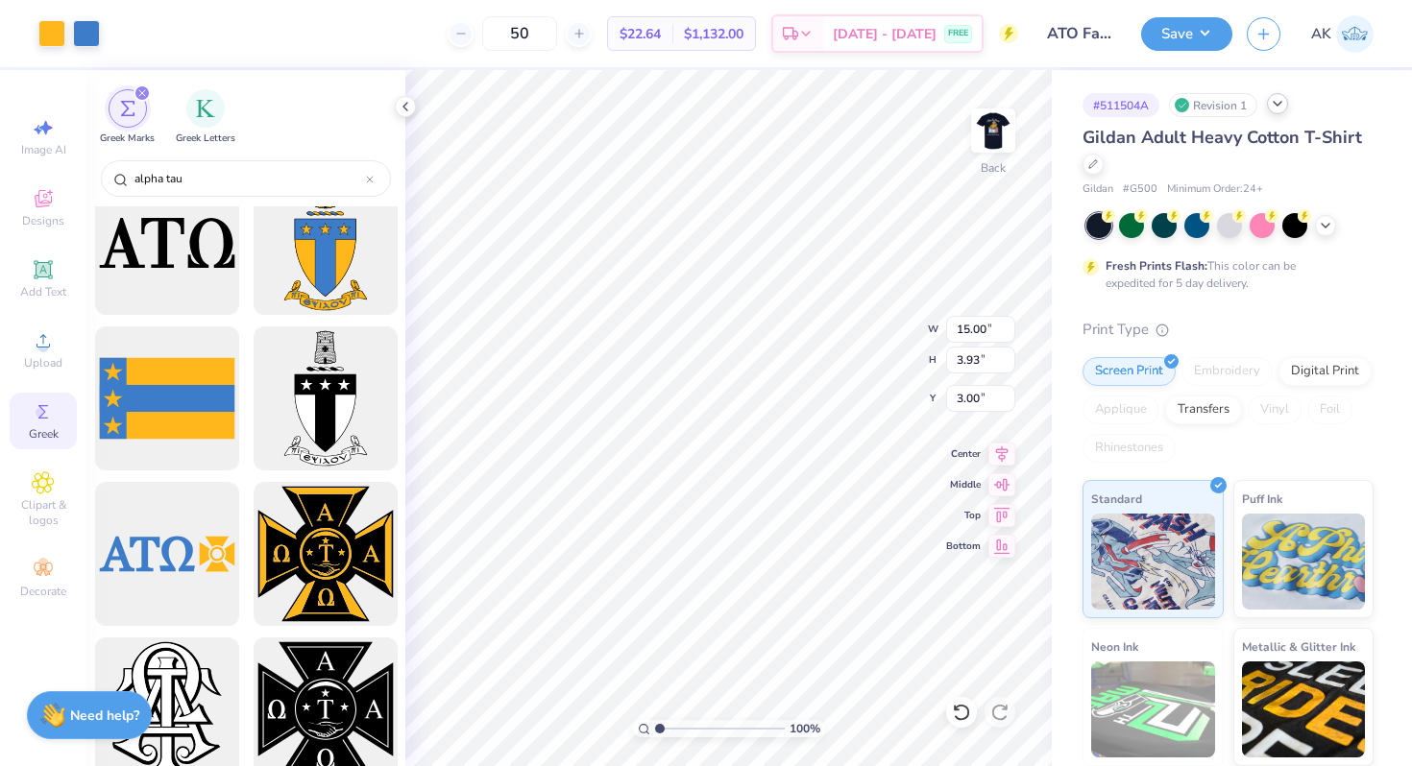
type input "2.70"
type input "6.36"
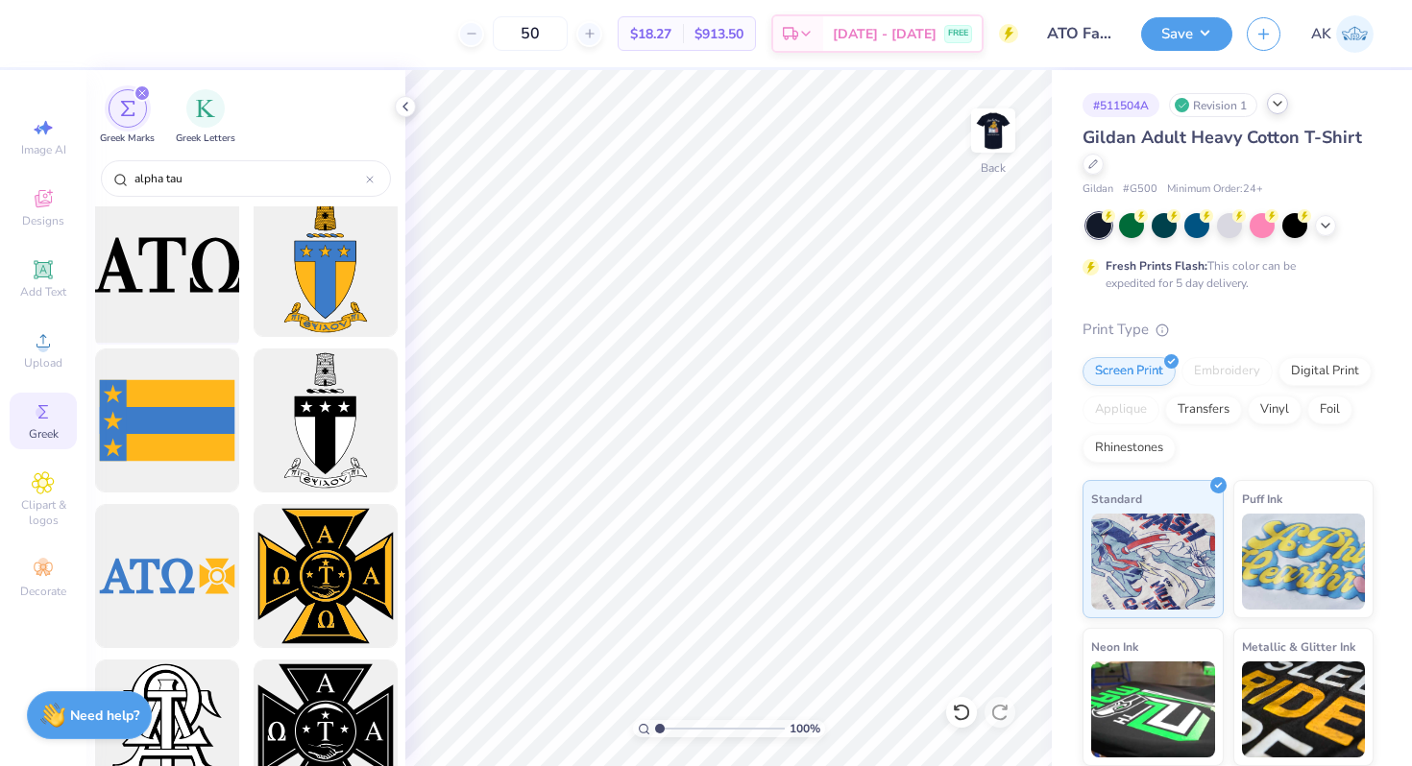
scroll to position [0, 0]
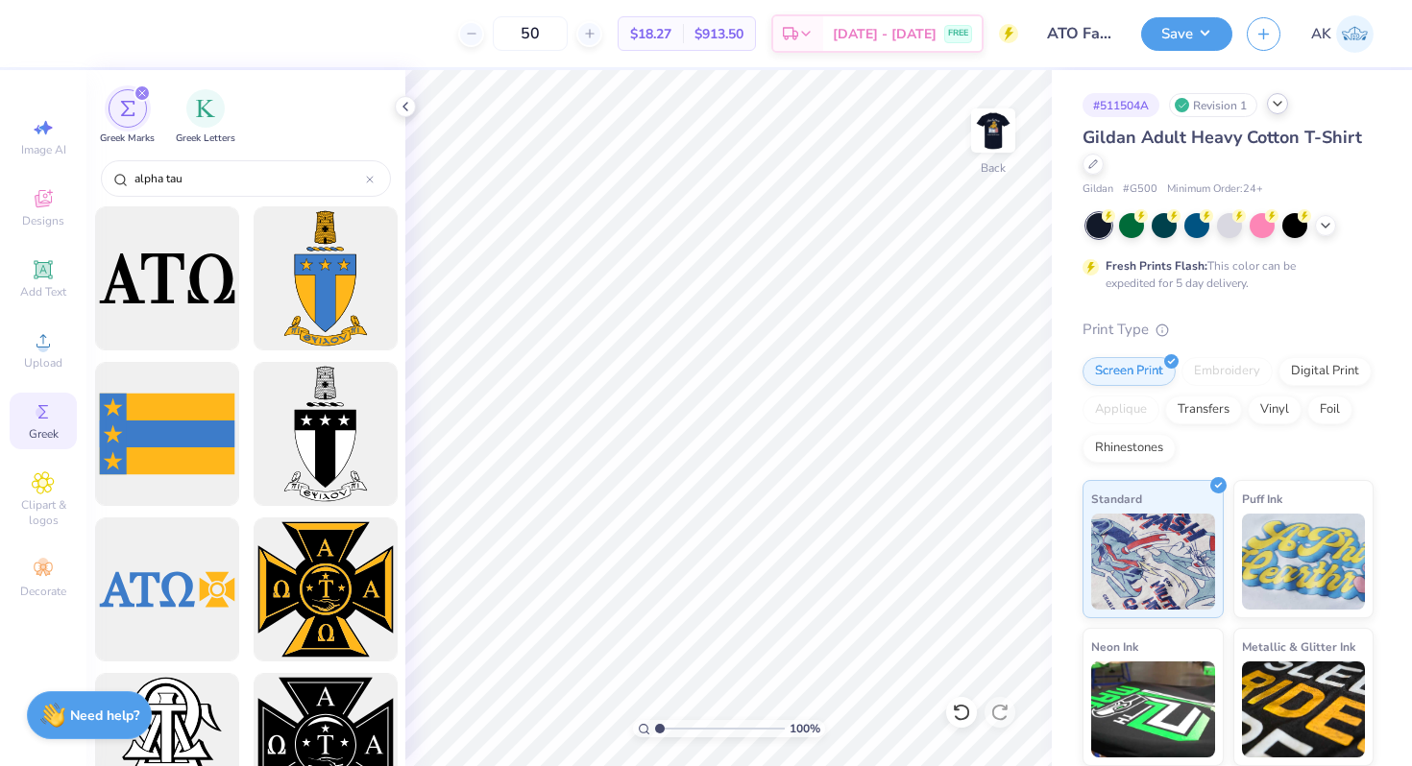
click at [198, 198] on div "alpha tau" at bounding box center [245, 181] width 319 height 51
click at [192, 182] on input "alpha tau" at bounding box center [249, 178] width 233 height 19
type input "ato"
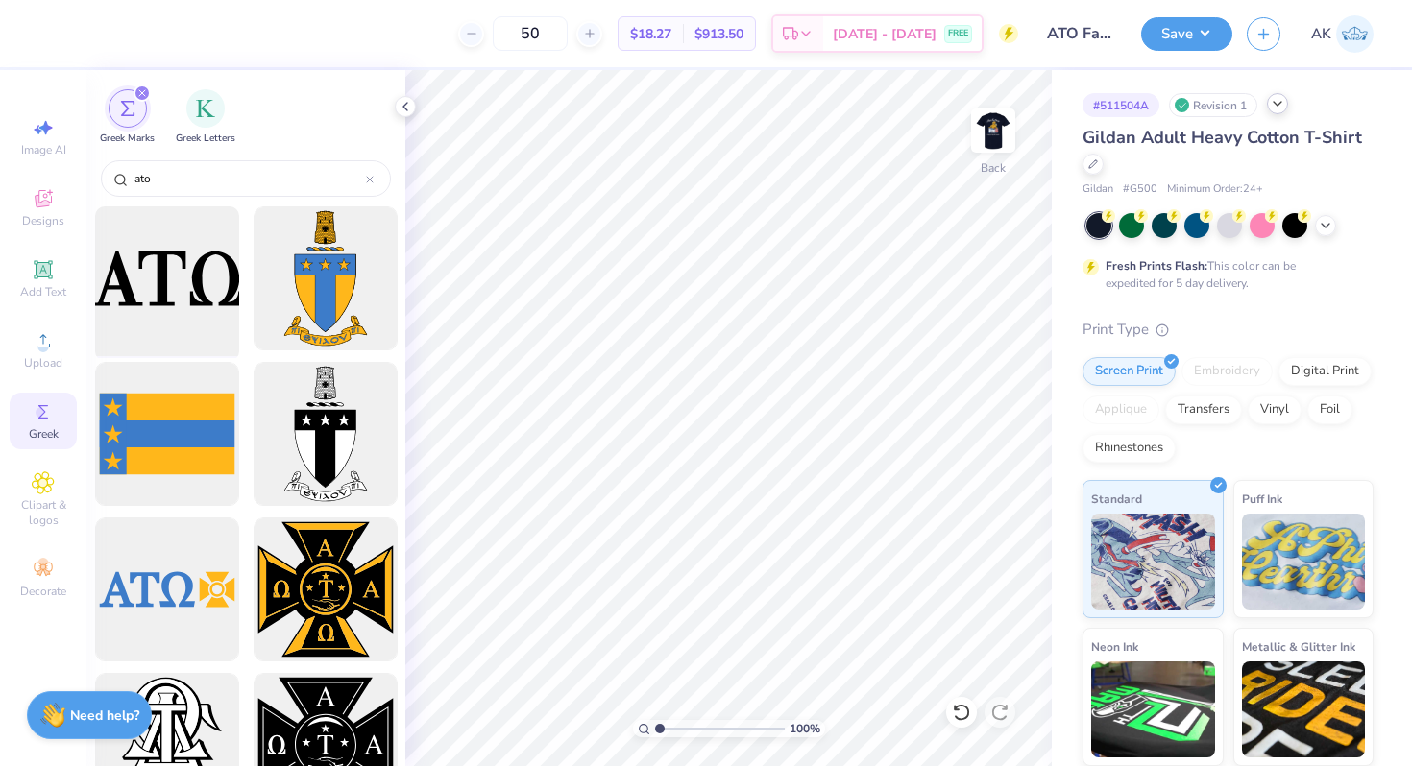
click at [198, 327] on div at bounding box center [166, 279] width 158 height 158
click at [202, 124] on div "filter for Greek Letters" at bounding box center [205, 106] width 38 height 38
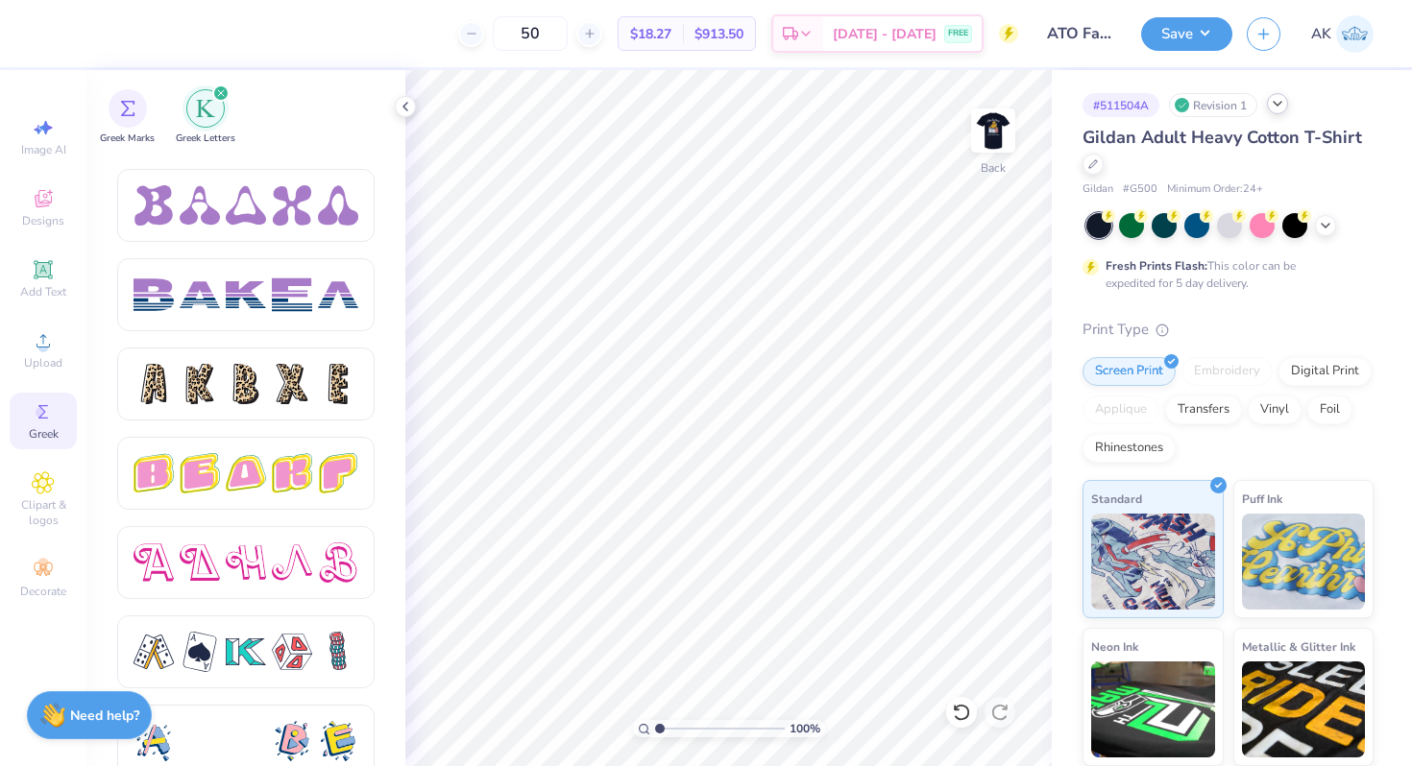
scroll to position [3227, 0]
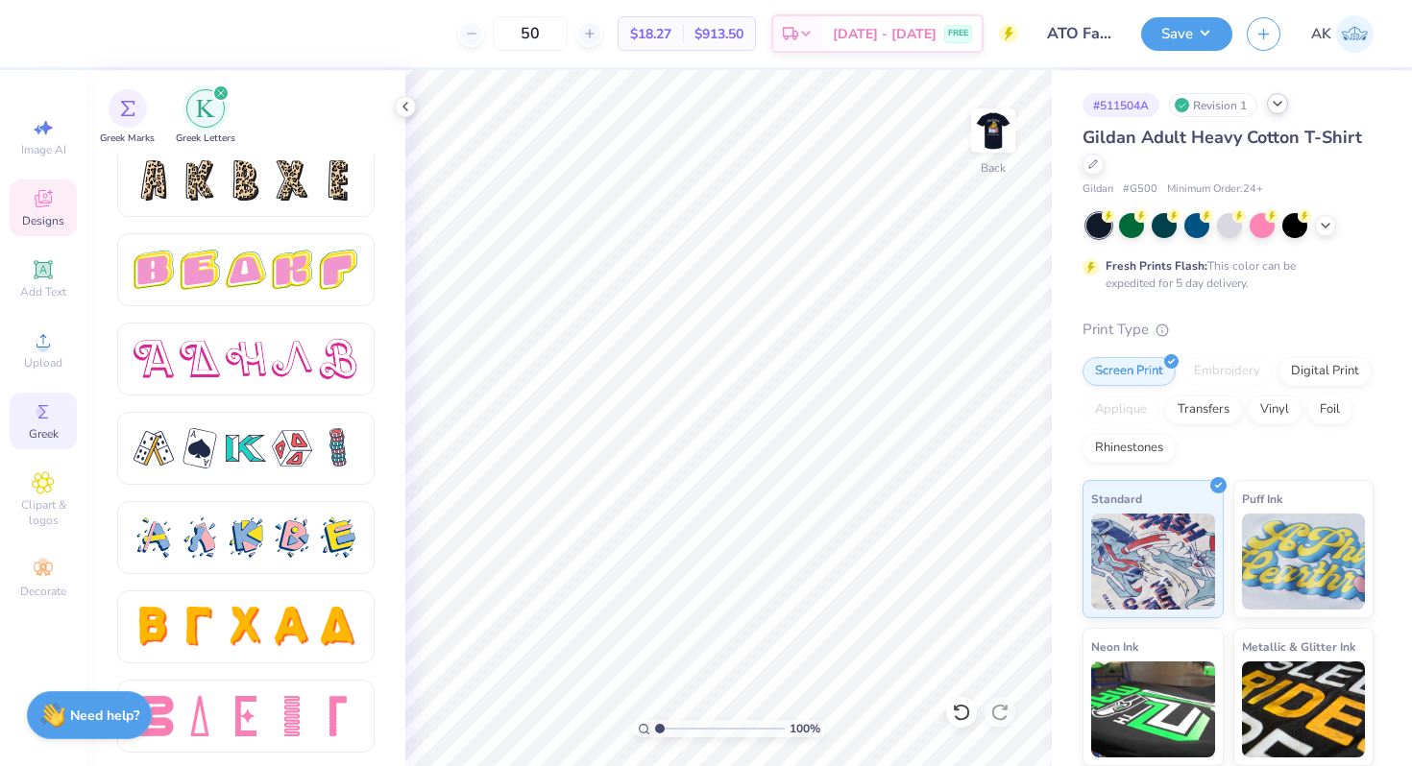
click at [61, 211] on div "Designs" at bounding box center [43, 208] width 67 height 57
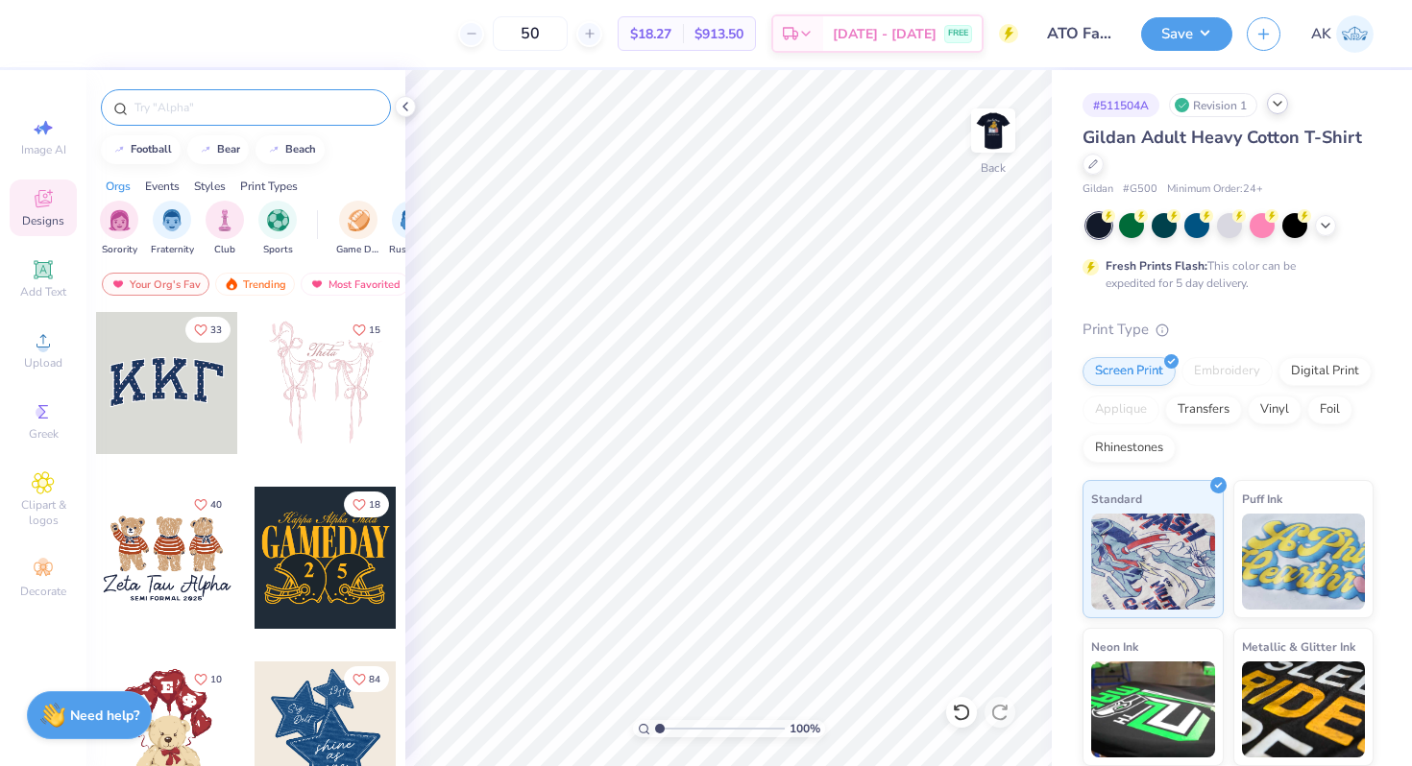
click at [153, 108] on input "text" at bounding box center [256, 107] width 246 height 19
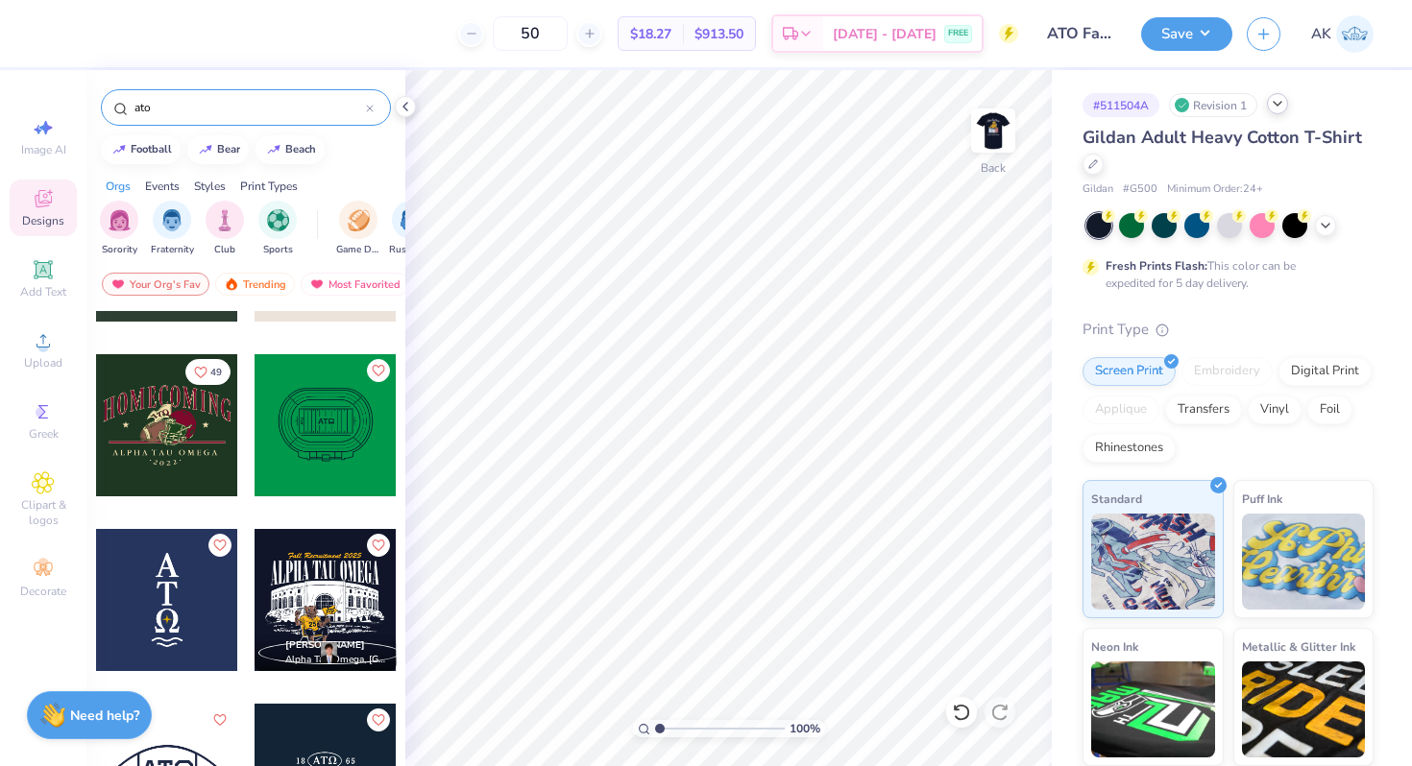
scroll to position [1523, 0]
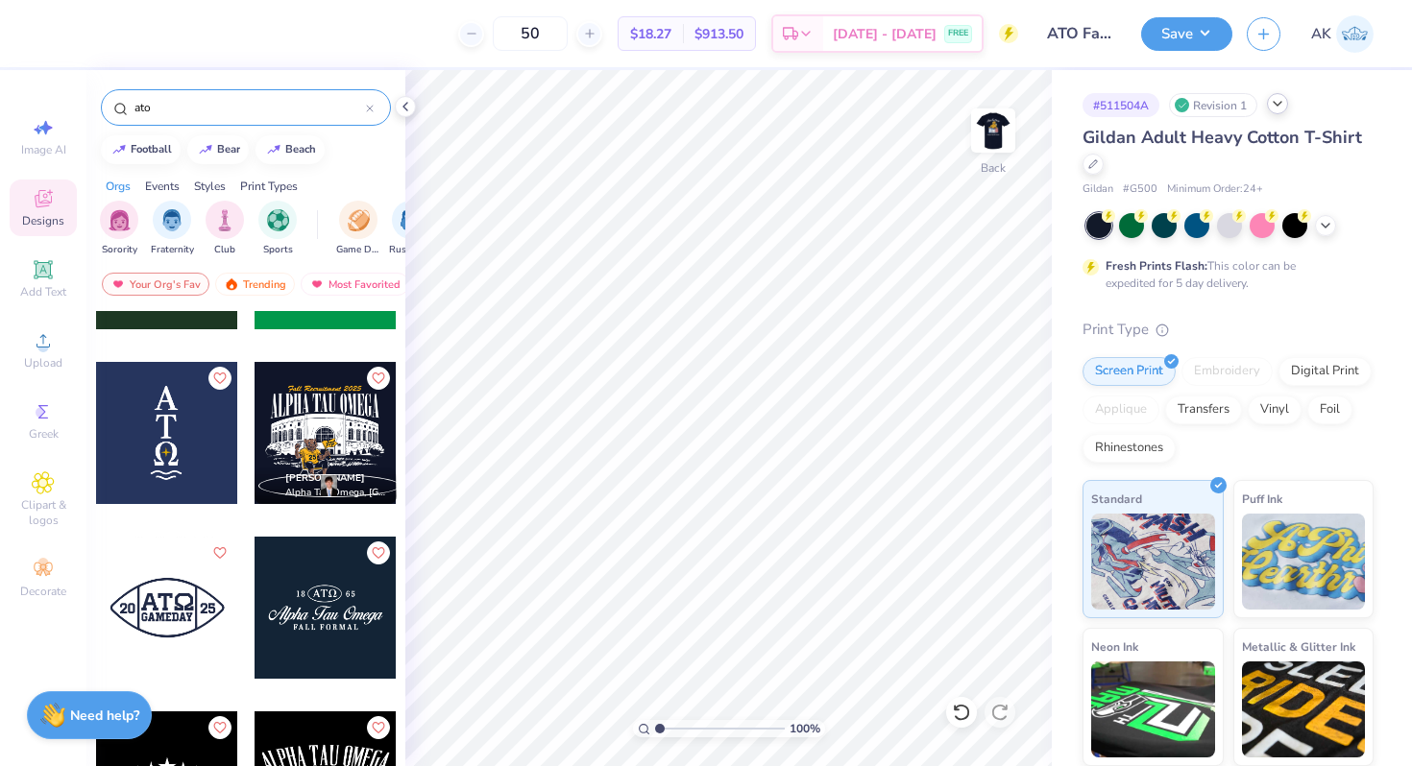
type input "ato"
click at [189, 449] on div at bounding box center [167, 433] width 142 height 142
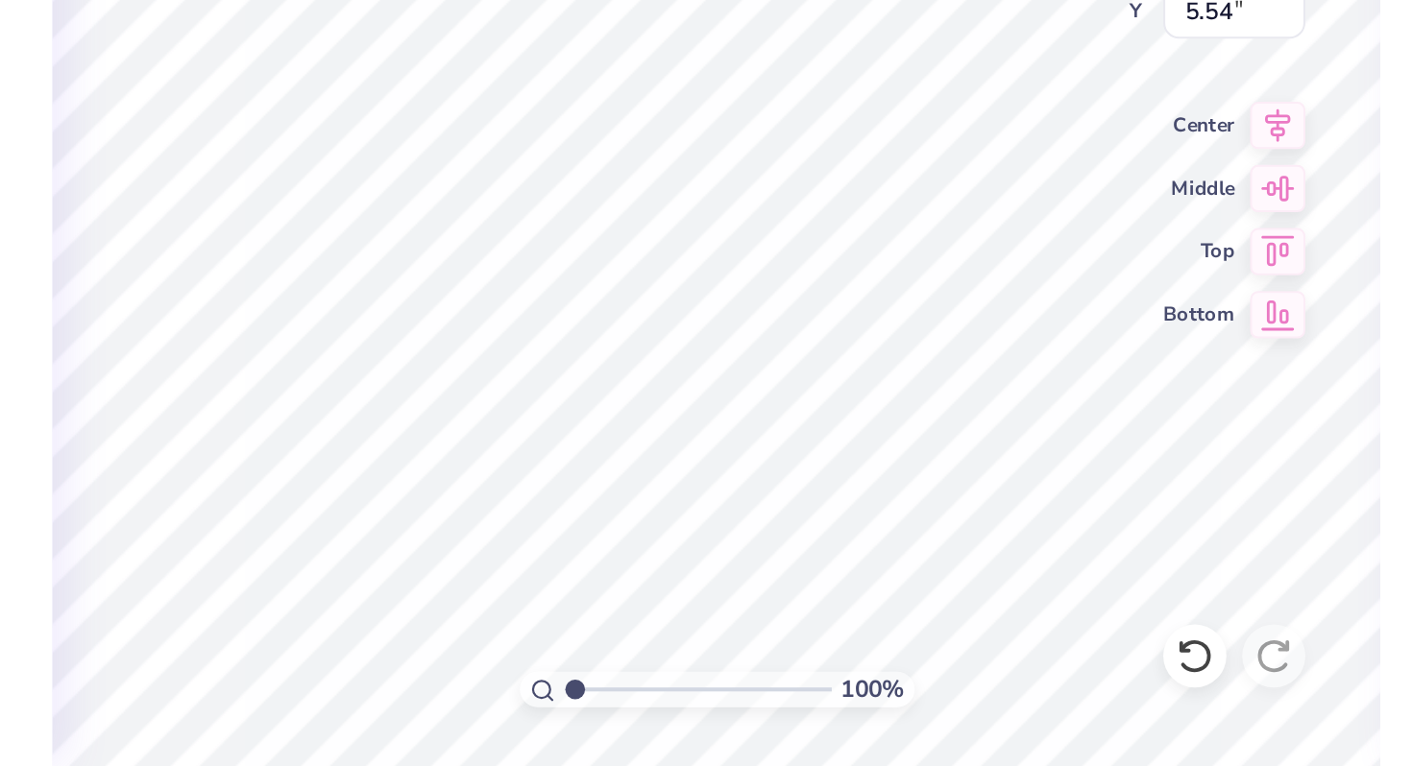
scroll to position [0, 0]
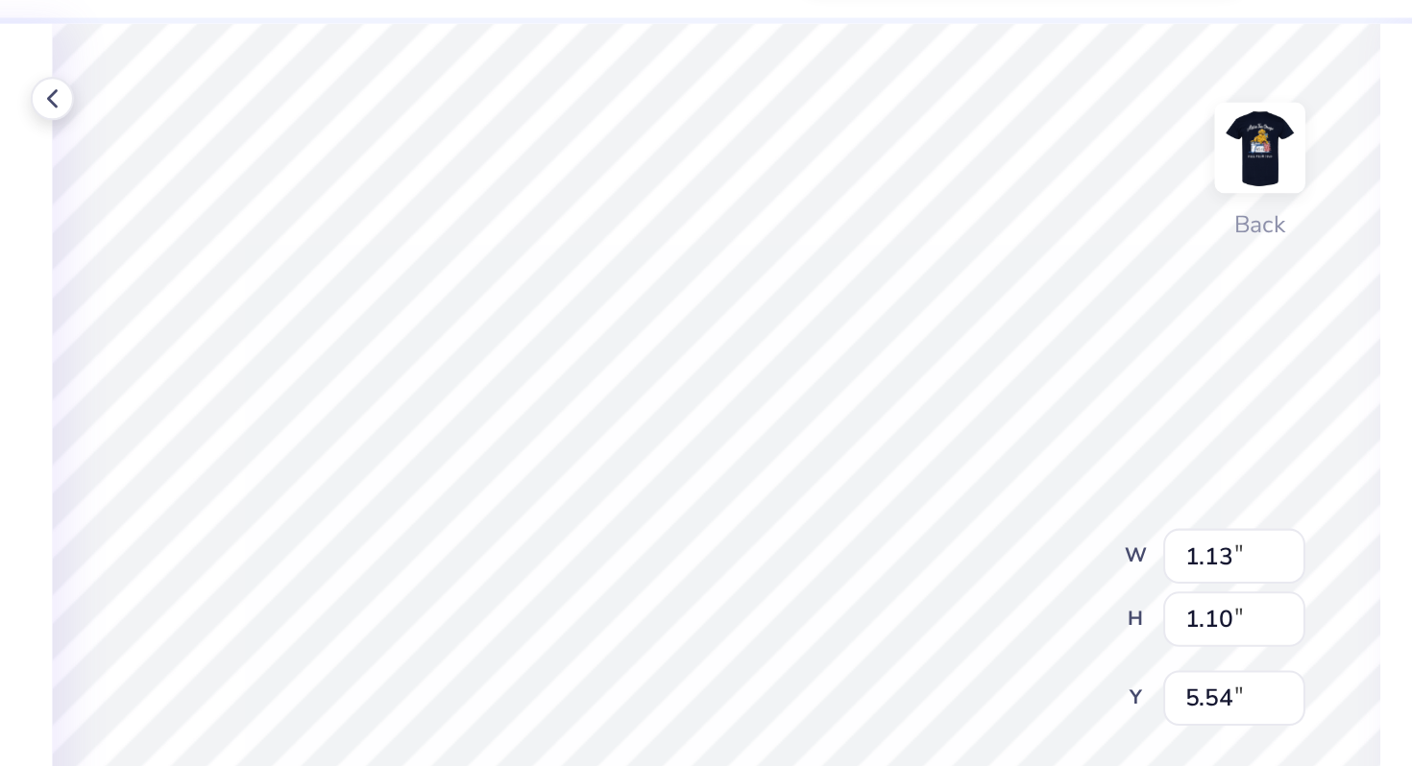
type input "5.77"
type input "0.45"
type input "0.44"
type input "5.77"
type input "3.00"
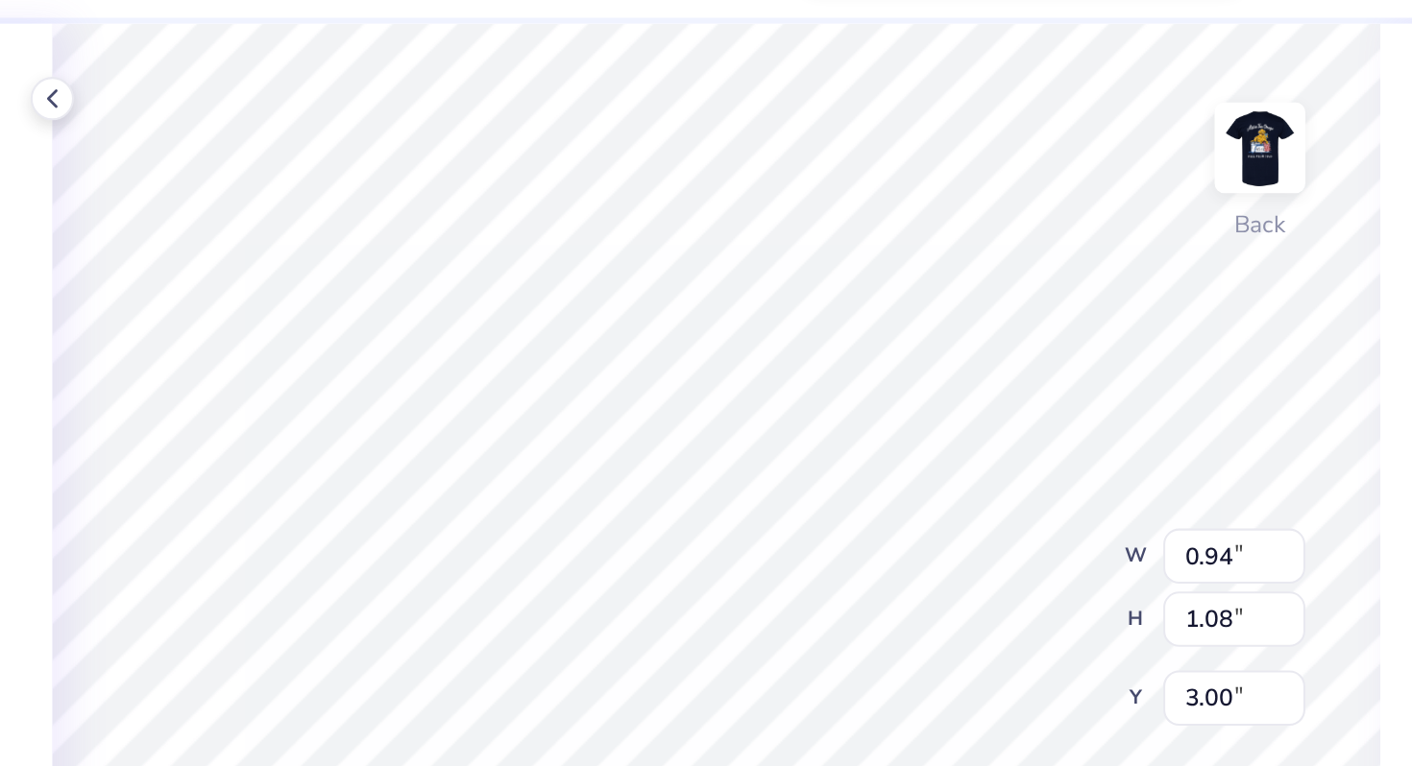
type input "1.13"
type input "1.10"
type input "3.00"
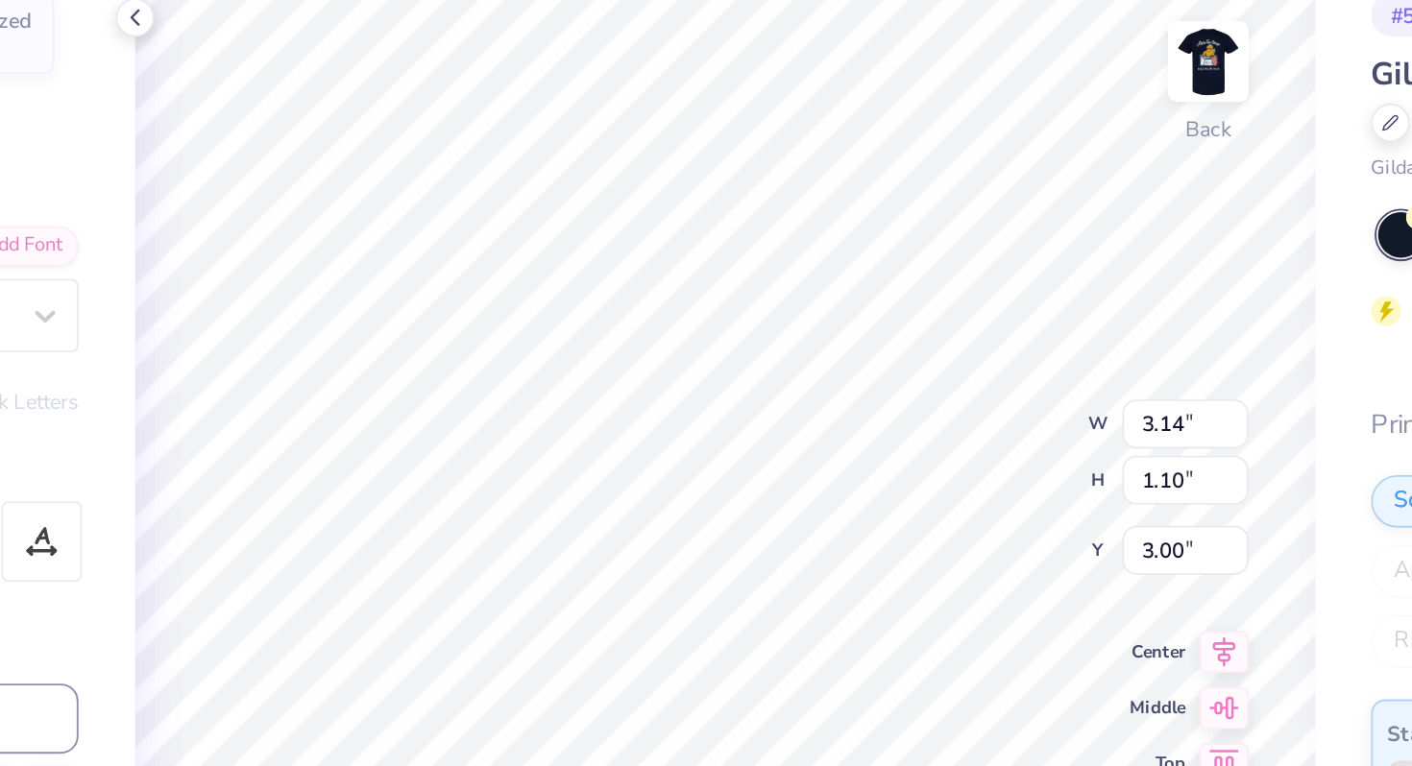
type input "5.33"
type input "4.31"
type input "1.51"
type input "4.92"
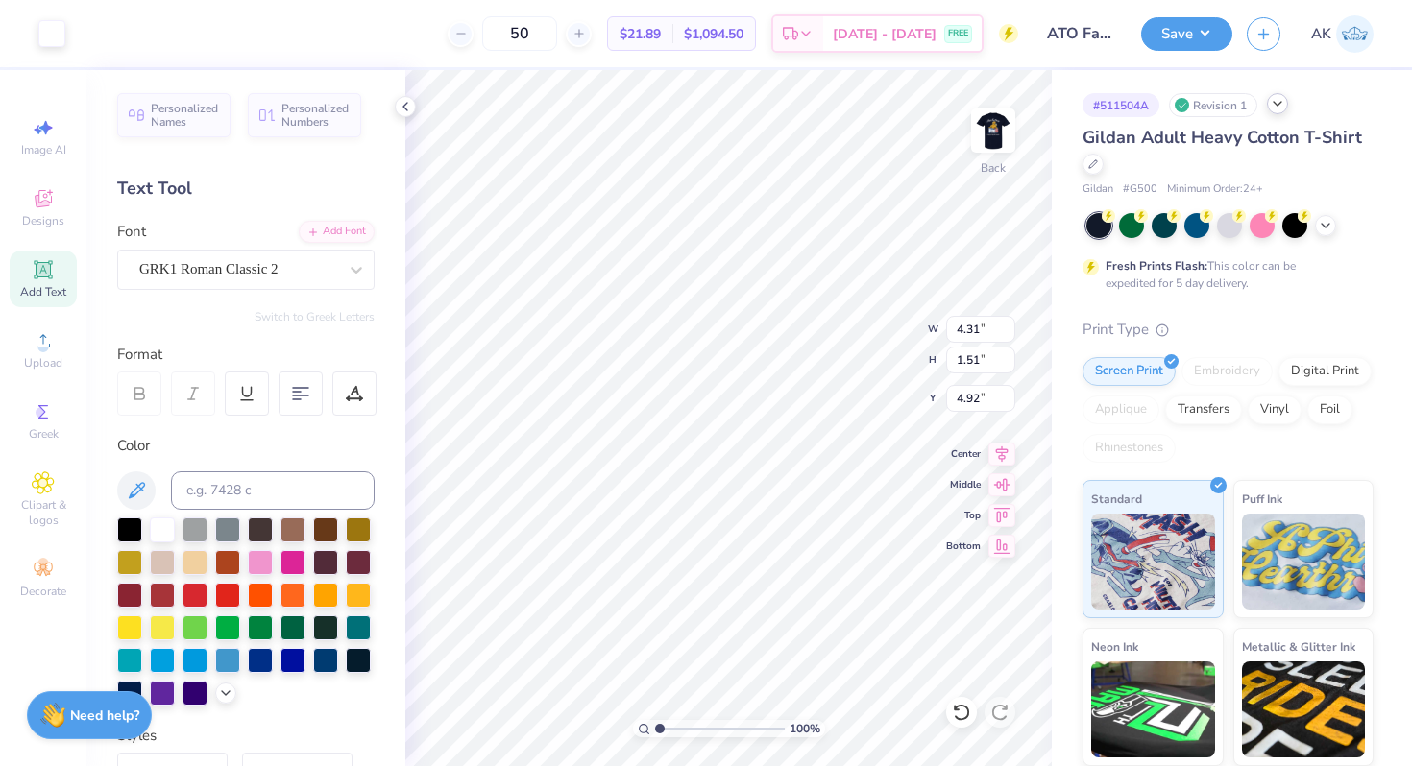
type input "3.94"
type input "1.38"
type input "5.05"
click at [837, 356] on div "100 % Back W 3.94 3.94 " H 1.38 1.38 " Y 5.05 5.05 " Center Middle Top Bottom" at bounding box center [728, 418] width 646 height 696
type input "5.66"
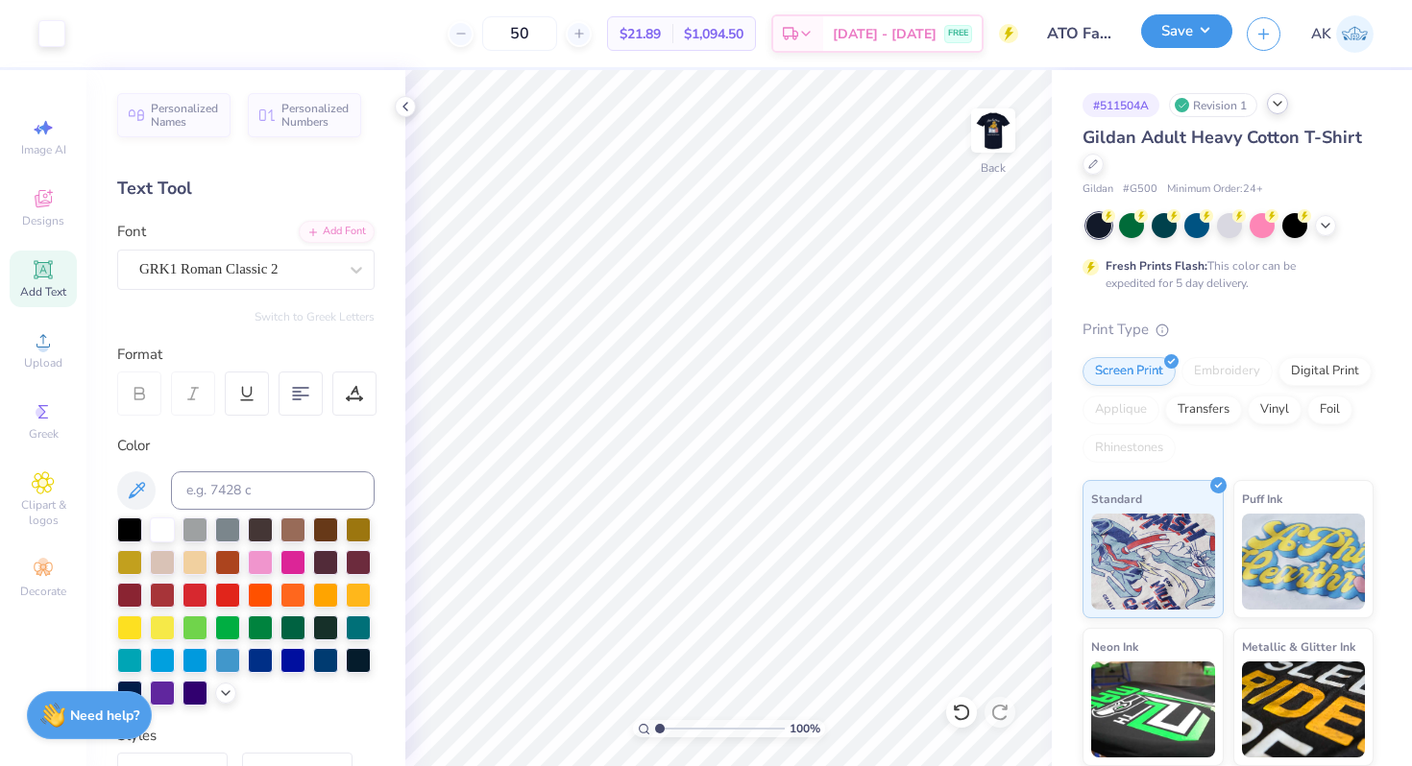
click at [1170, 29] on button "Save" at bounding box center [1186, 31] width 91 height 34
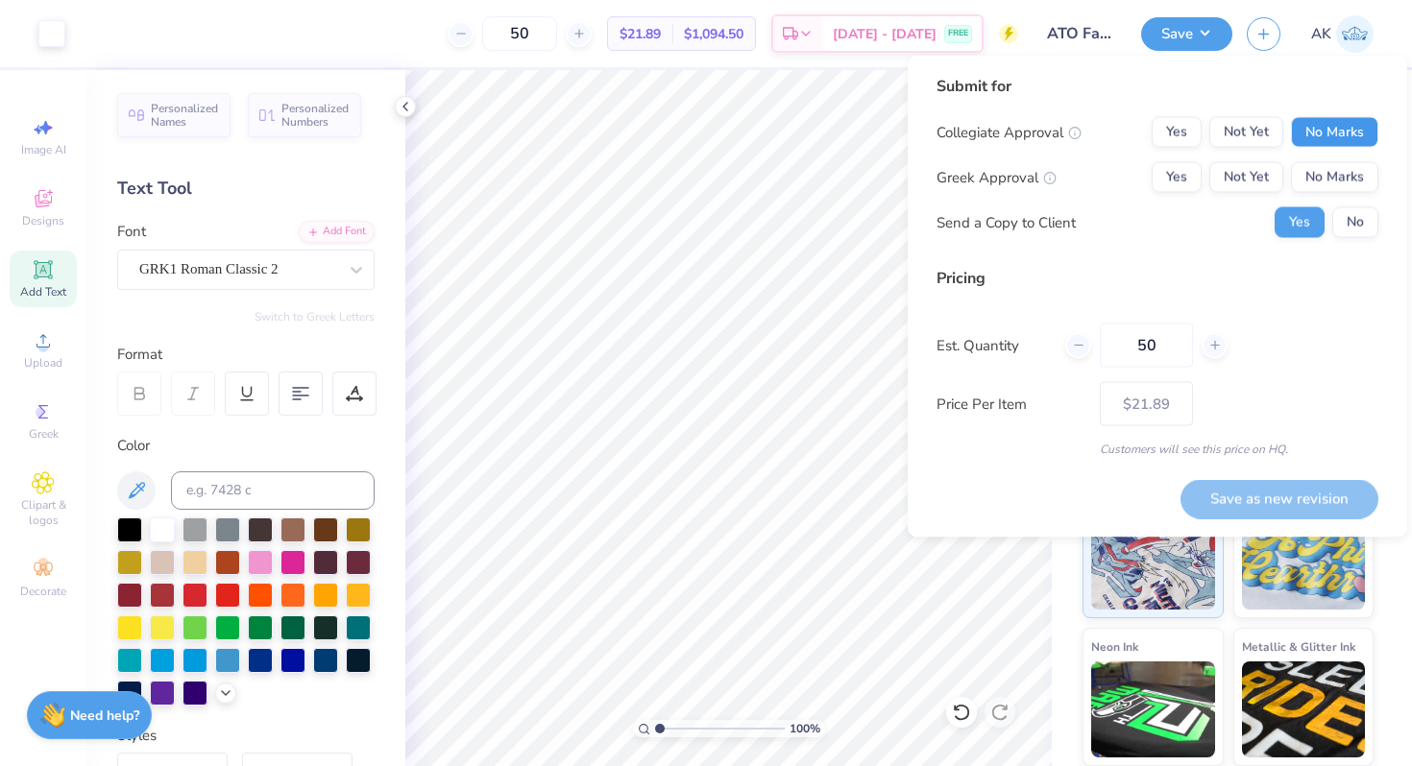
click at [1308, 139] on button "No Marks" at bounding box center [1334, 132] width 87 height 31
click at [1187, 176] on button "Yes" at bounding box center [1177, 177] width 50 height 31
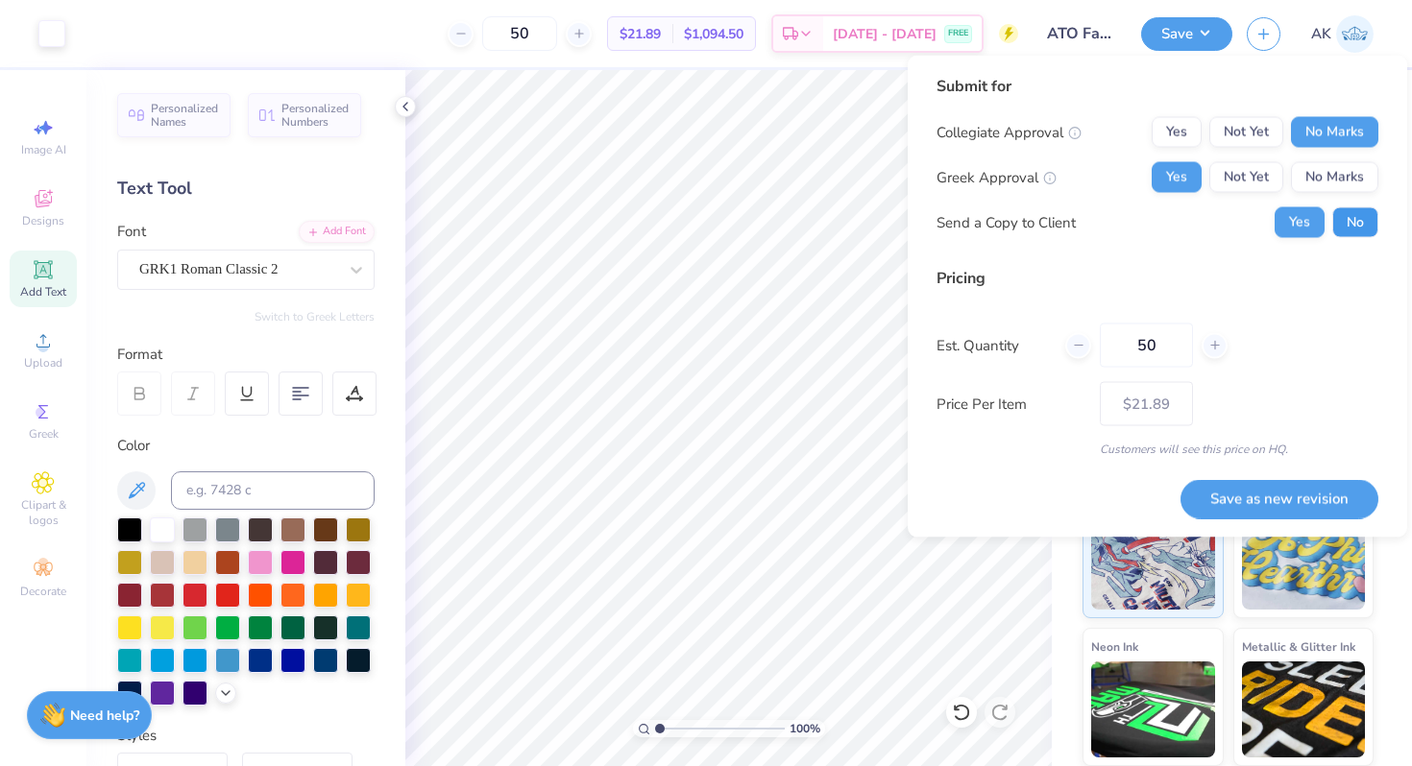
click at [1341, 225] on button "No" at bounding box center [1355, 222] width 46 height 31
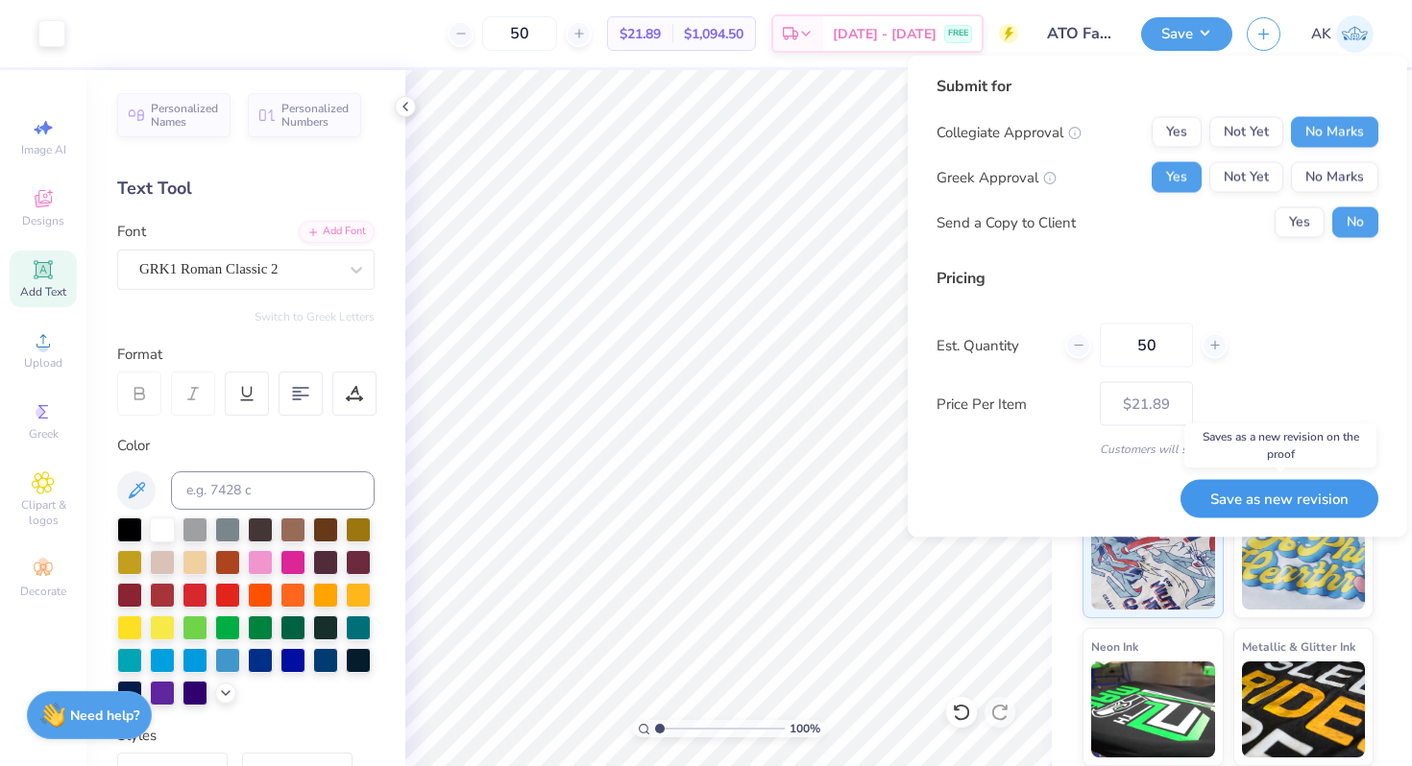
click at [1234, 497] on button "Save as new revision" at bounding box center [1279, 498] width 198 height 39
type input "$21.89"
